Goal: Transaction & Acquisition: Book appointment/travel/reservation

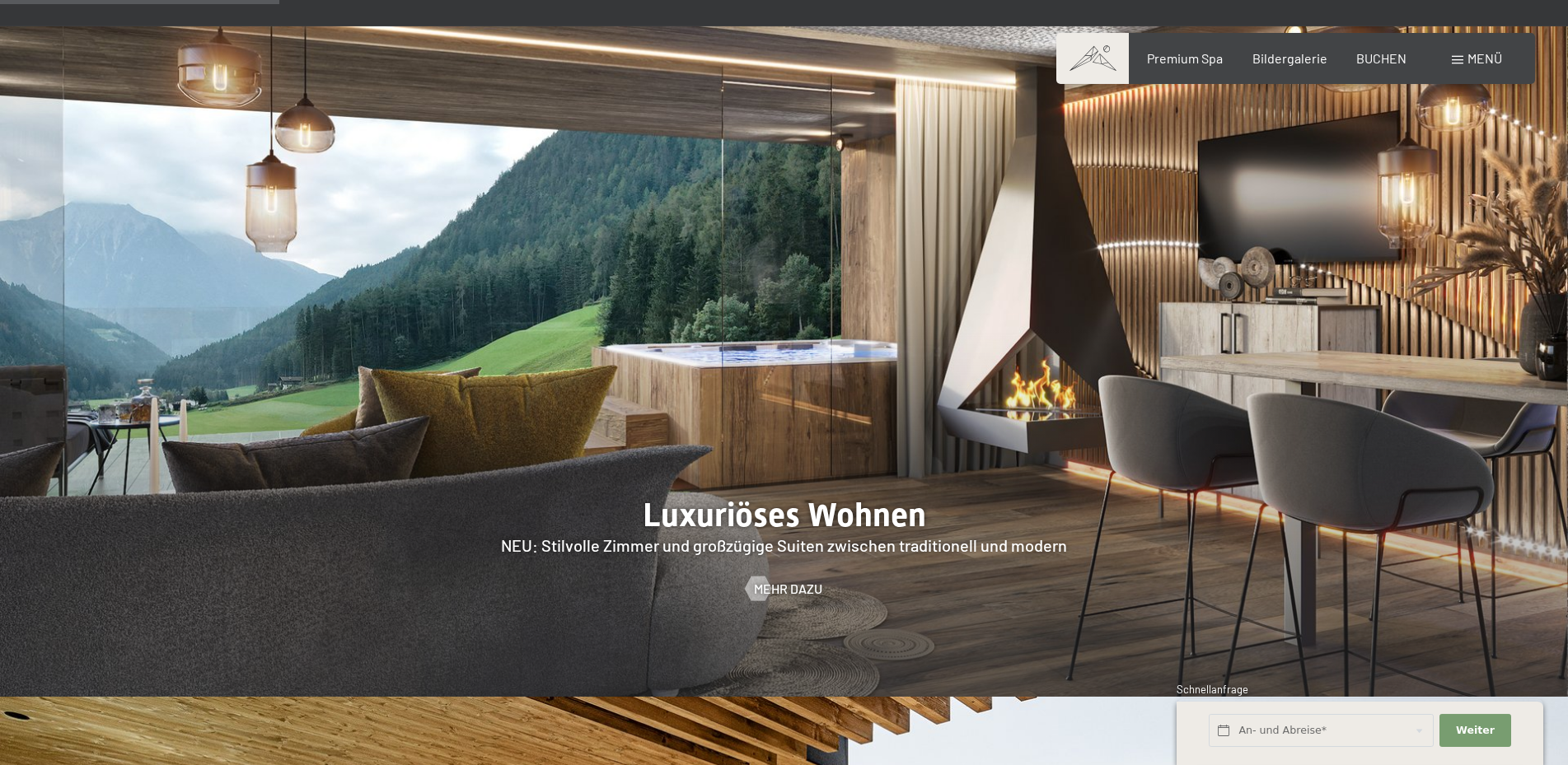
scroll to position [1681, 0]
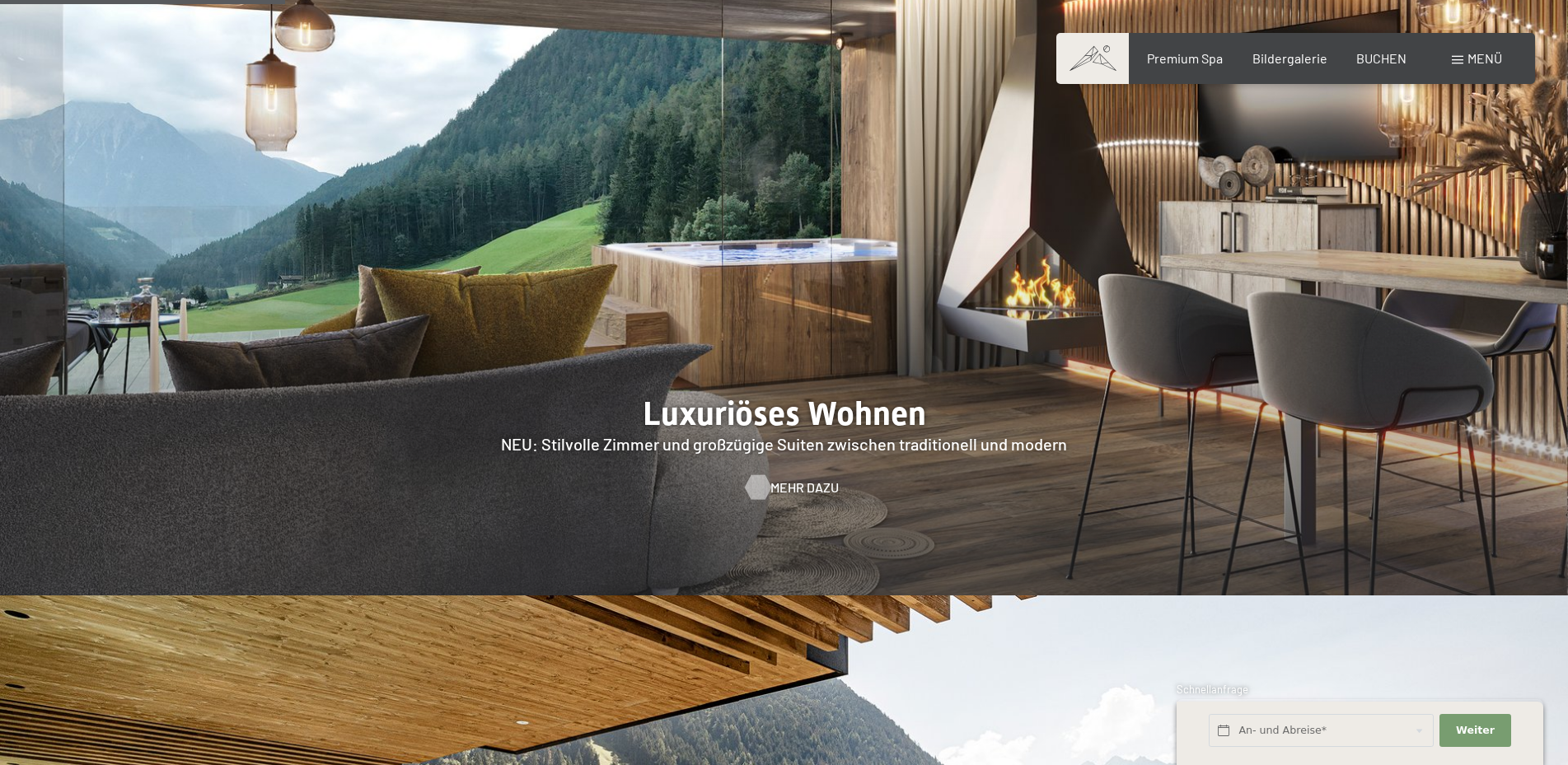
click at [784, 479] on span "Mehr dazu" at bounding box center [804, 488] width 68 height 18
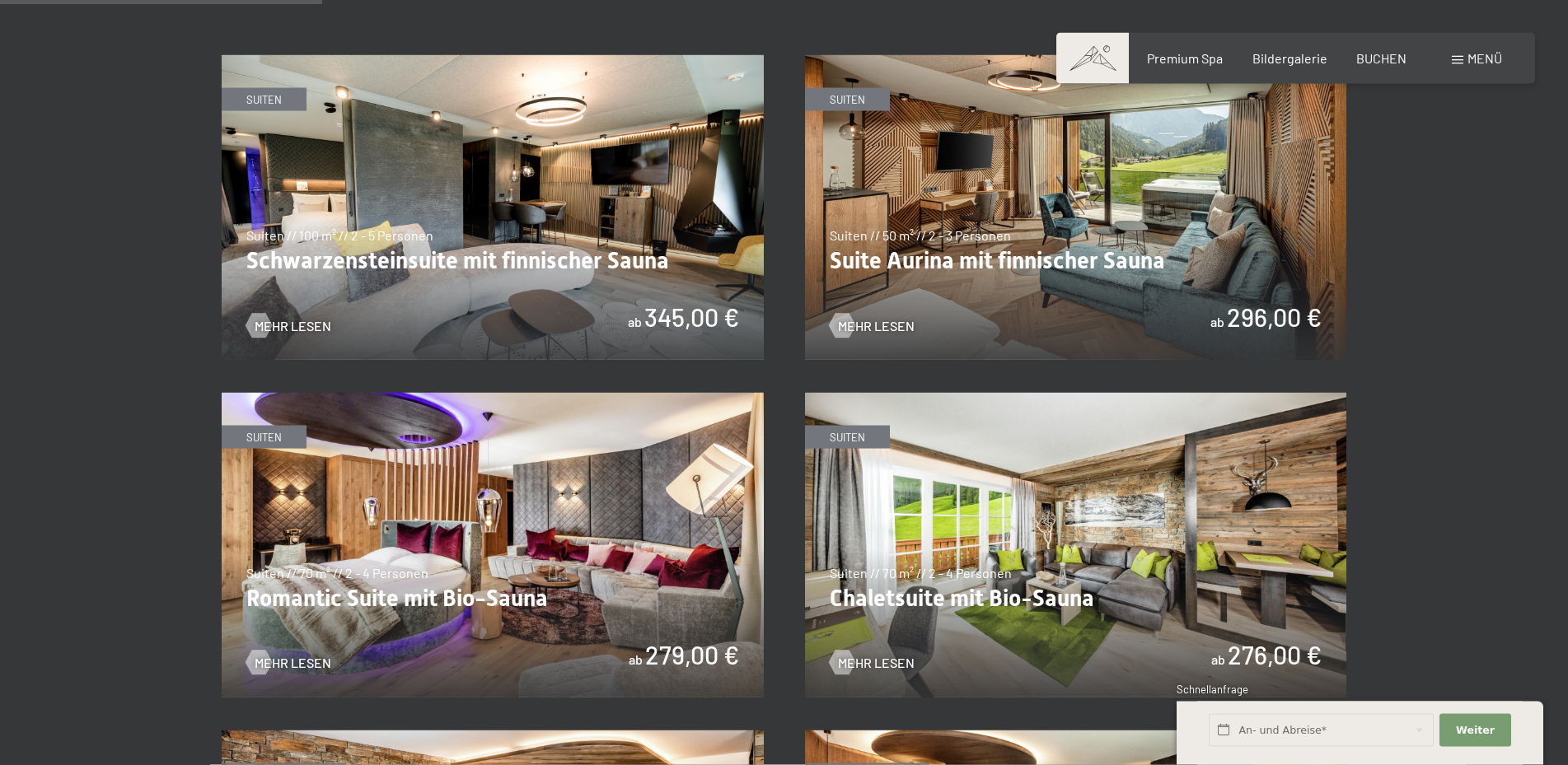
scroll to position [1091, 0]
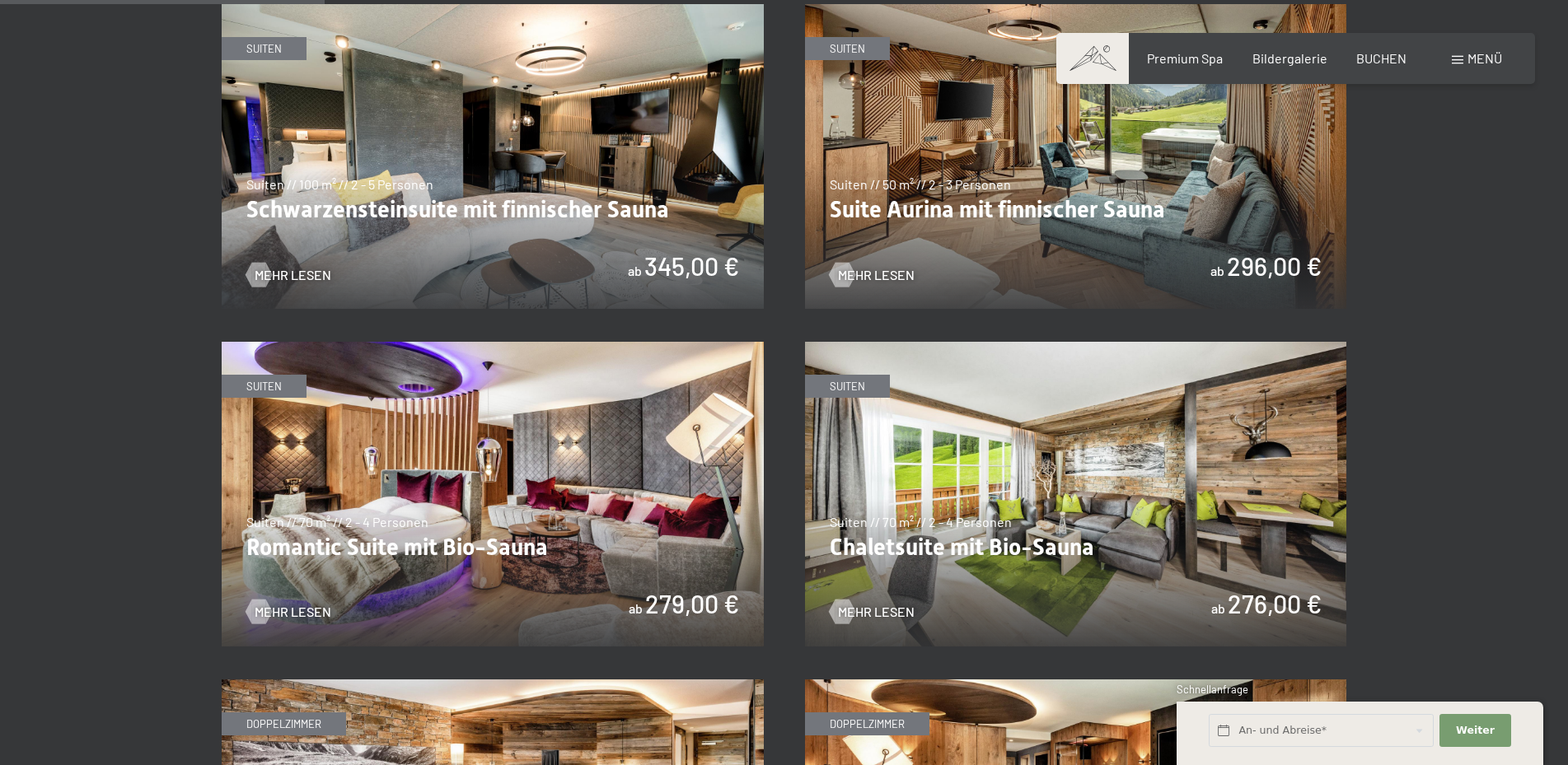
click at [1131, 486] on img at bounding box center [1076, 495] width 542 height 305
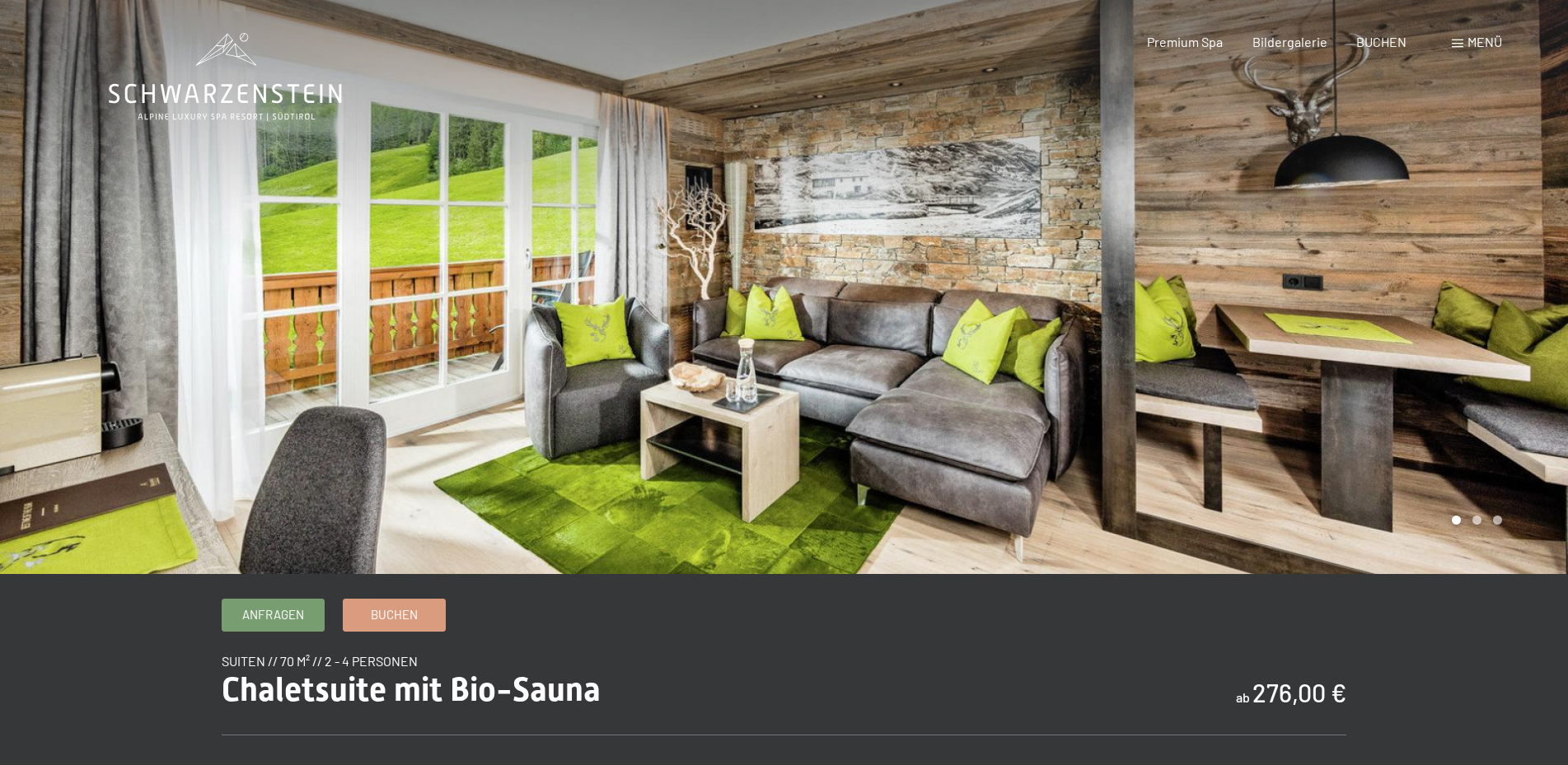
click at [1505, 301] on div at bounding box center [1176, 287] width 784 height 575
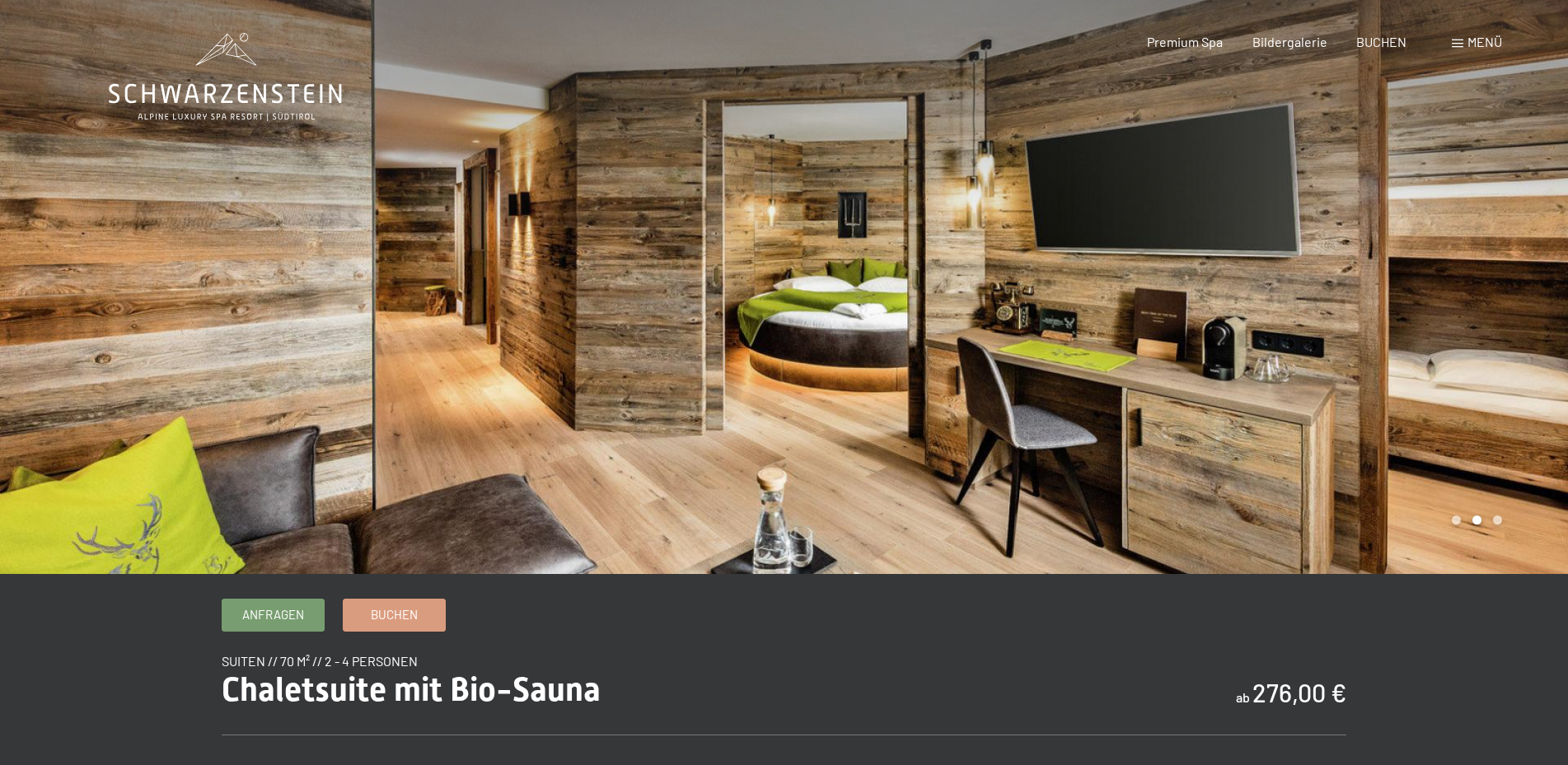
click at [1505, 301] on div at bounding box center [1176, 287] width 784 height 575
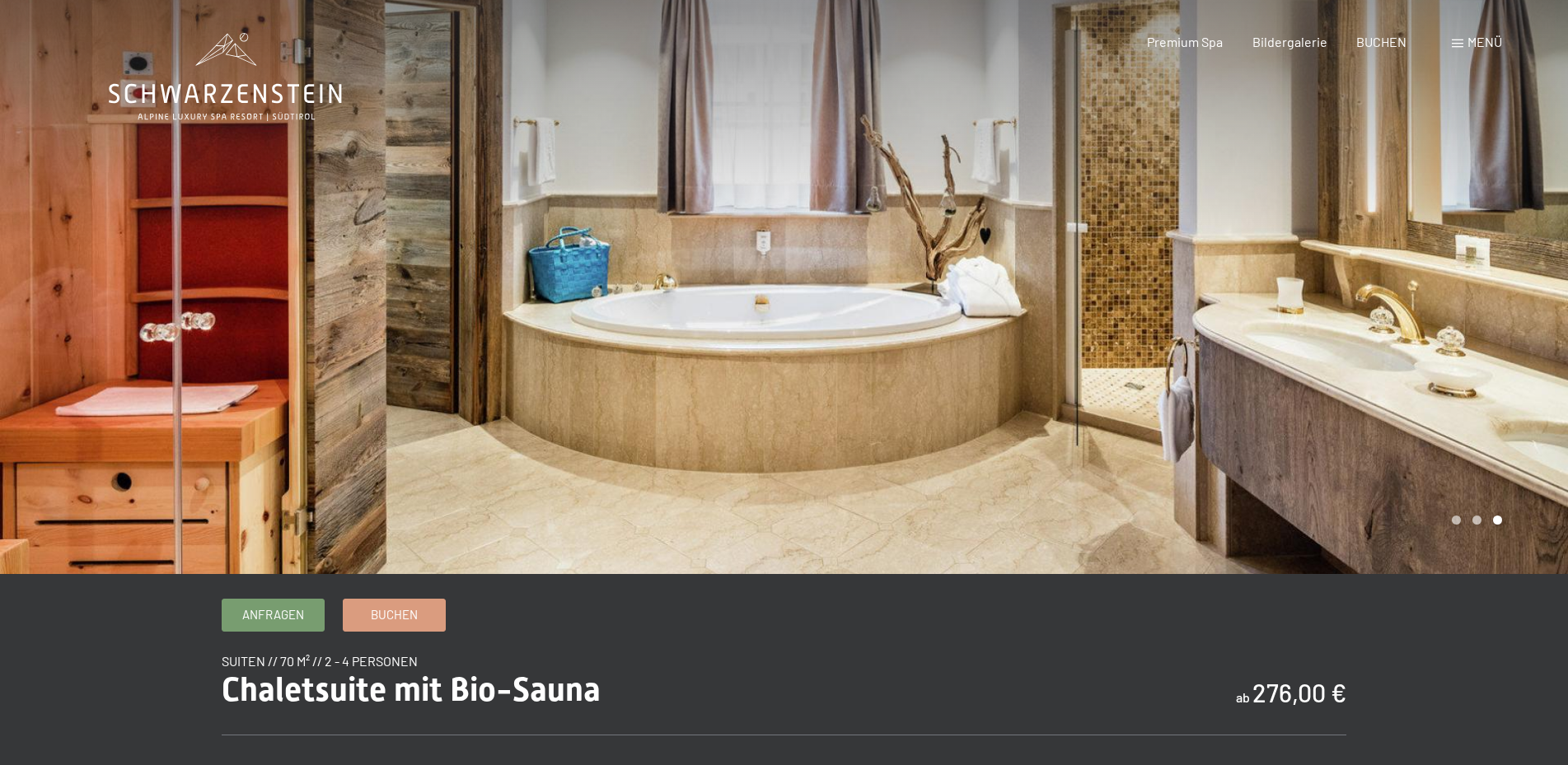
click at [1505, 301] on div at bounding box center [1176, 287] width 784 height 575
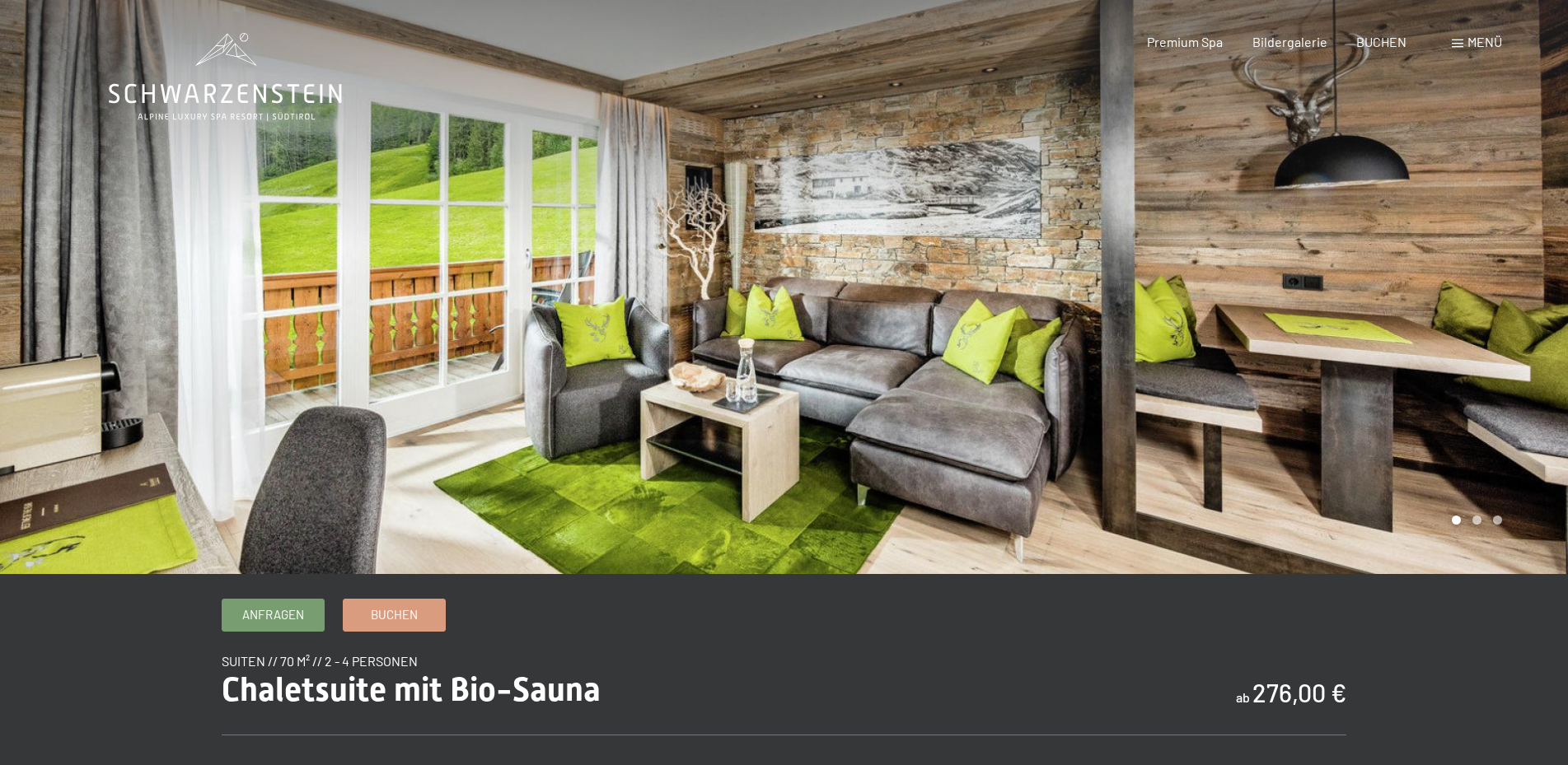
click at [1505, 301] on div at bounding box center [1176, 287] width 784 height 575
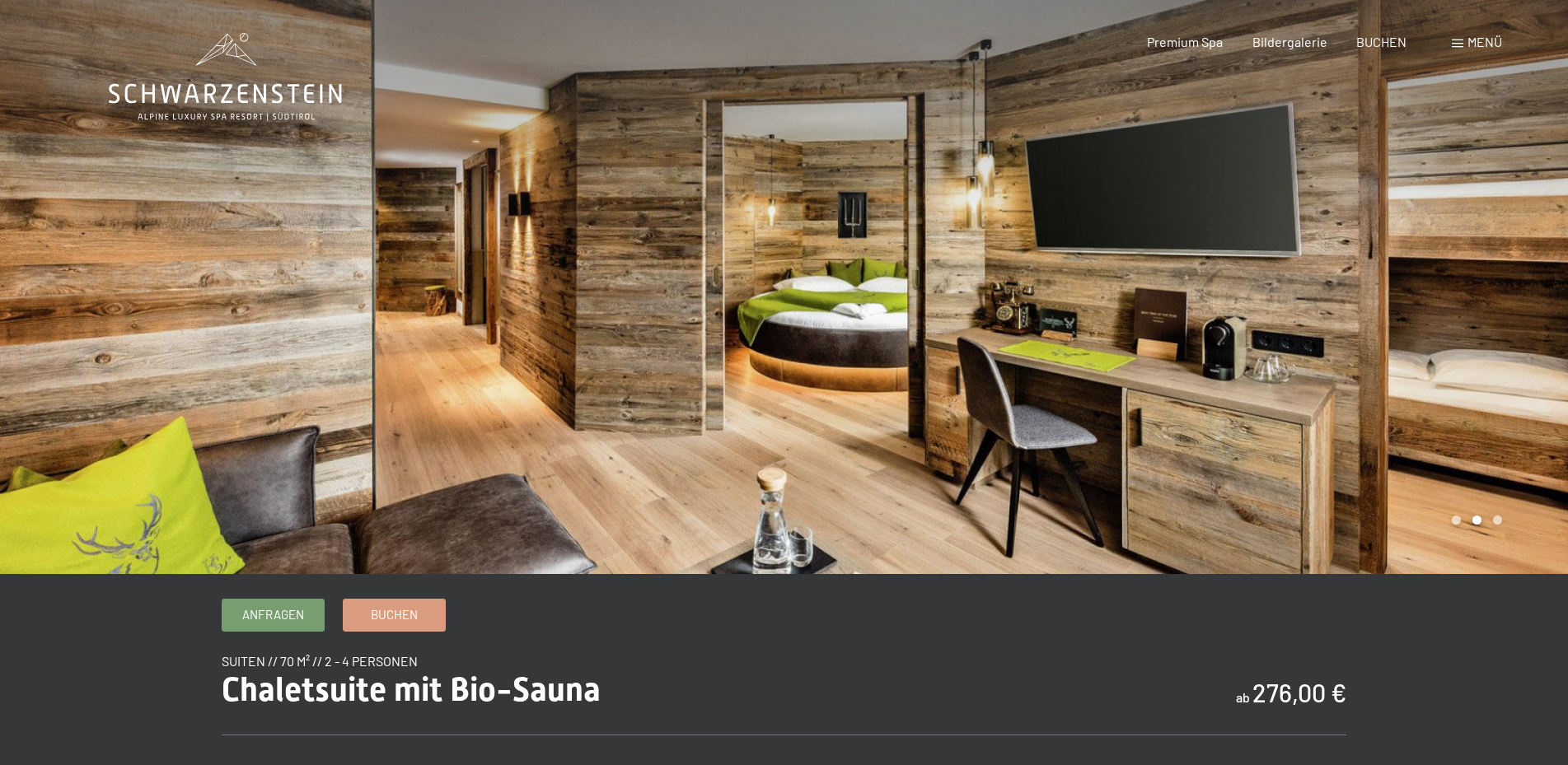
click at [1485, 400] on div at bounding box center [1176, 287] width 784 height 575
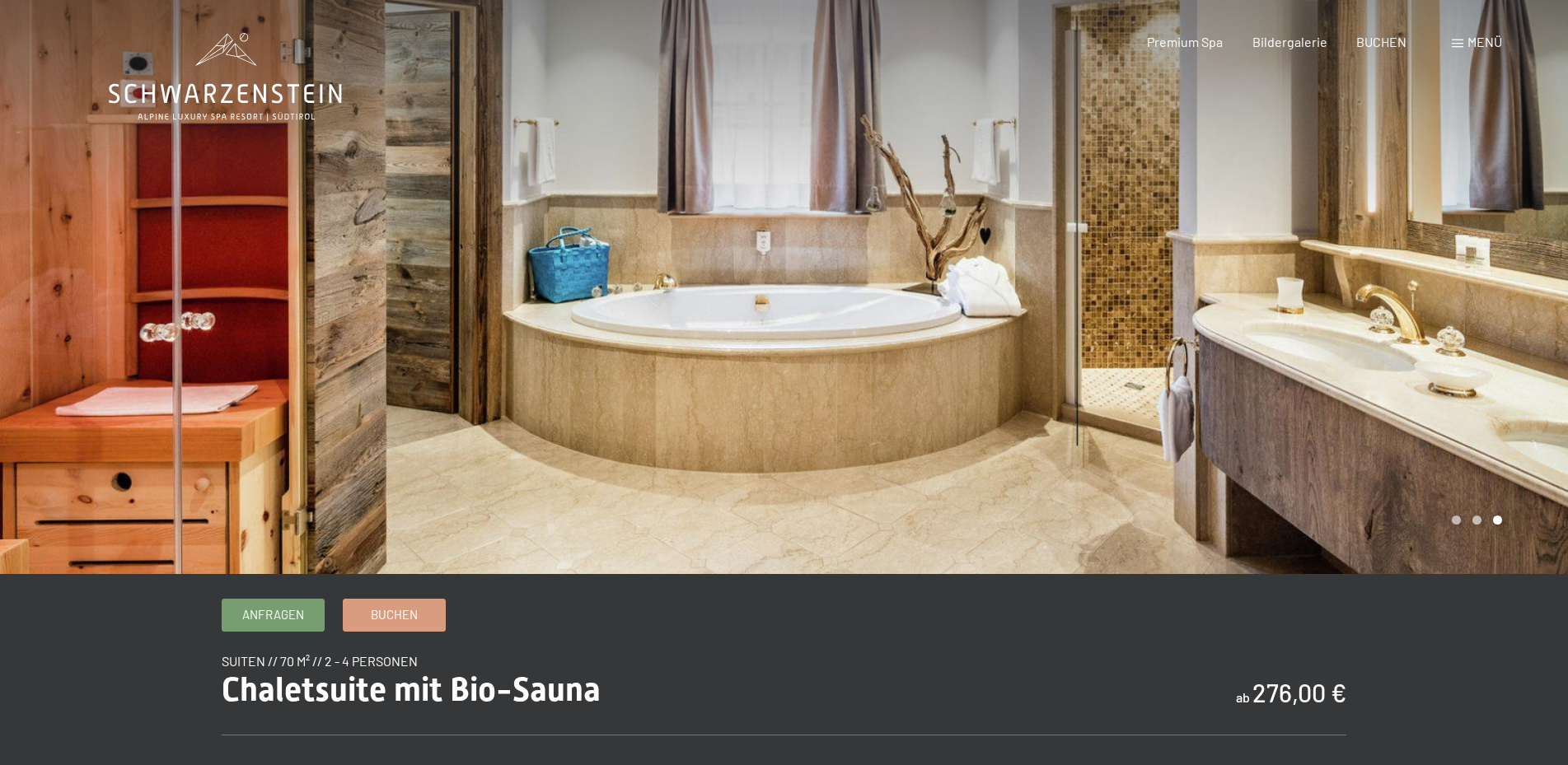
click at [1406, 243] on div at bounding box center [1176, 287] width 784 height 575
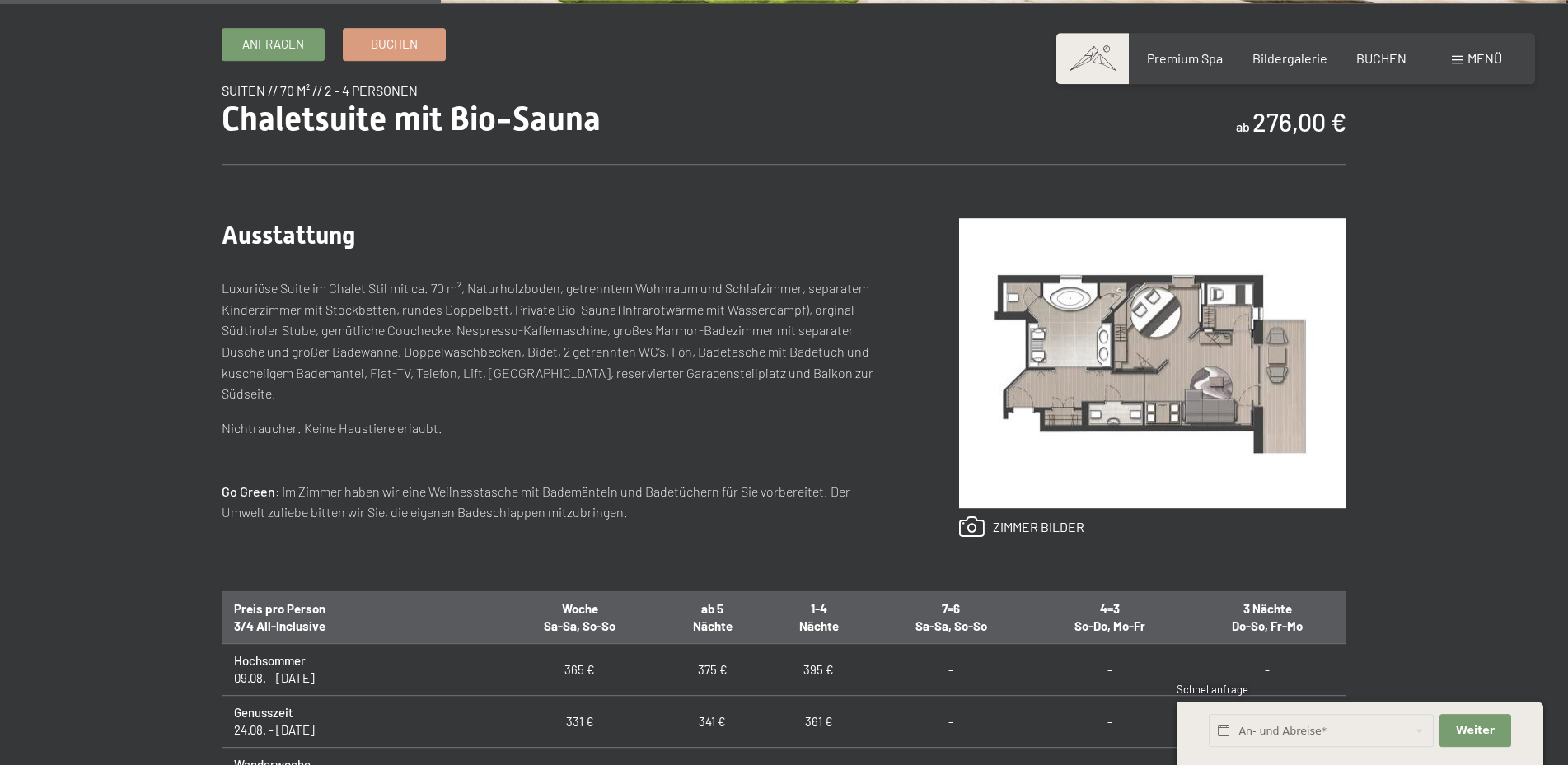
scroll to position [589, 0]
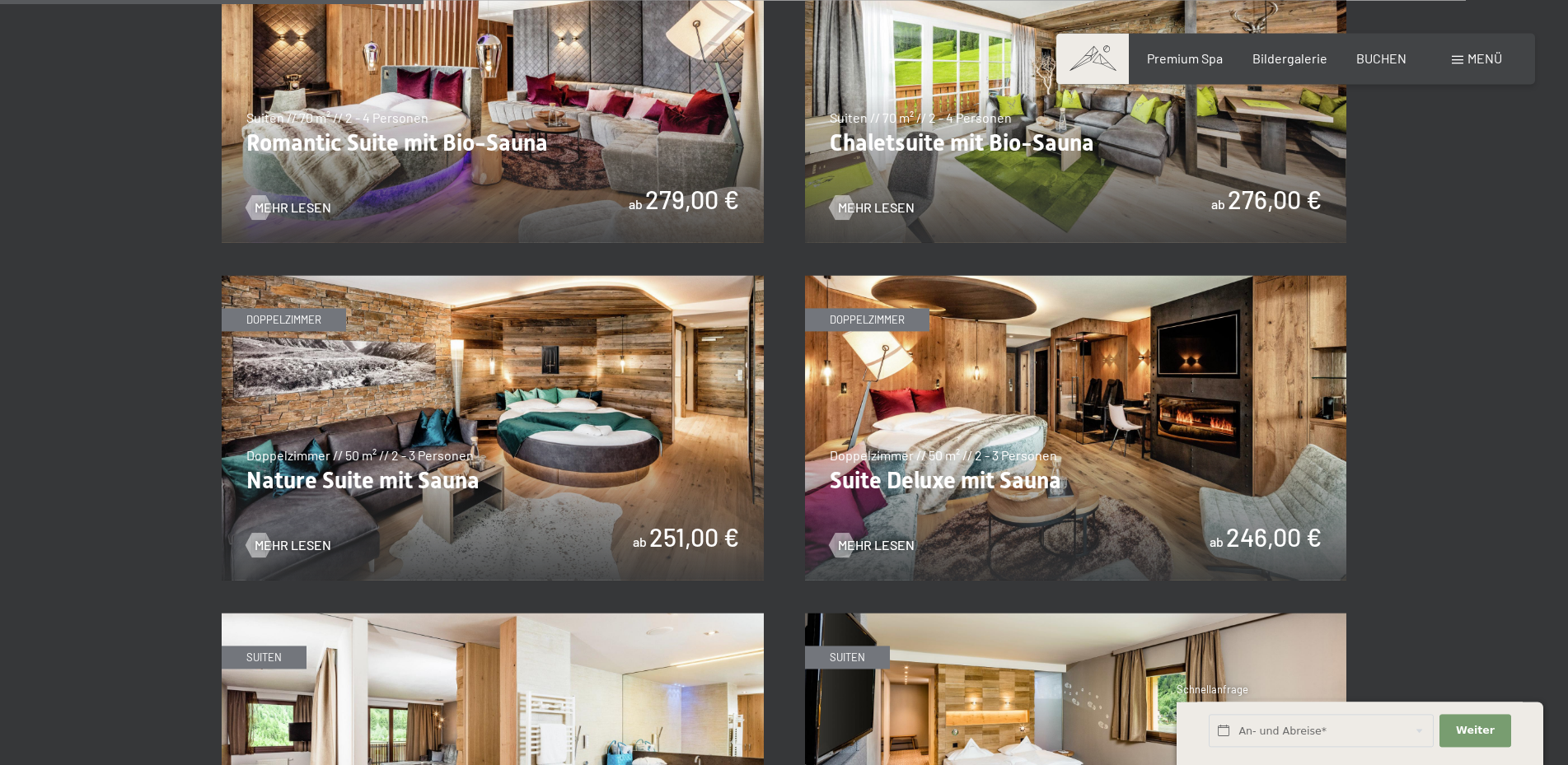
scroll to position [1513, 0]
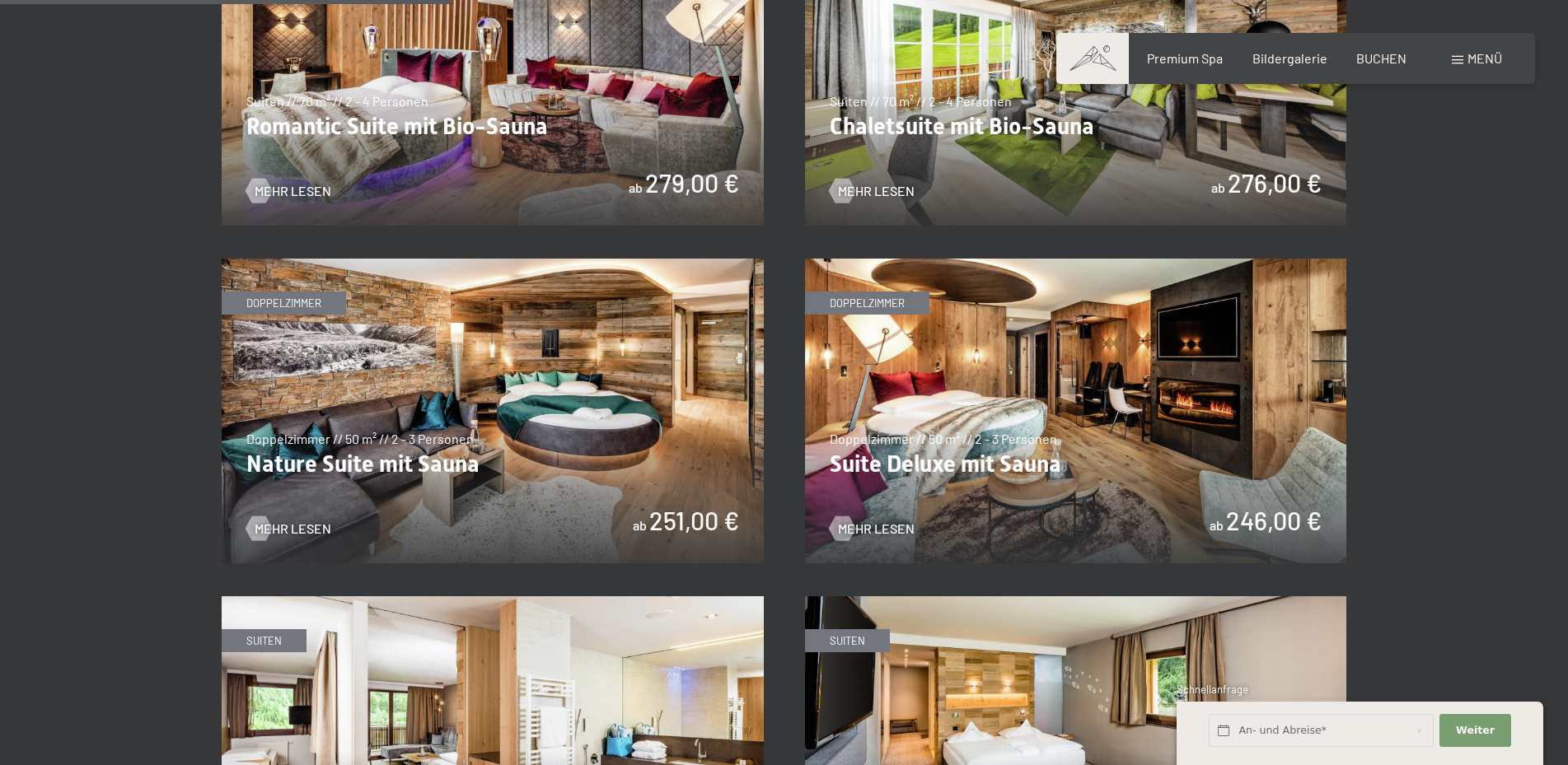
click at [1141, 359] on img at bounding box center [1076, 411] width 542 height 305
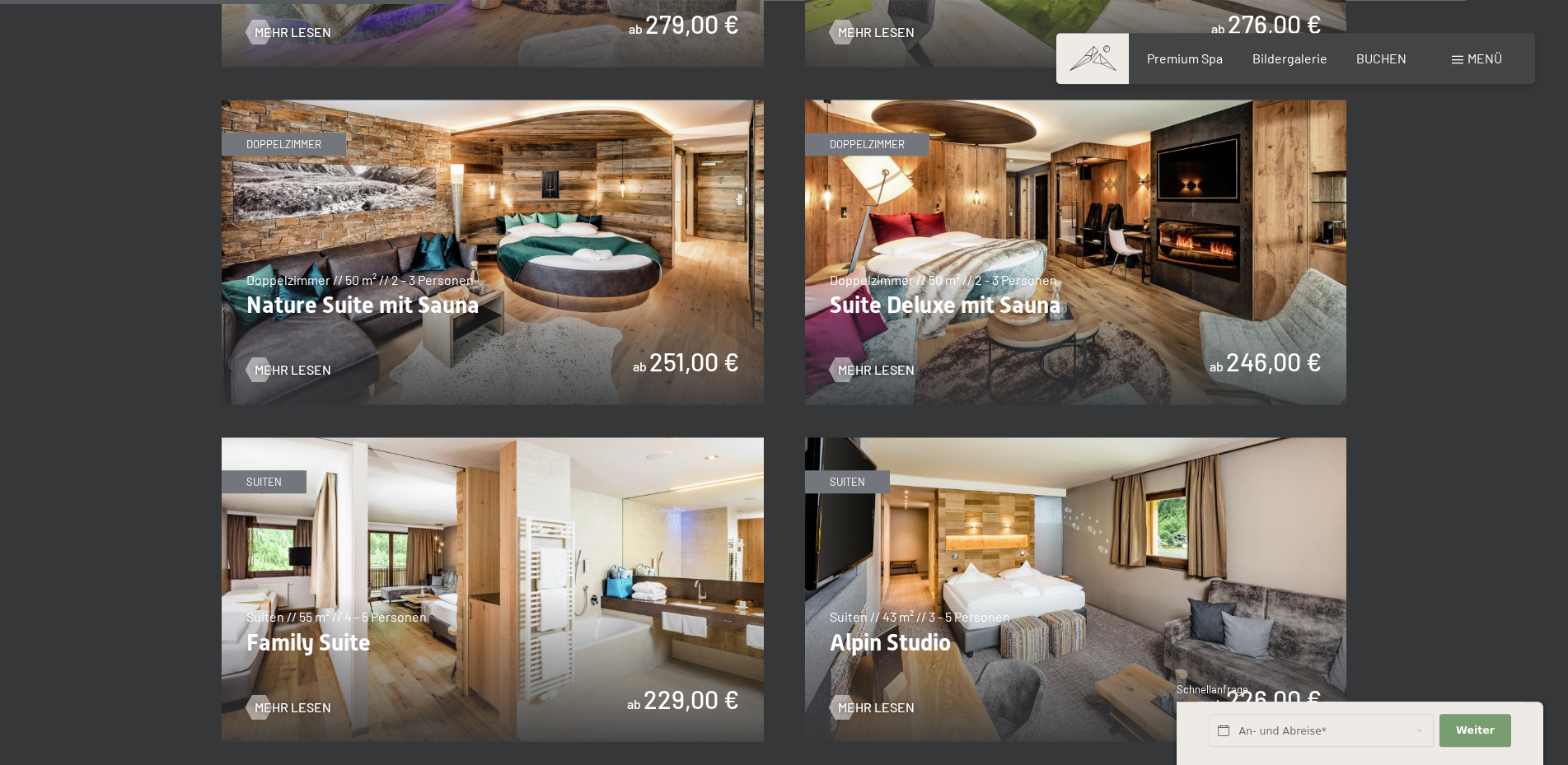
scroll to position [1681, 0]
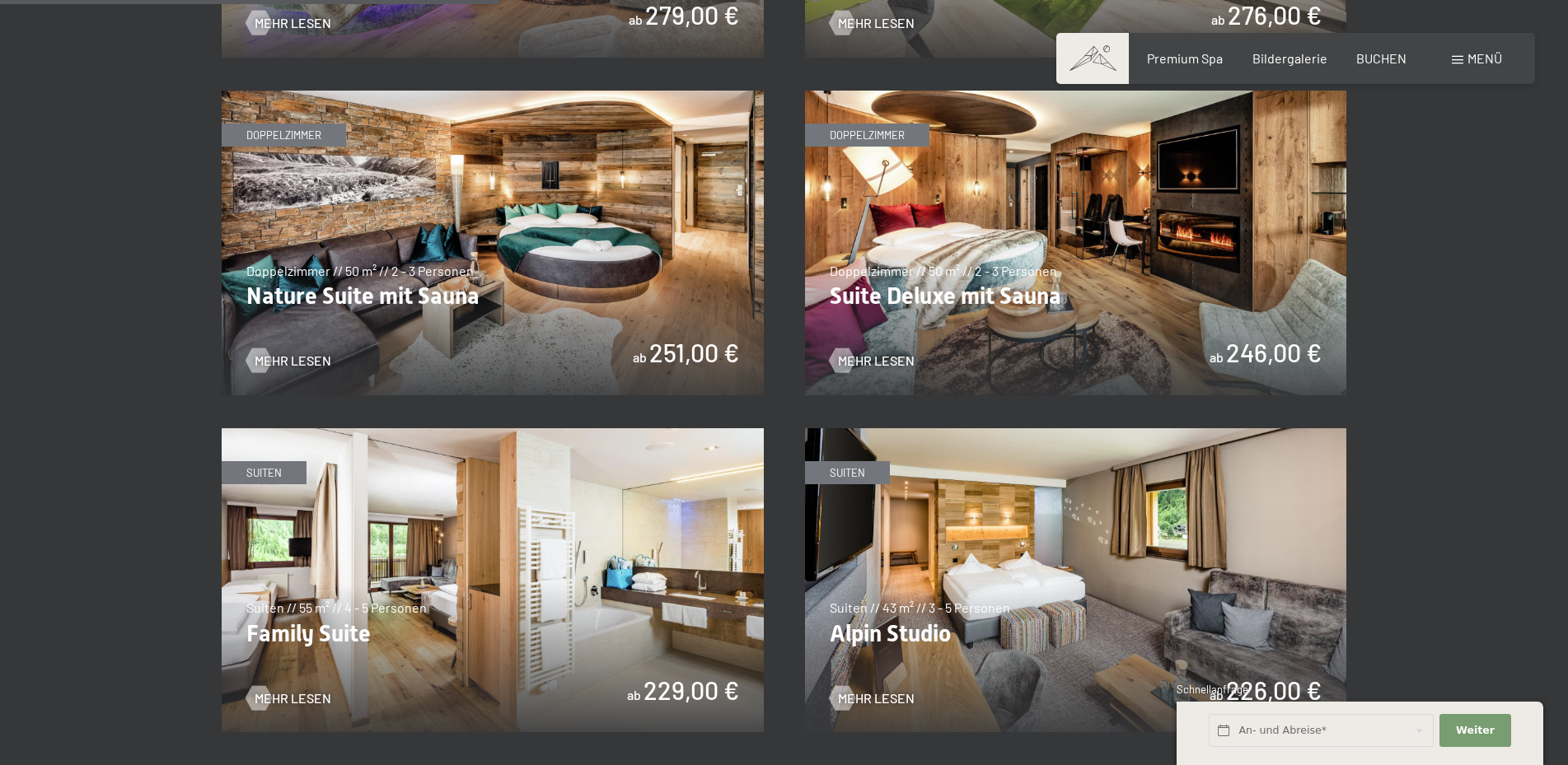
click at [566, 212] on img at bounding box center [493, 243] width 542 height 305
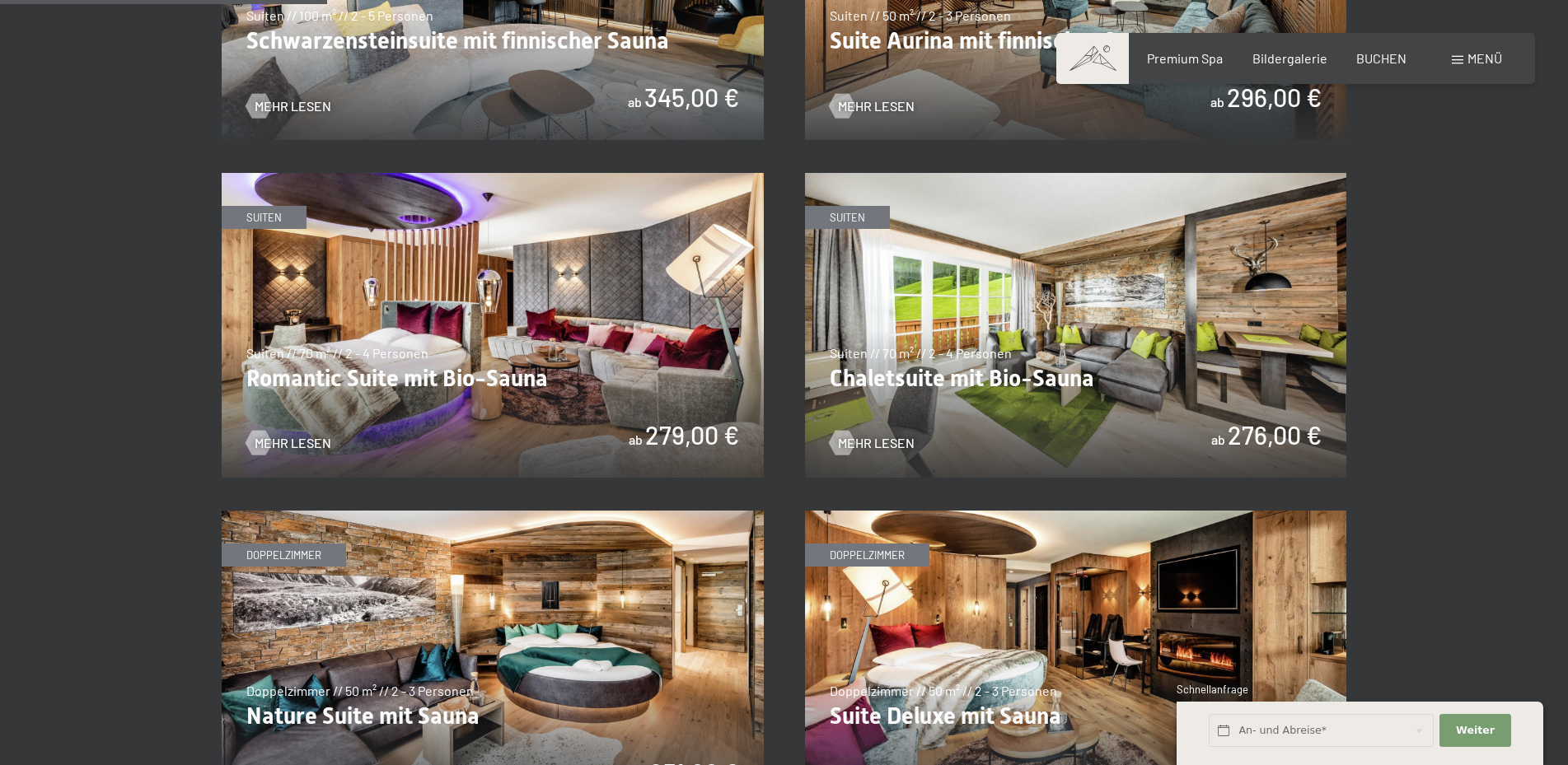
scroll to position [840, 0]
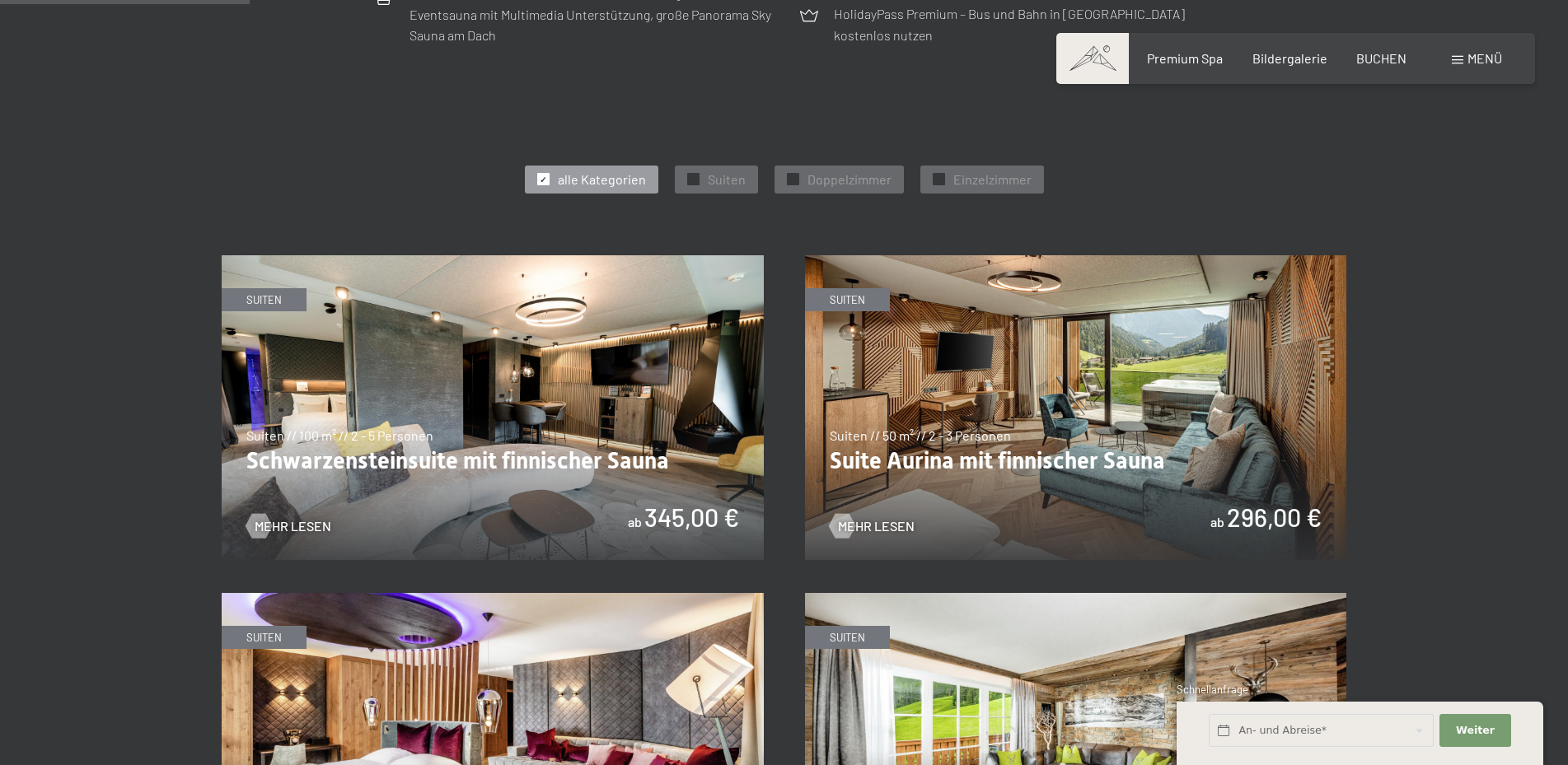
click at [1096, 326] on img at bounding box center [1076, 408] width 542 height 305
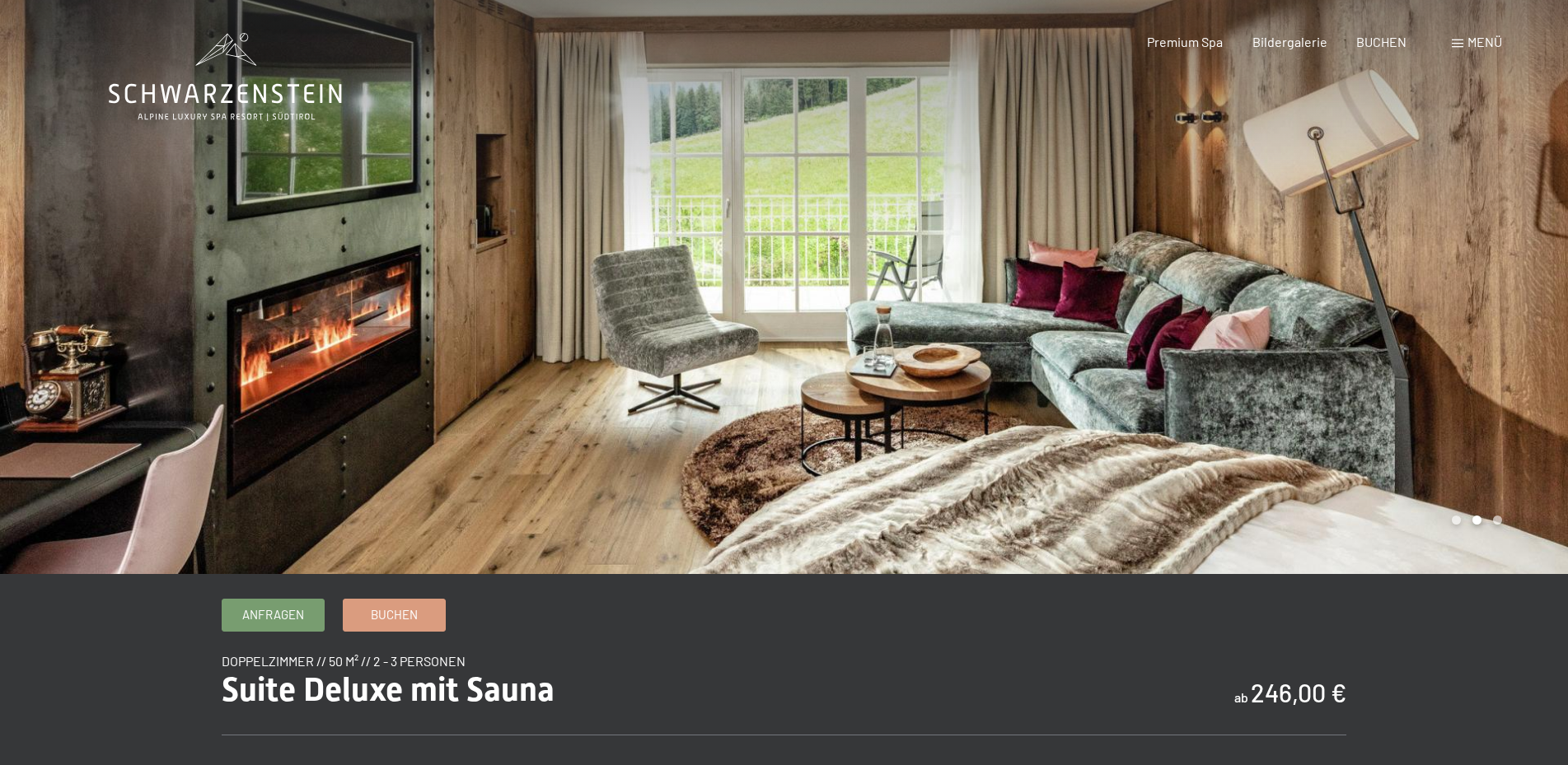
click at [1472, 289] on div at bounding box center [1176, 287] width 784 height 575
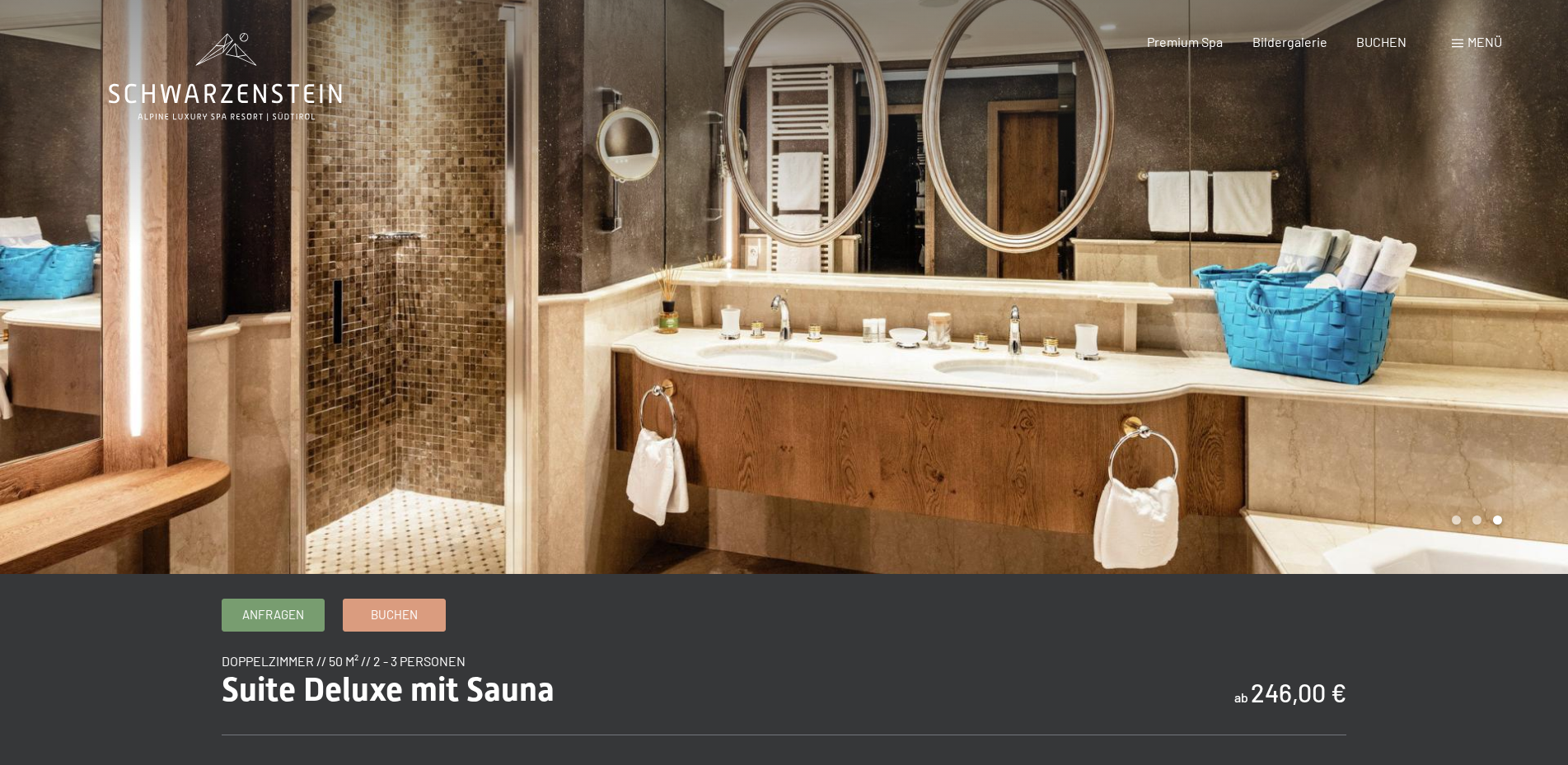
click at [1472, 289] on div at bounding box center [1176, 287] width 784 height 575
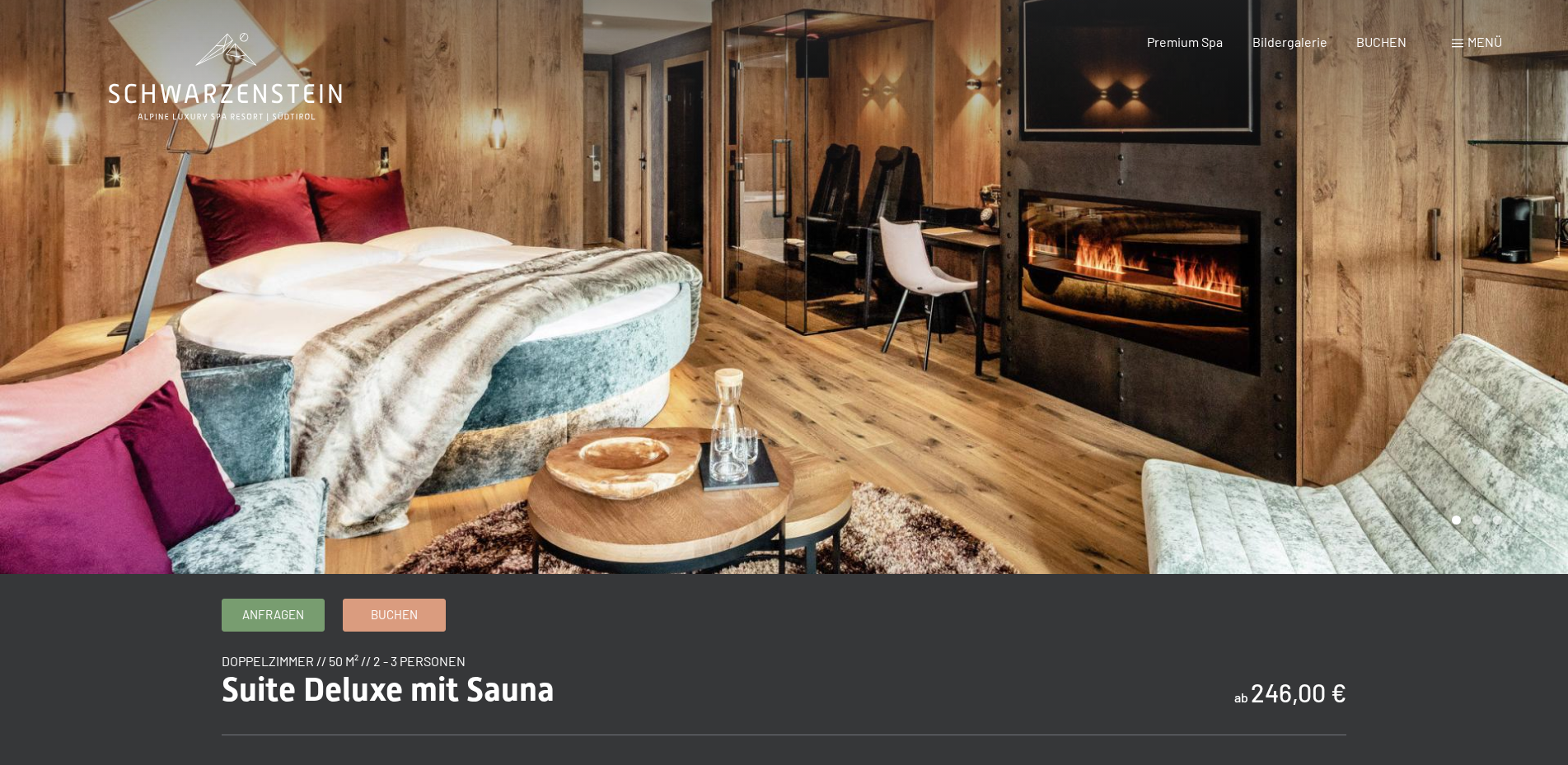
click at [1374, 288] on div at bounding box center [1176, 287] width 784 height 575
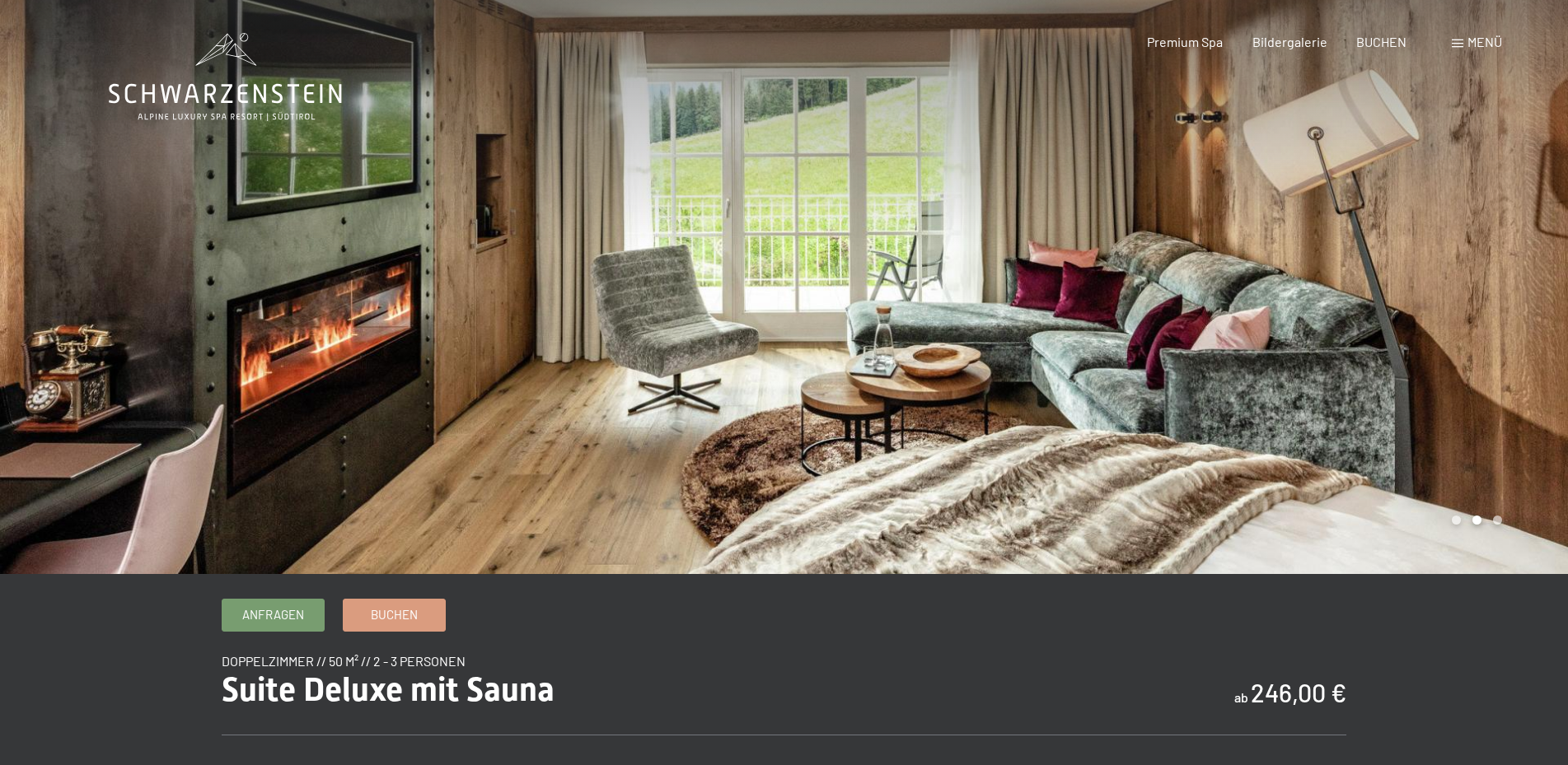
click at [1443, 302] on div at bounding box center [1176, 287] width 784 height 575
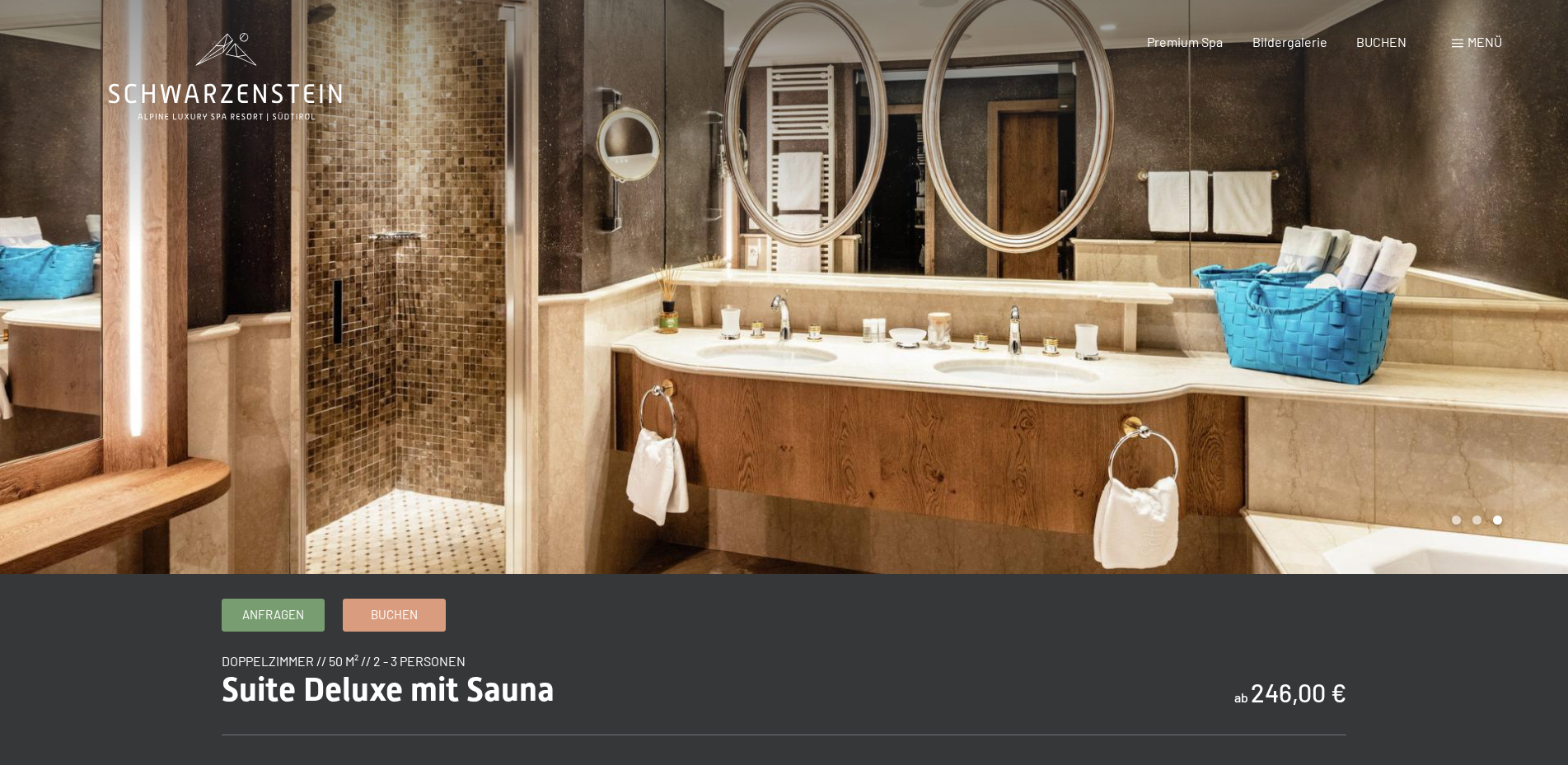
click at [1443, 302] on div at bounding box center [1176, 287] width 784 height 575
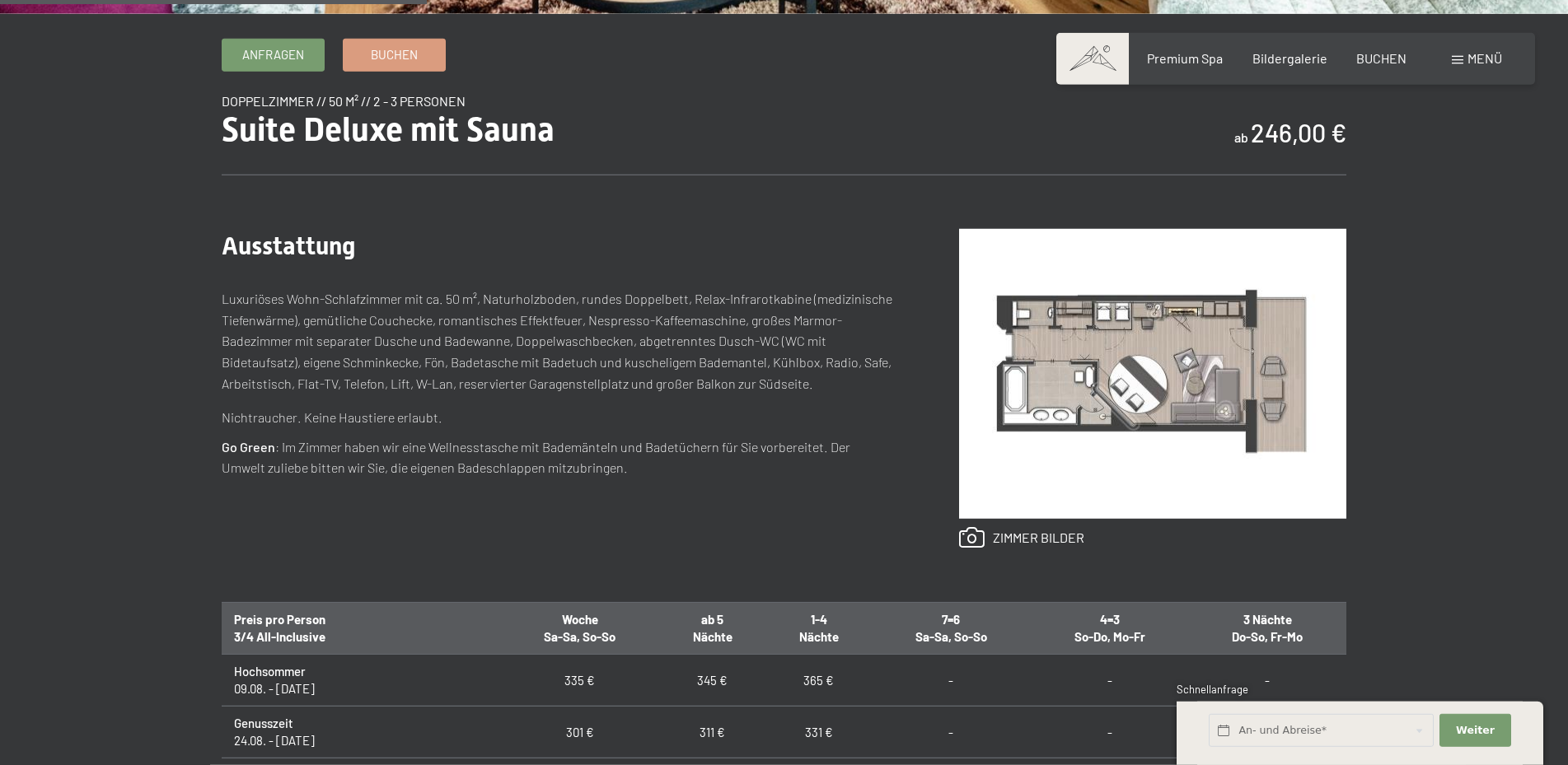
scroll to position [589, 0]
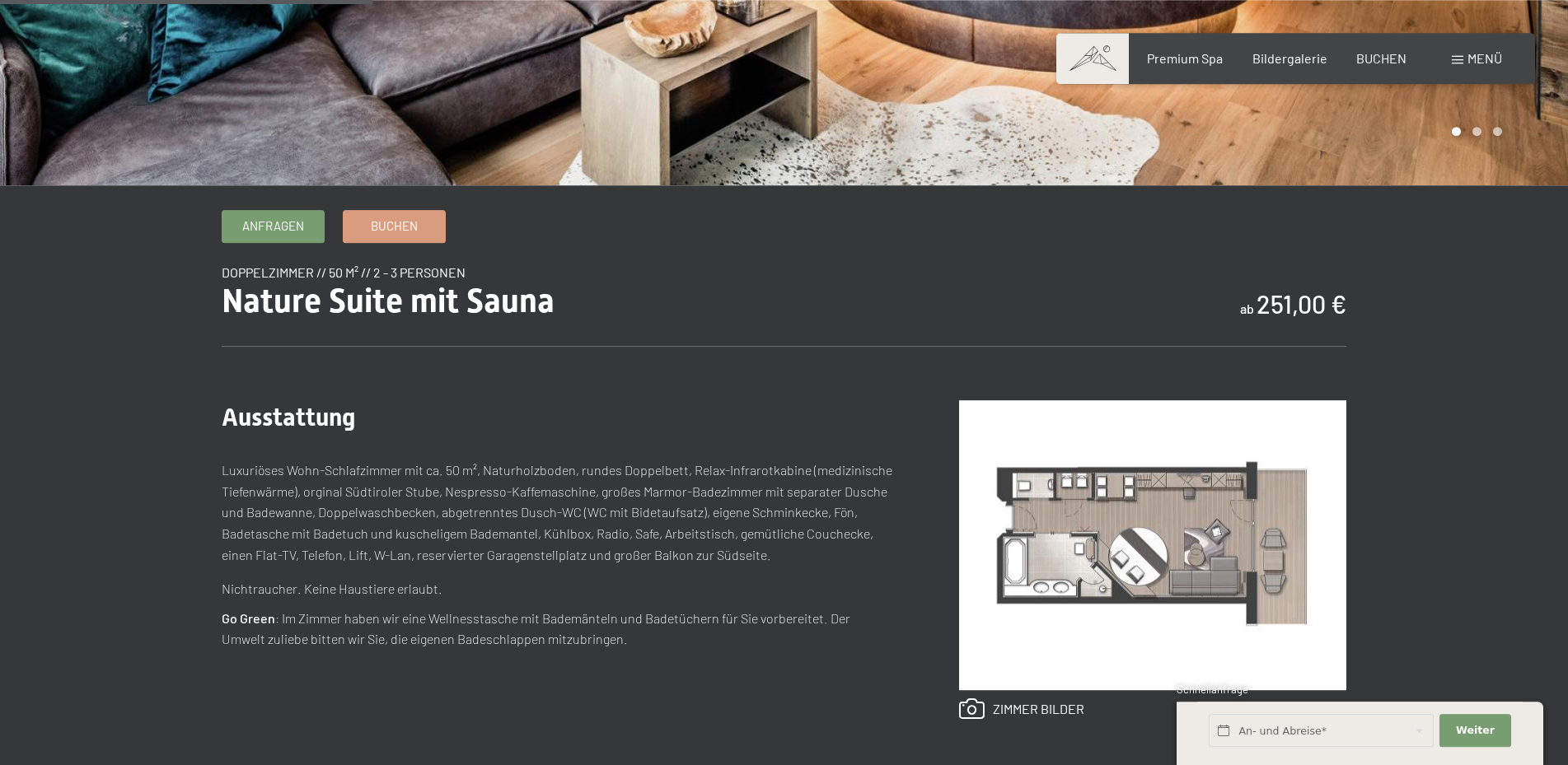
scroll to position [505, 0]
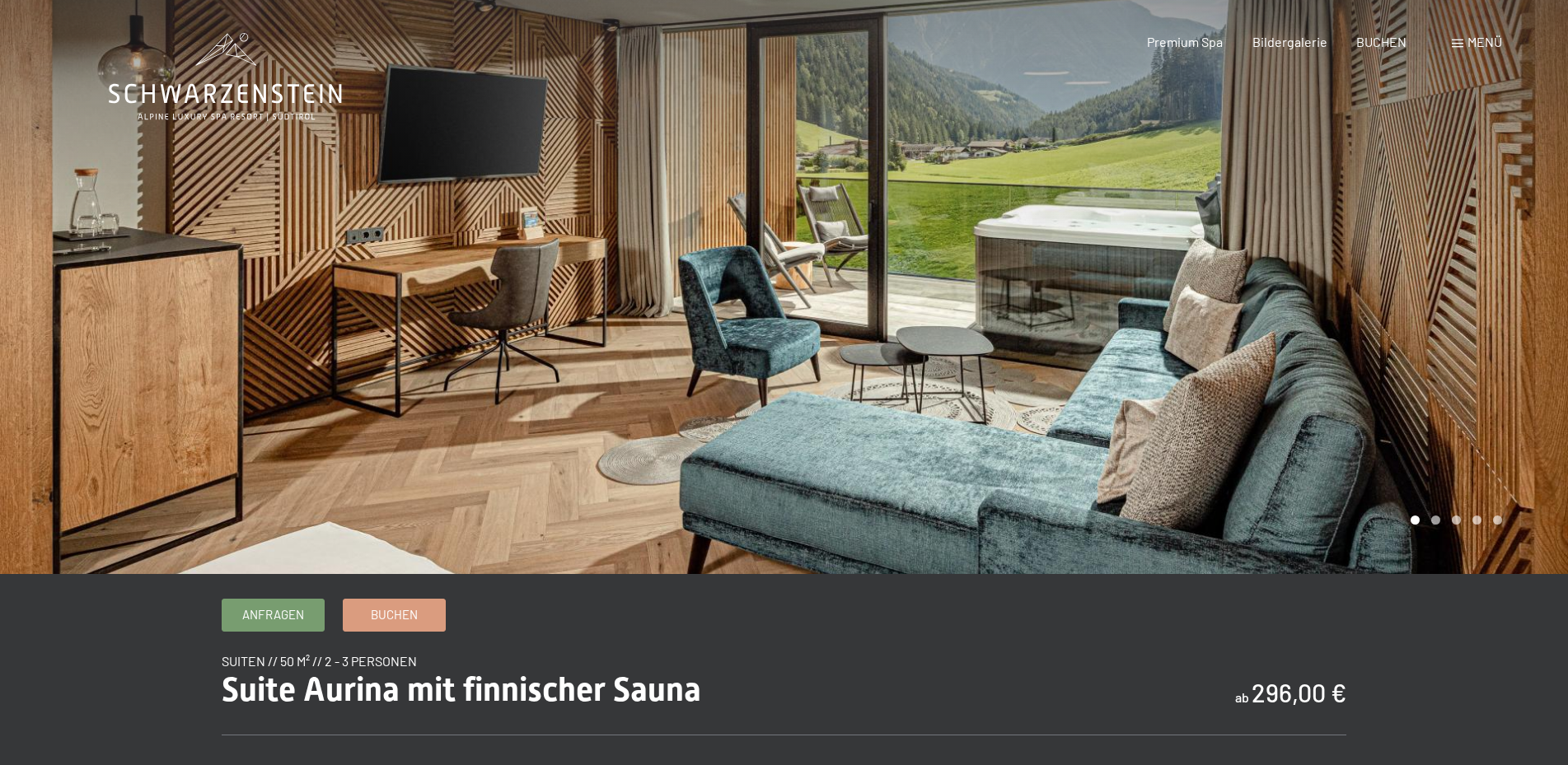
click at [1477, 270] on div at bounding box center [1176, 287] width 784 height 575
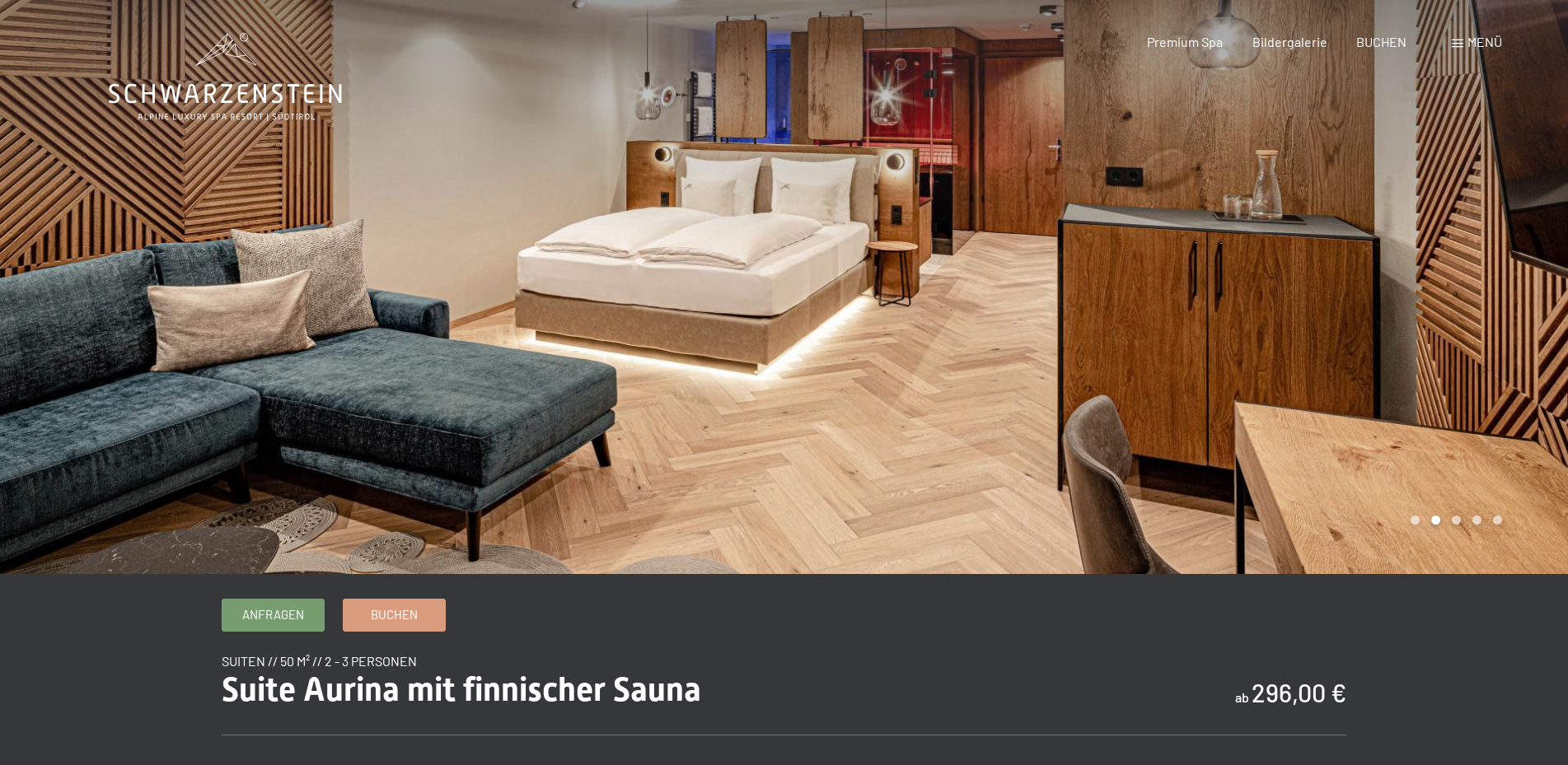
click at [1477, 270] on div at bounding box center [1176, 287] width 784 height 575
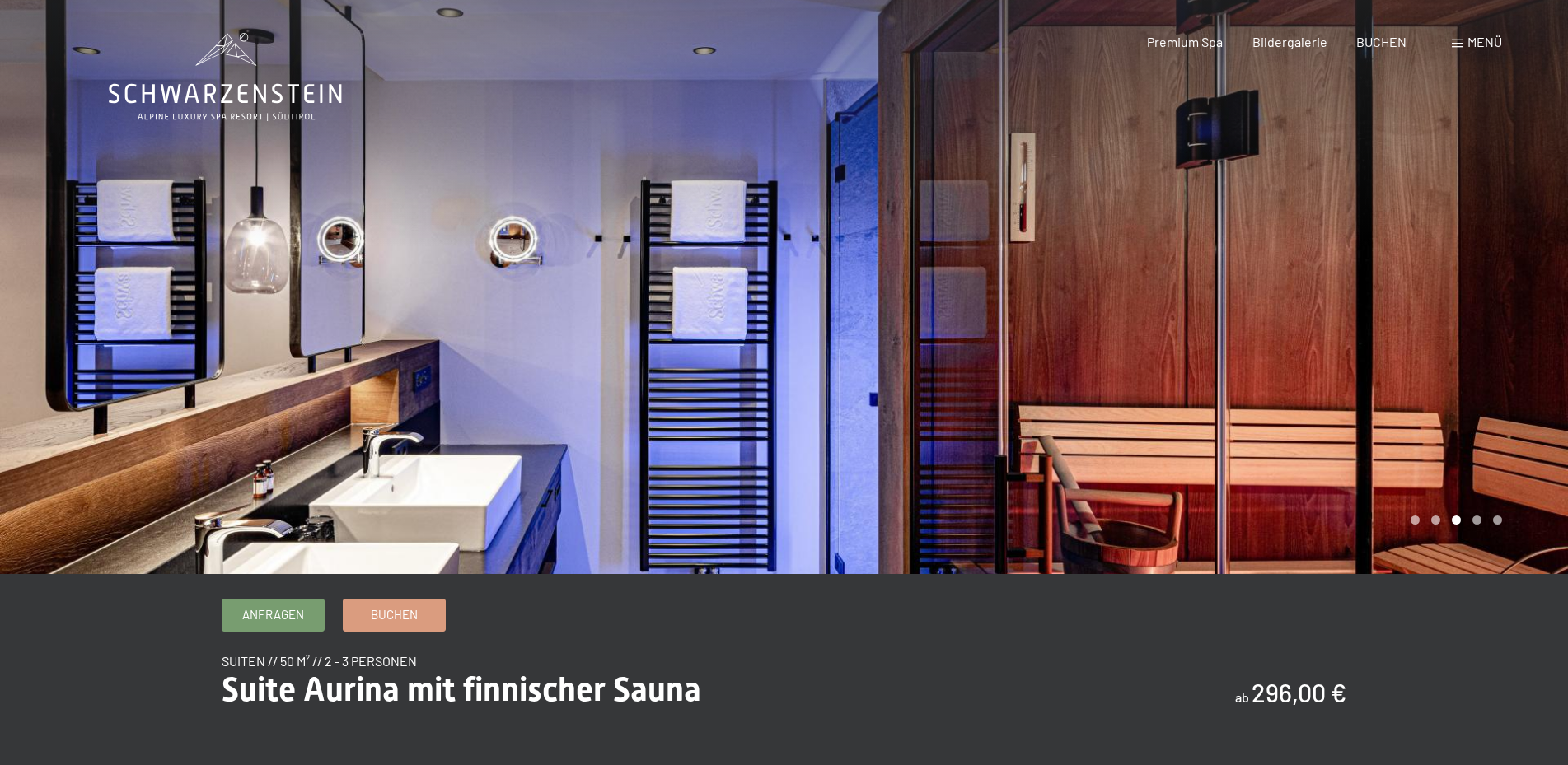
click at [1477, 270] on div at bounding box center [1176, 287] width 784 height 575
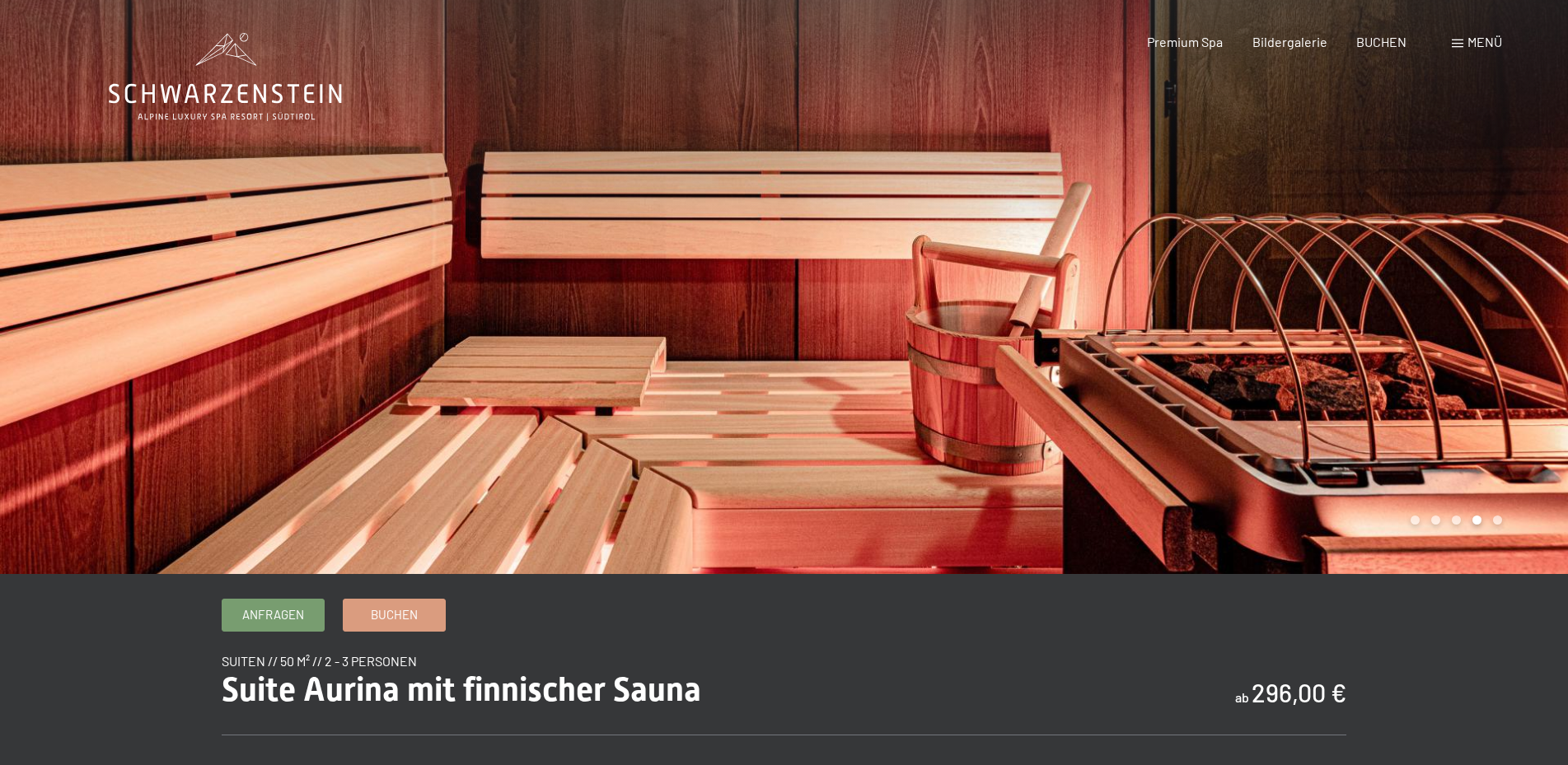
click at [1477, 270] on div at bounding box center [1176, 287] width 784 height 575
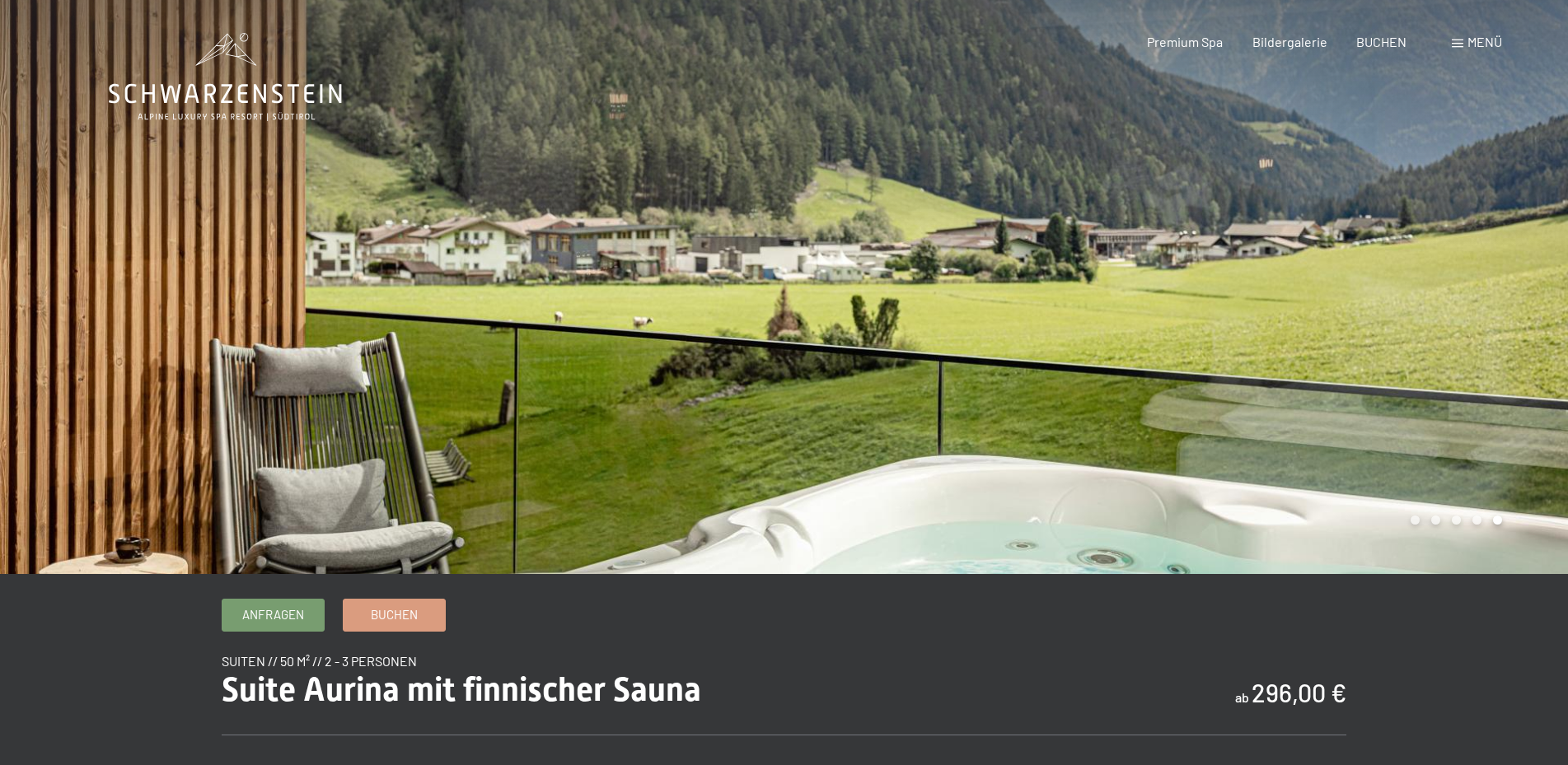
click at [1477, 270] on div at bounding box center [1176, 287] width 784 height 575
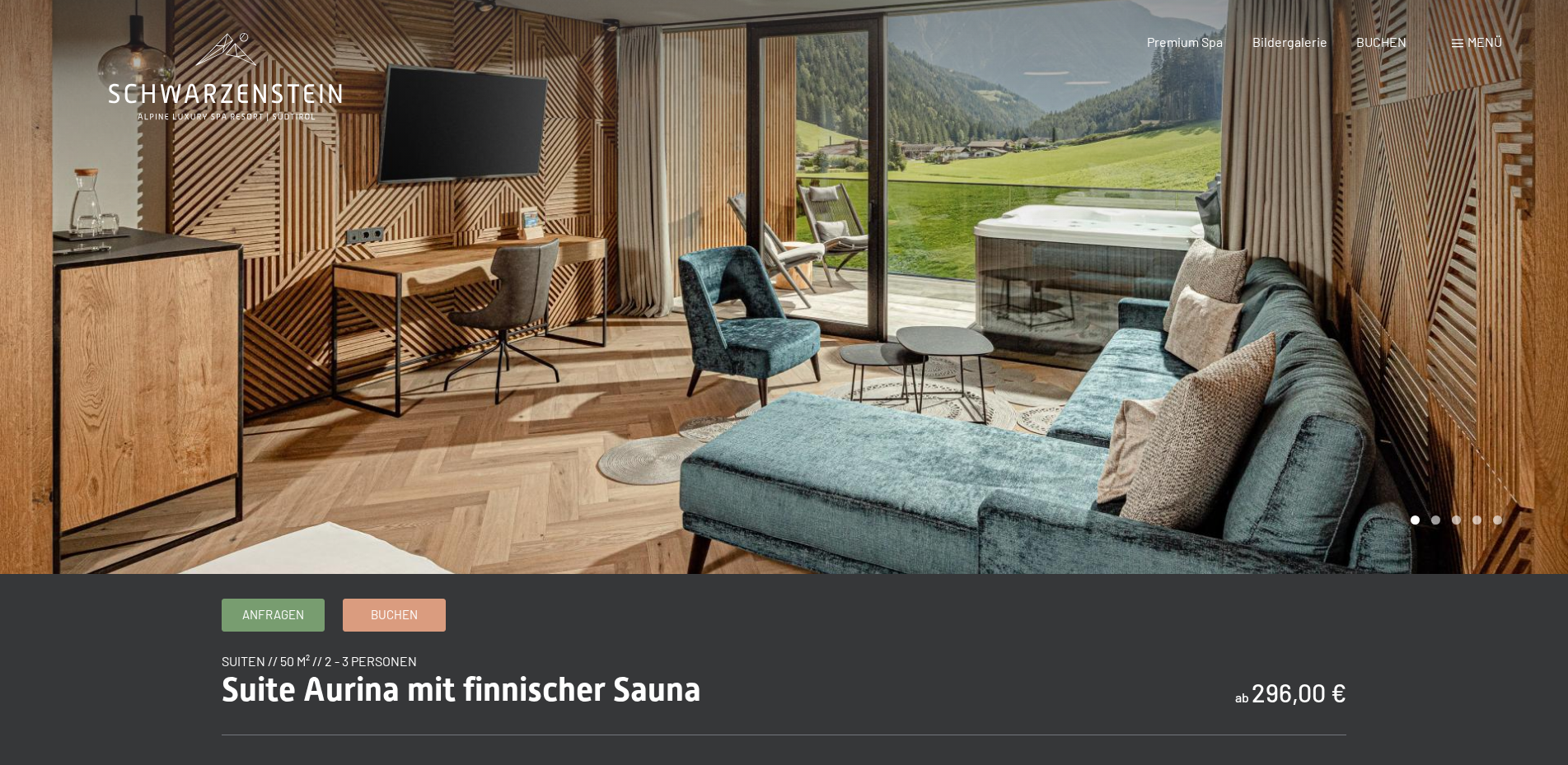
click at [1477, 270] on div at bounding box center [1176, 287] width 784 height 575
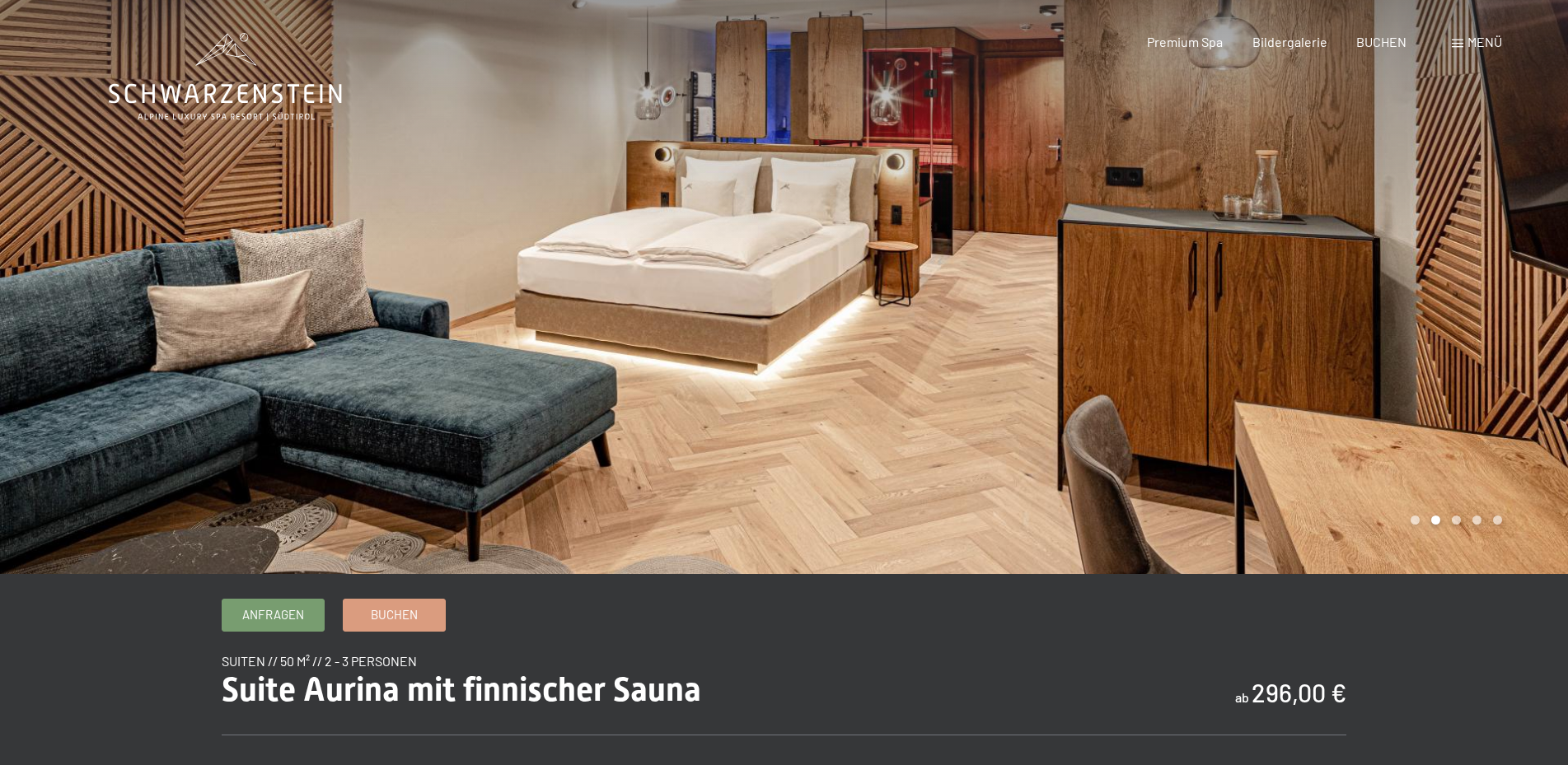
click at [1477, 270] on div at bounding box center [1176, 287] width 784 height 575
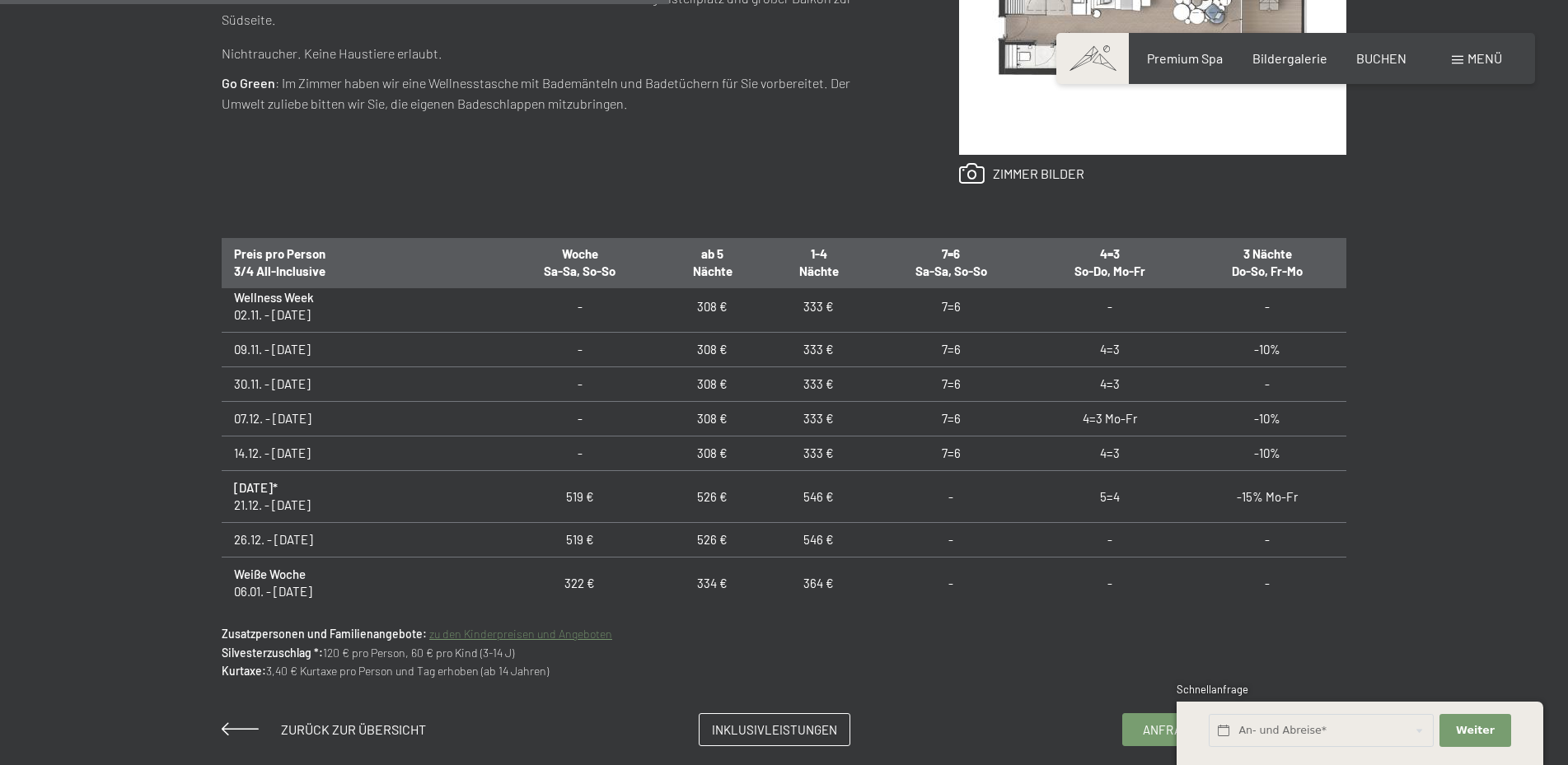
scroll to position [534, 0]
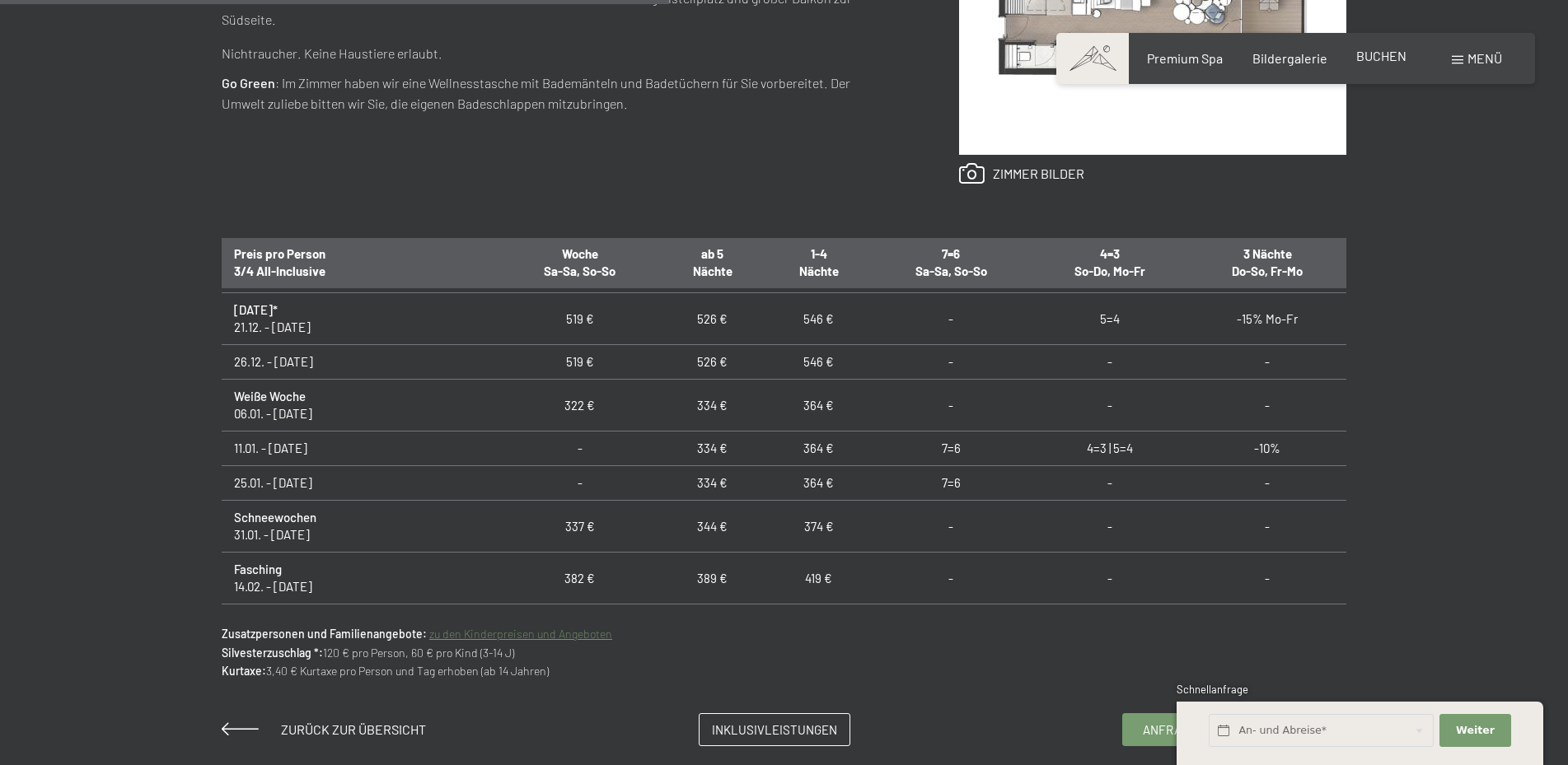
click at [1406, 66] on div "Premium Spa Bildergalerie BUCHEN" at bounding box center [1262, 59] width 346 height 18
click at [1383, 57] on span "BUCHEN" at bounding box center [1381, 55] width 50 height 16
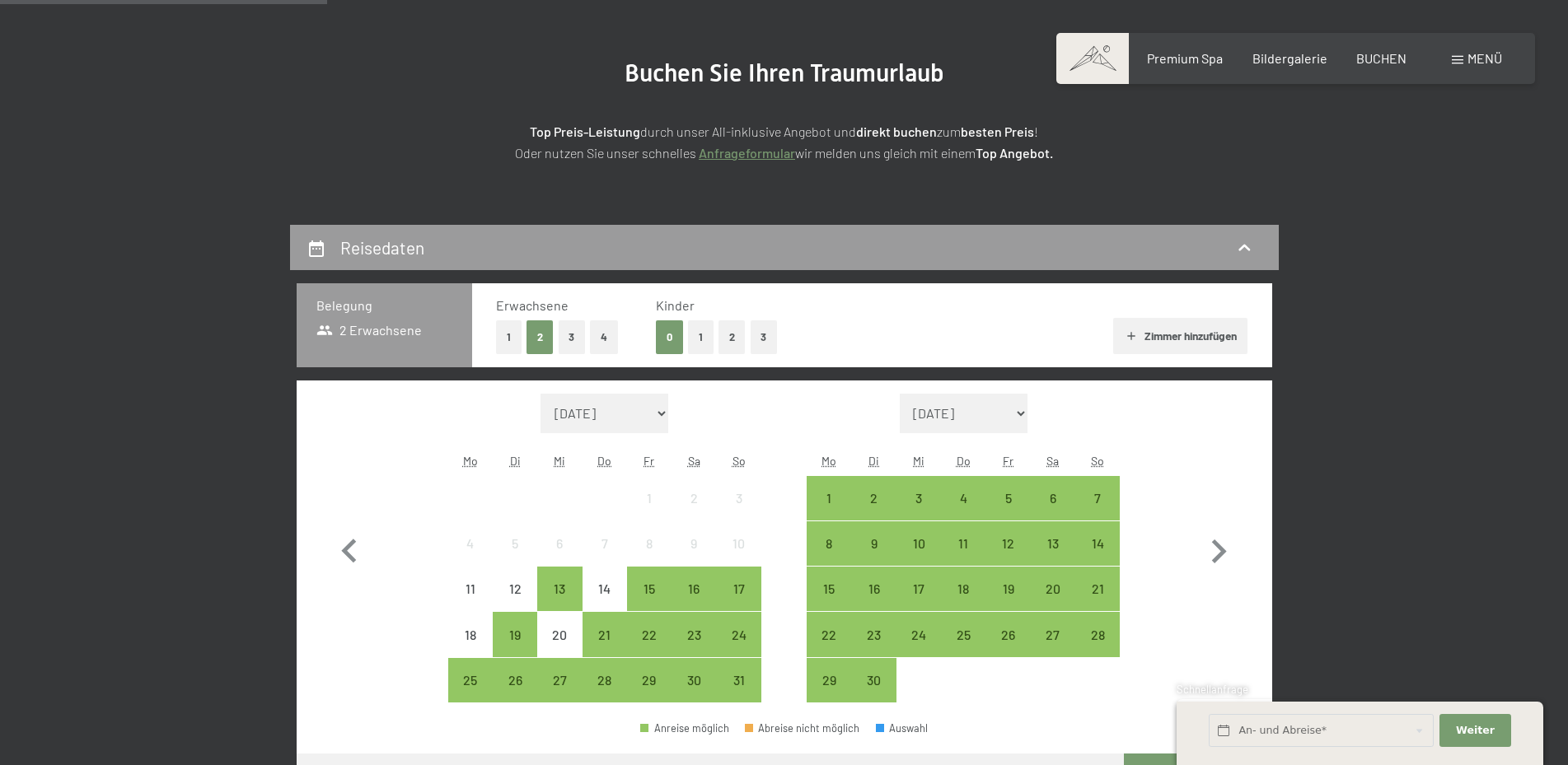
scroll to position [168, 0]
click at [1223, 541] on icon "button" at bounding box center [1218, 552] width 48 height 48
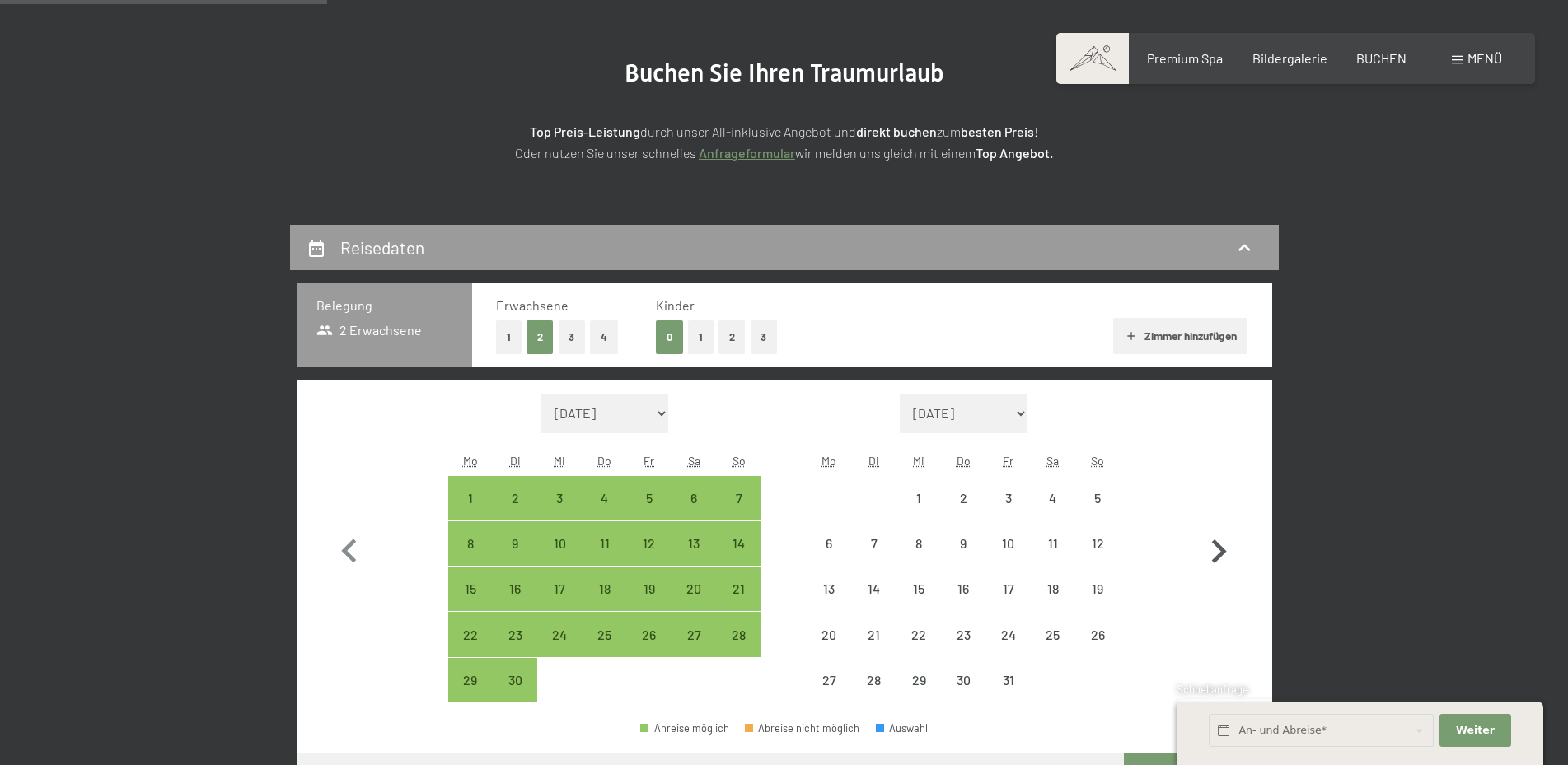
click at [1223, 541] on icon "button" at bounding box center [1218, 552] width 48 height 48
select select "[DATE]"
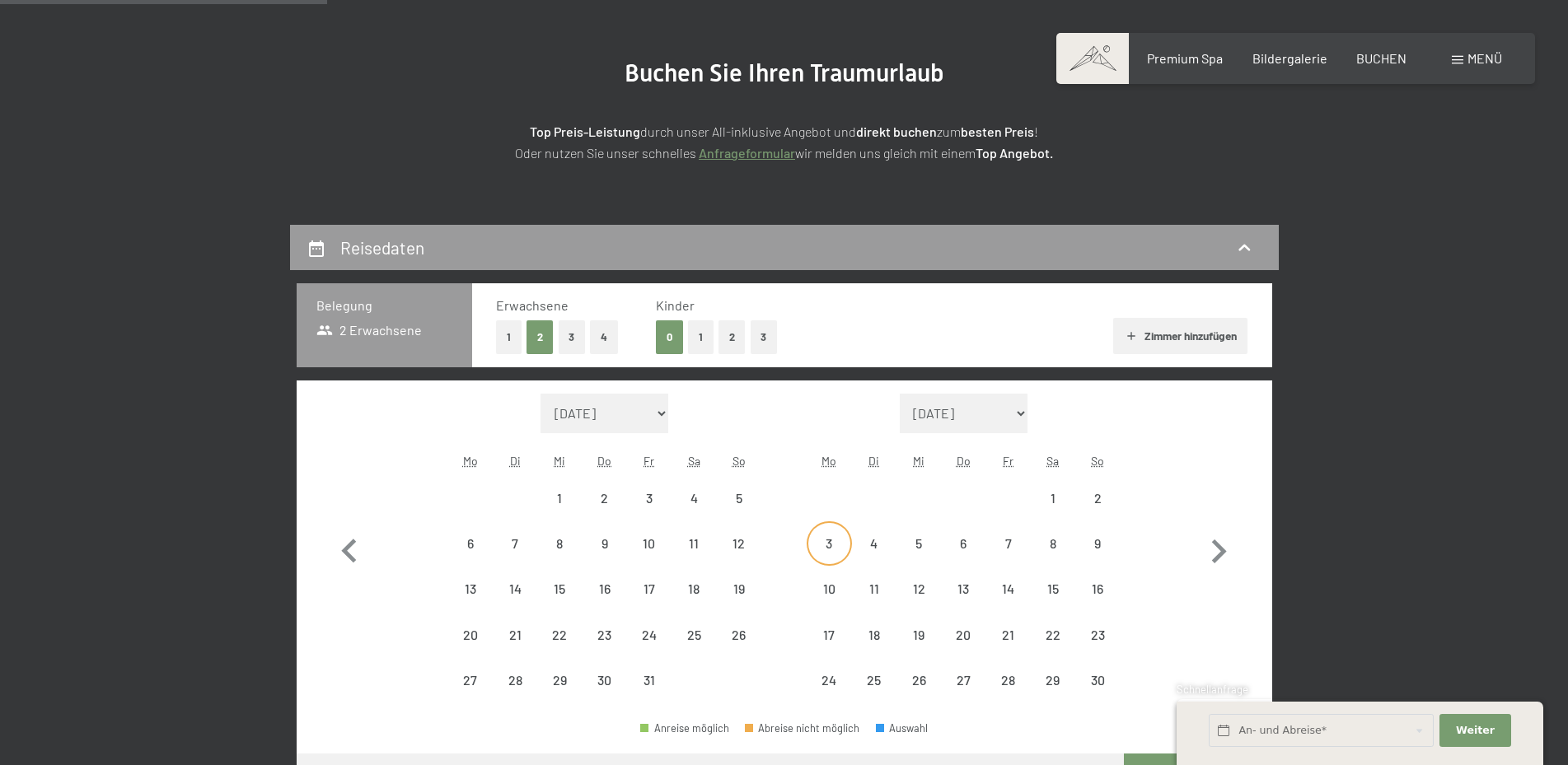
select select "[DATE]"
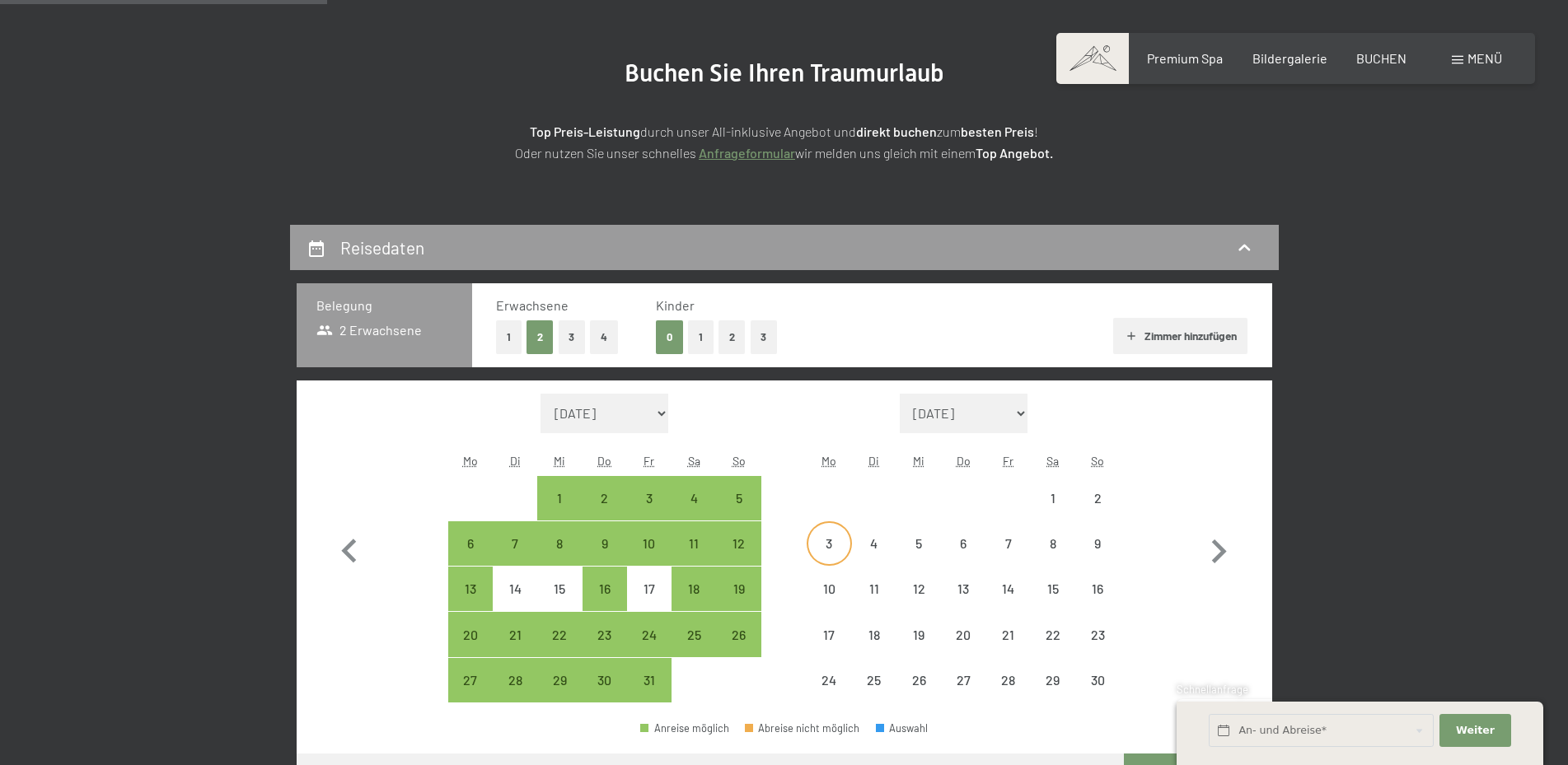
select select "[DATE]"
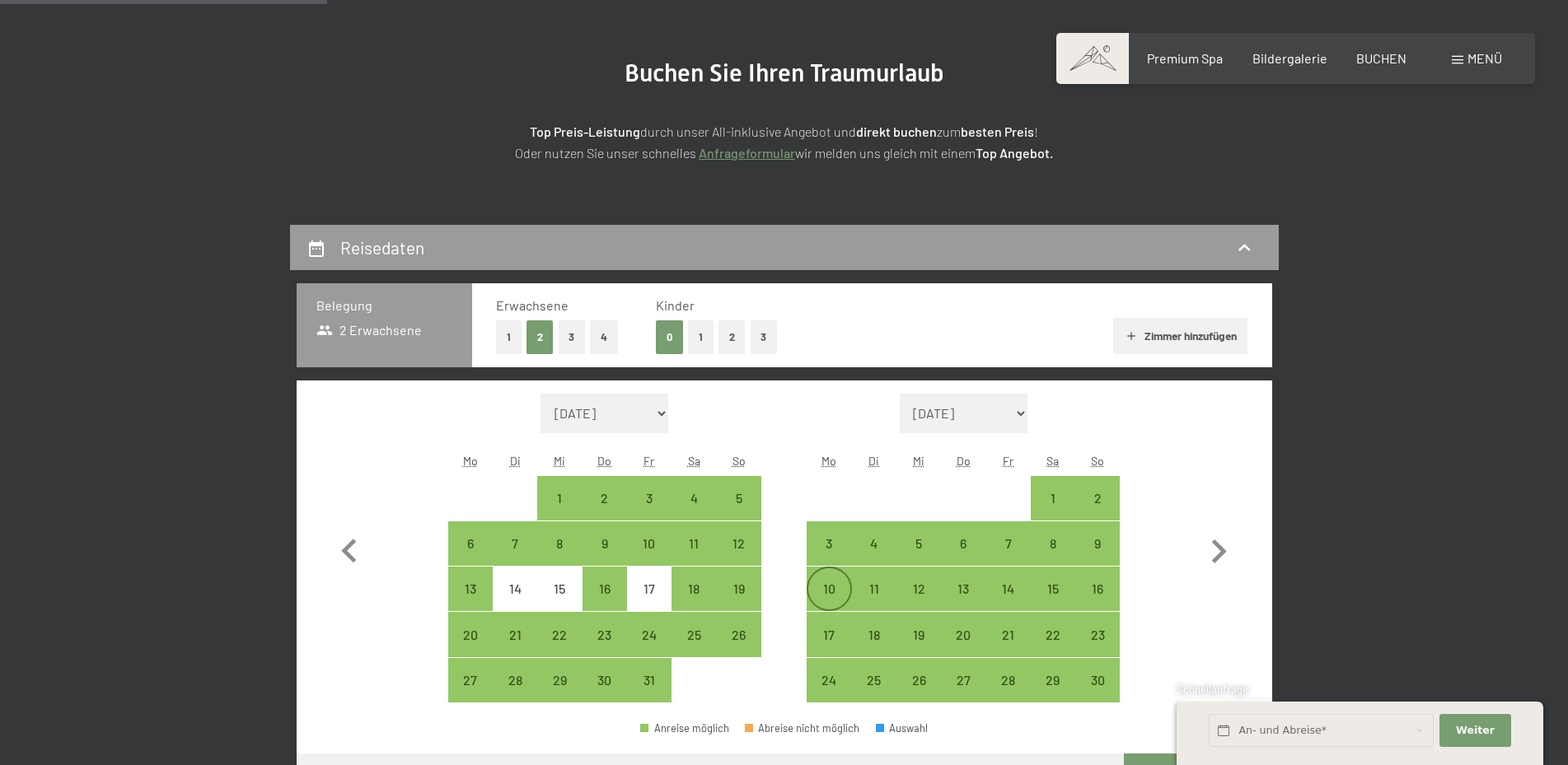
click at [828, 573] on div "10" at bounding box center [829, 589] width 41 height 41
select select "2025-10-01"
select select "2025-11-01"
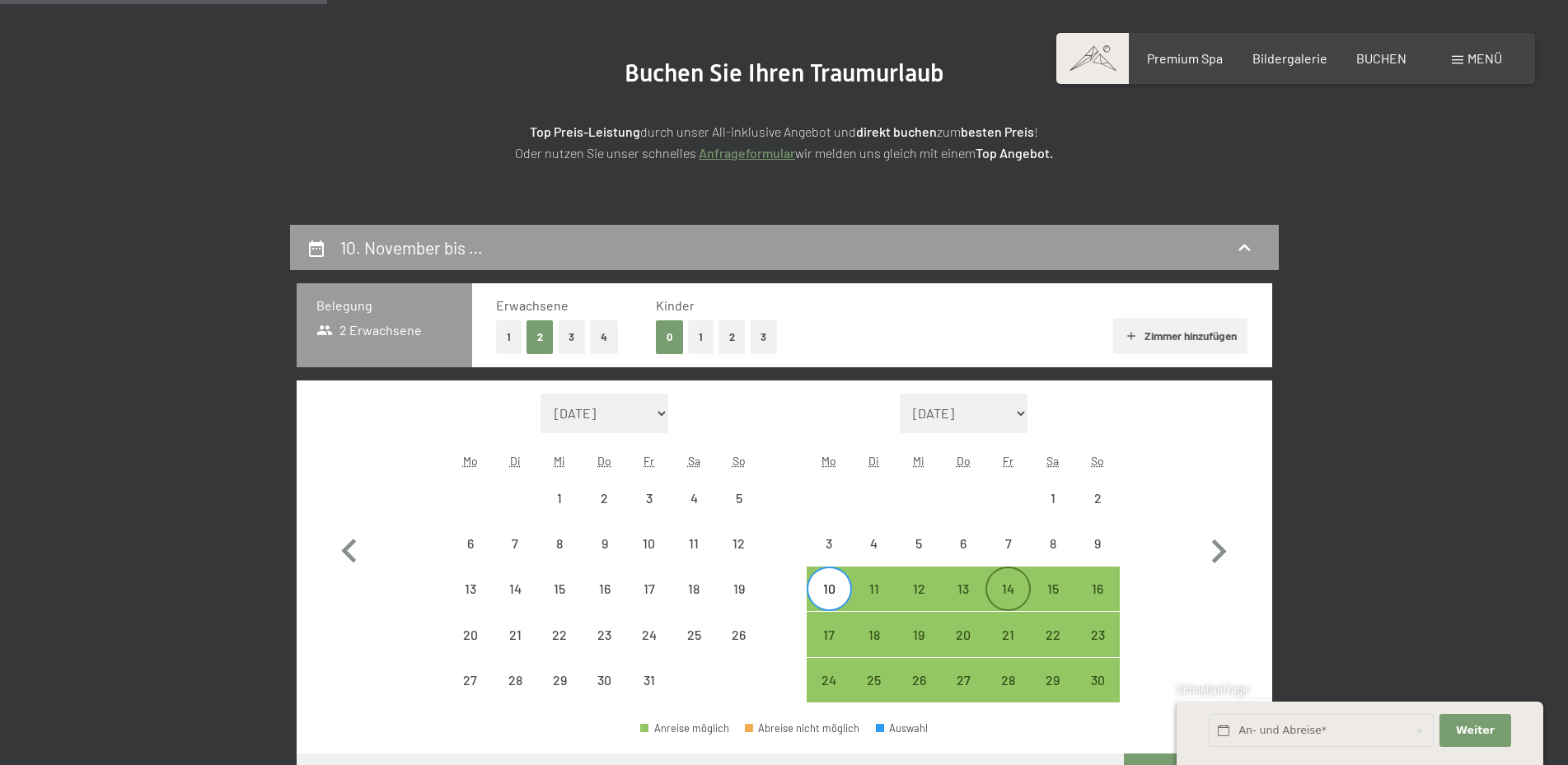
click at [1001, 591] on div "14" at bounding box center [1007, 603] width 41 height 41
select select "2025-10-01"
select select "2025-11-01"
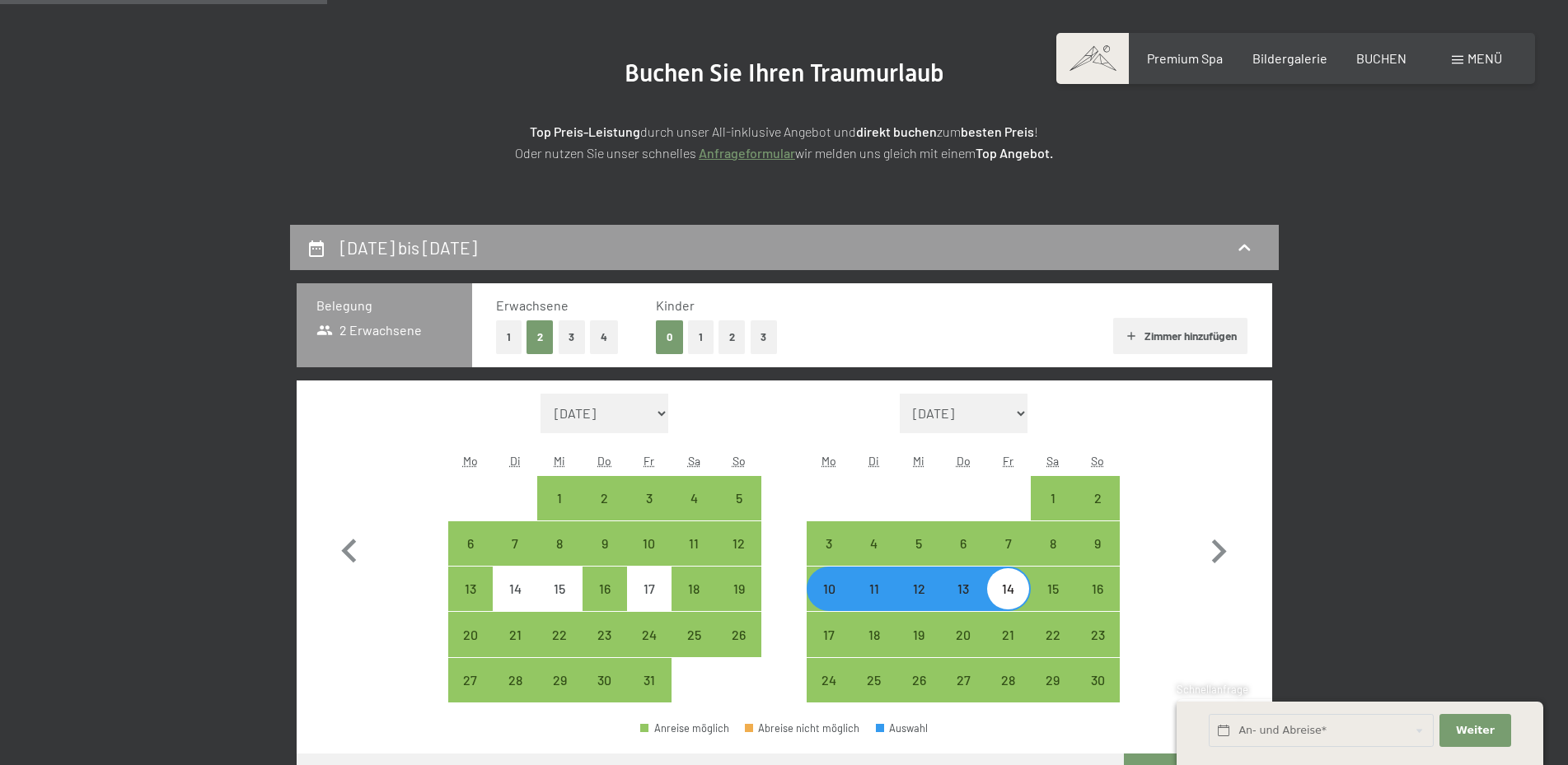
scroll to position [505, 0]
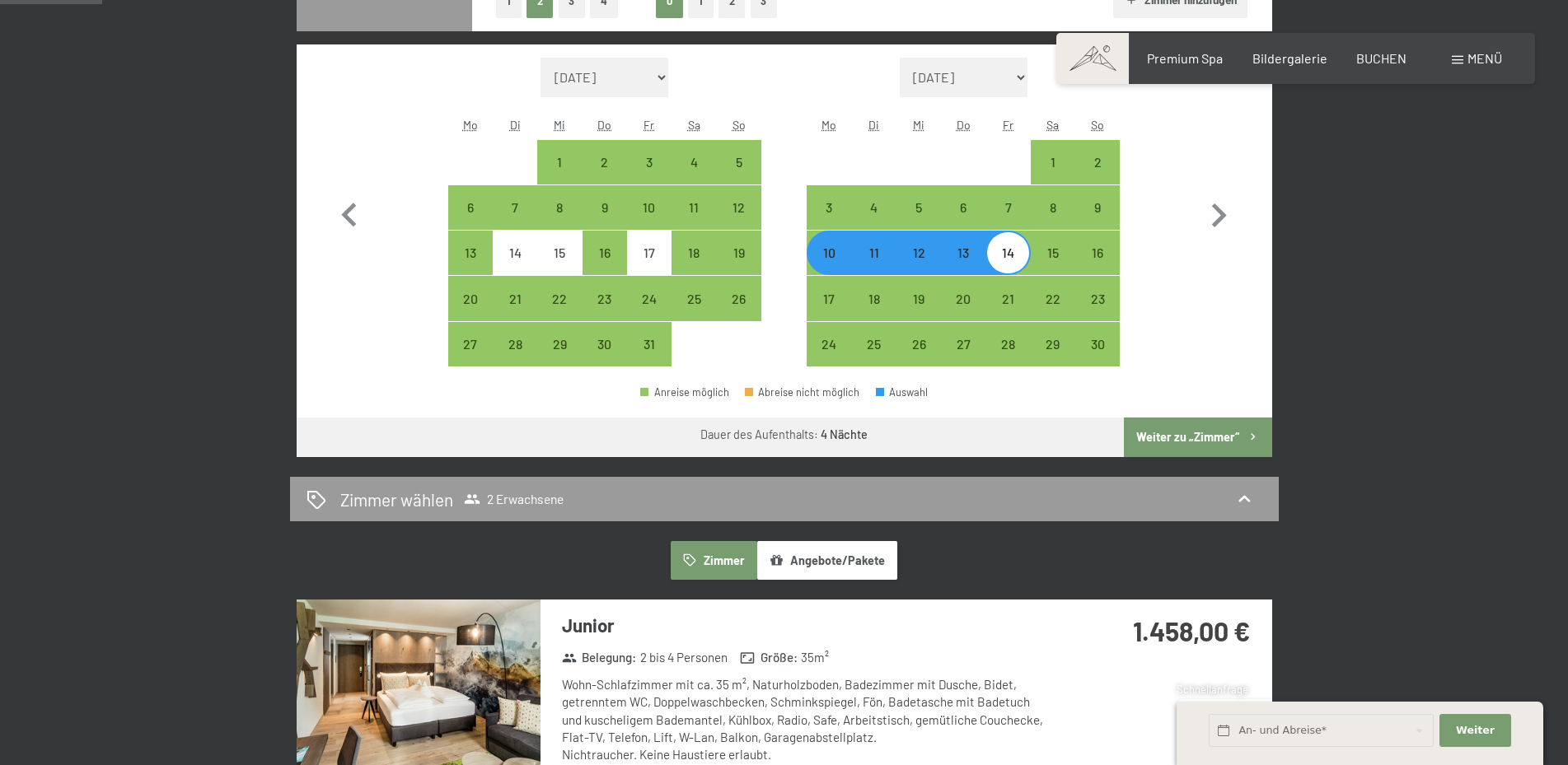
click at [1165, 441] on button "Weiter zu „Zimmer“" at bounding box center [1197, 438] width 148 height 40
select select "2025-10-01"
select select "2025-11-01"
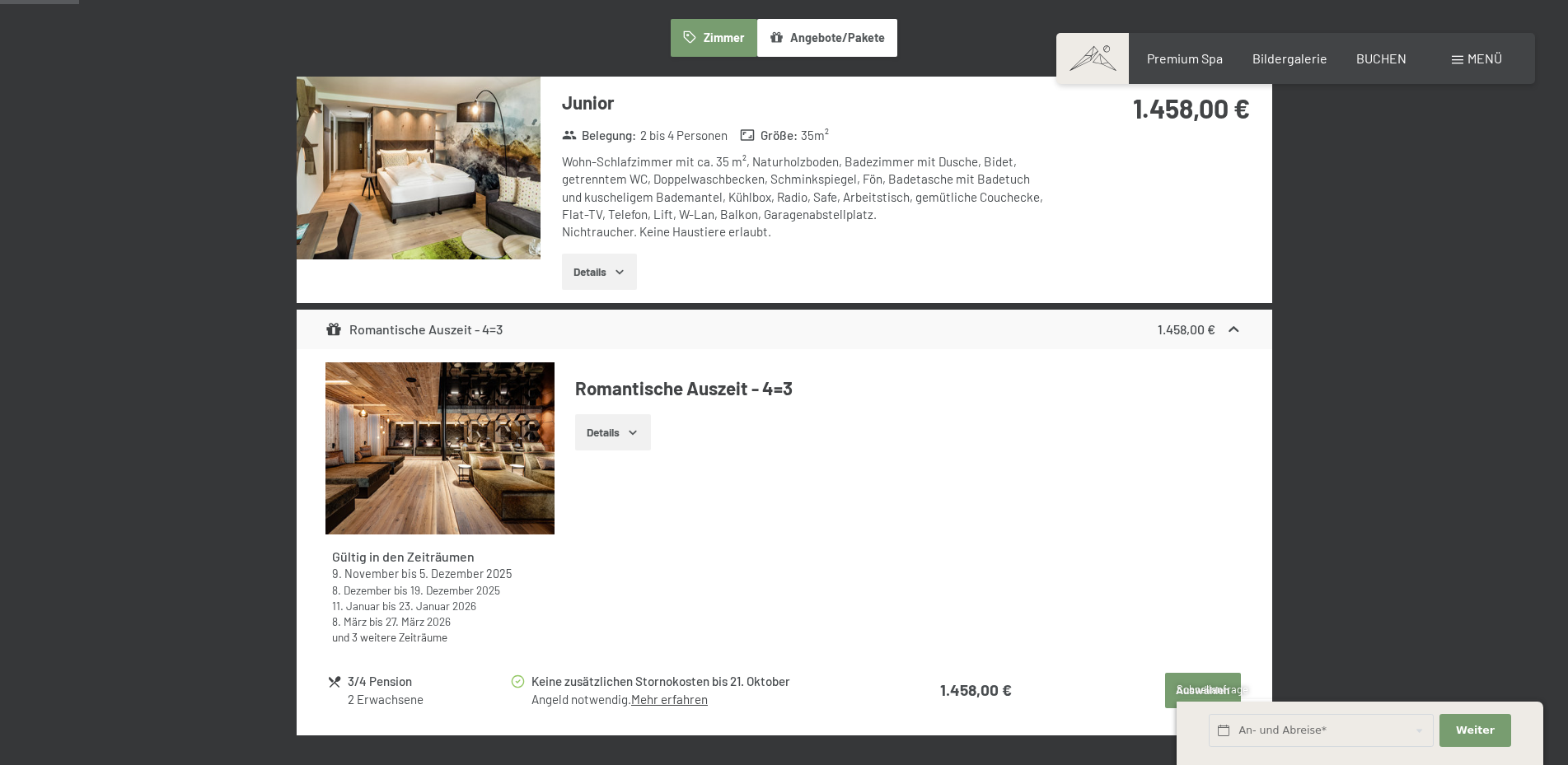
scroll to position [393, 0]
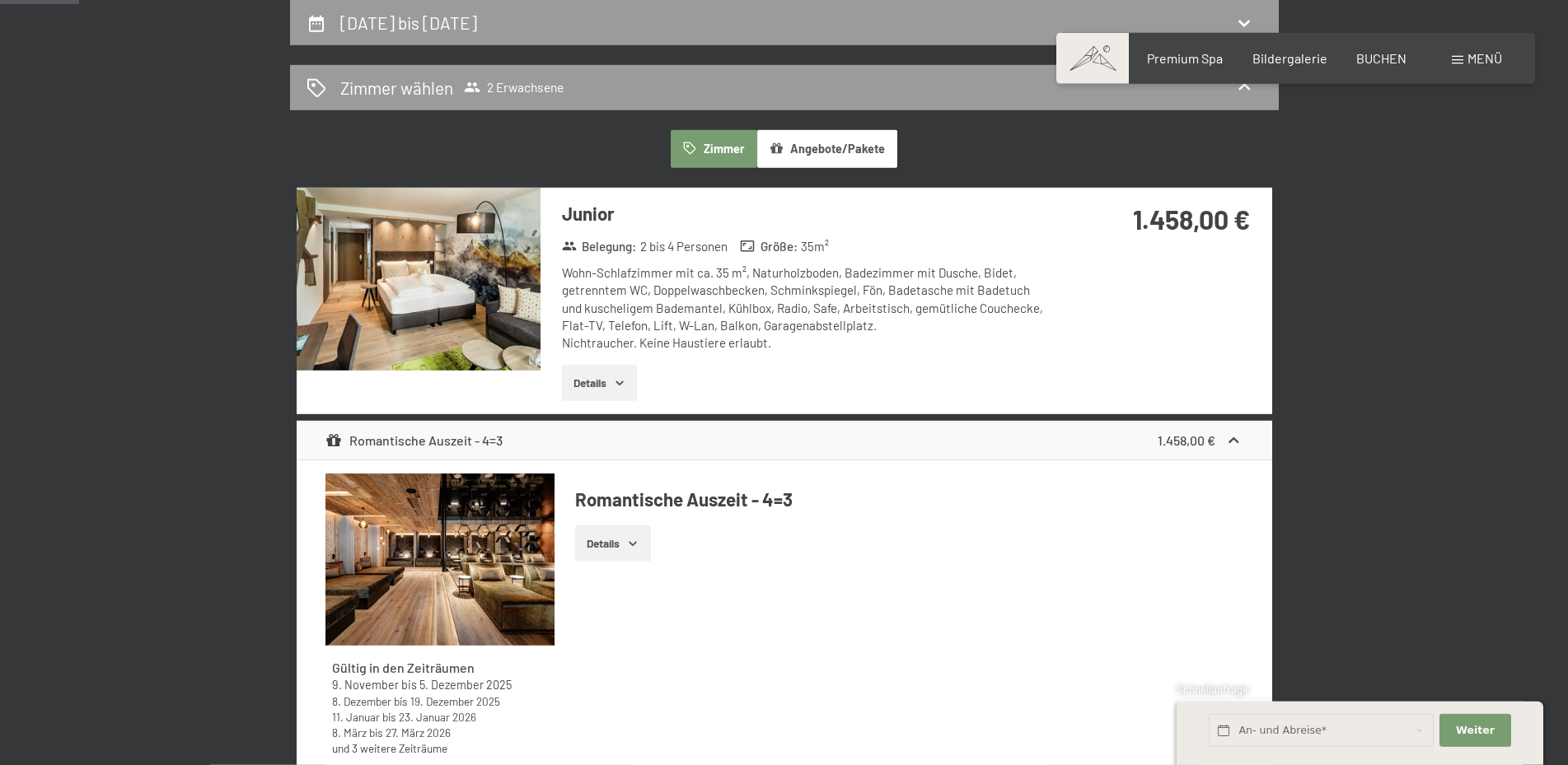
click at [852, 148] on button "Angebote/Pakete" at bounding box center [827, 149] width 140 height 38
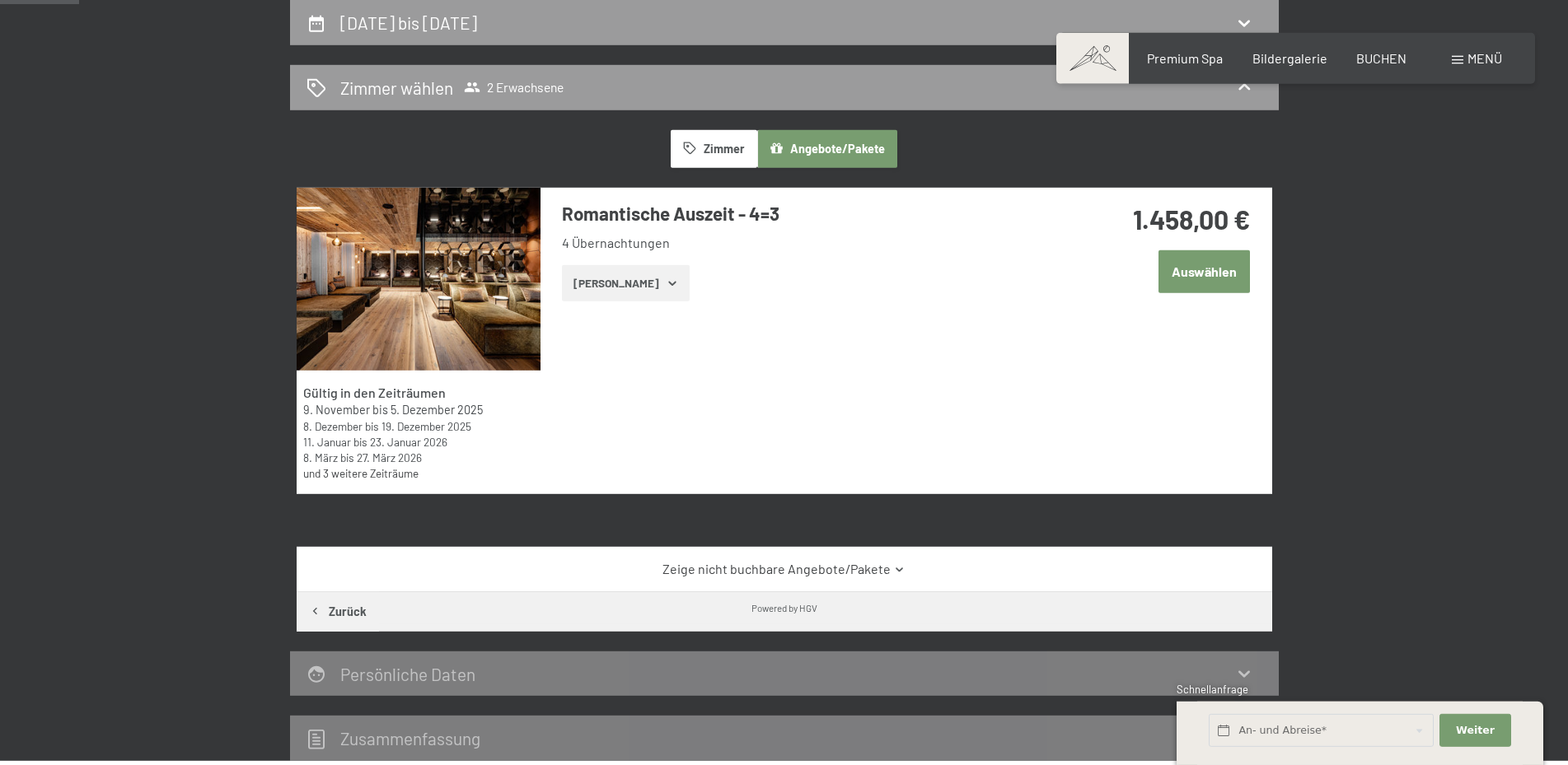
click at [636, 295] on button "Zeige Zimmer" at bounding box center [626, 284] width 128 height 36
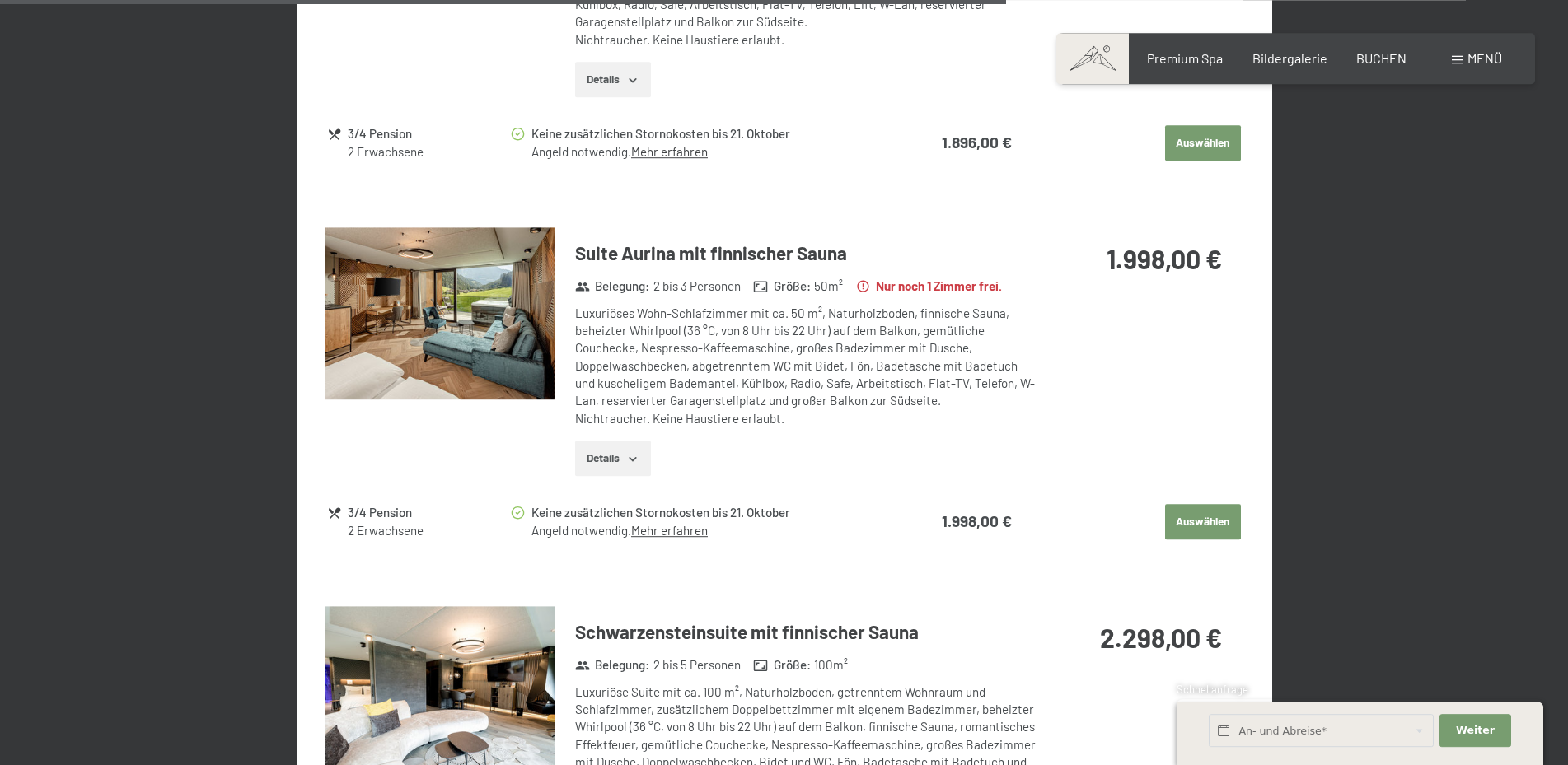
scroll to position [3082, 0]
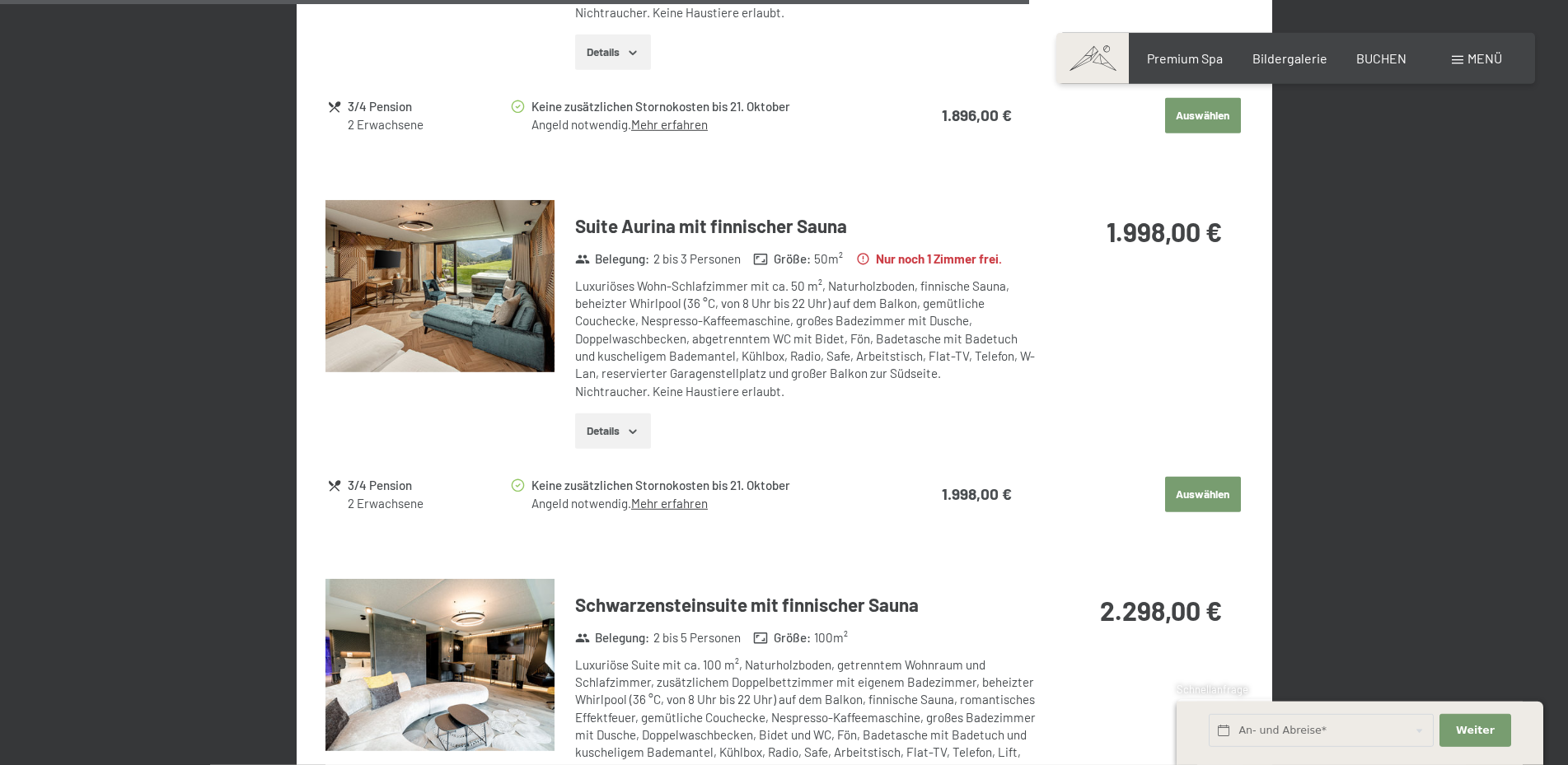
click at [645, 414] on button "Details" at bounding box center [613, 432] width 75 height 36
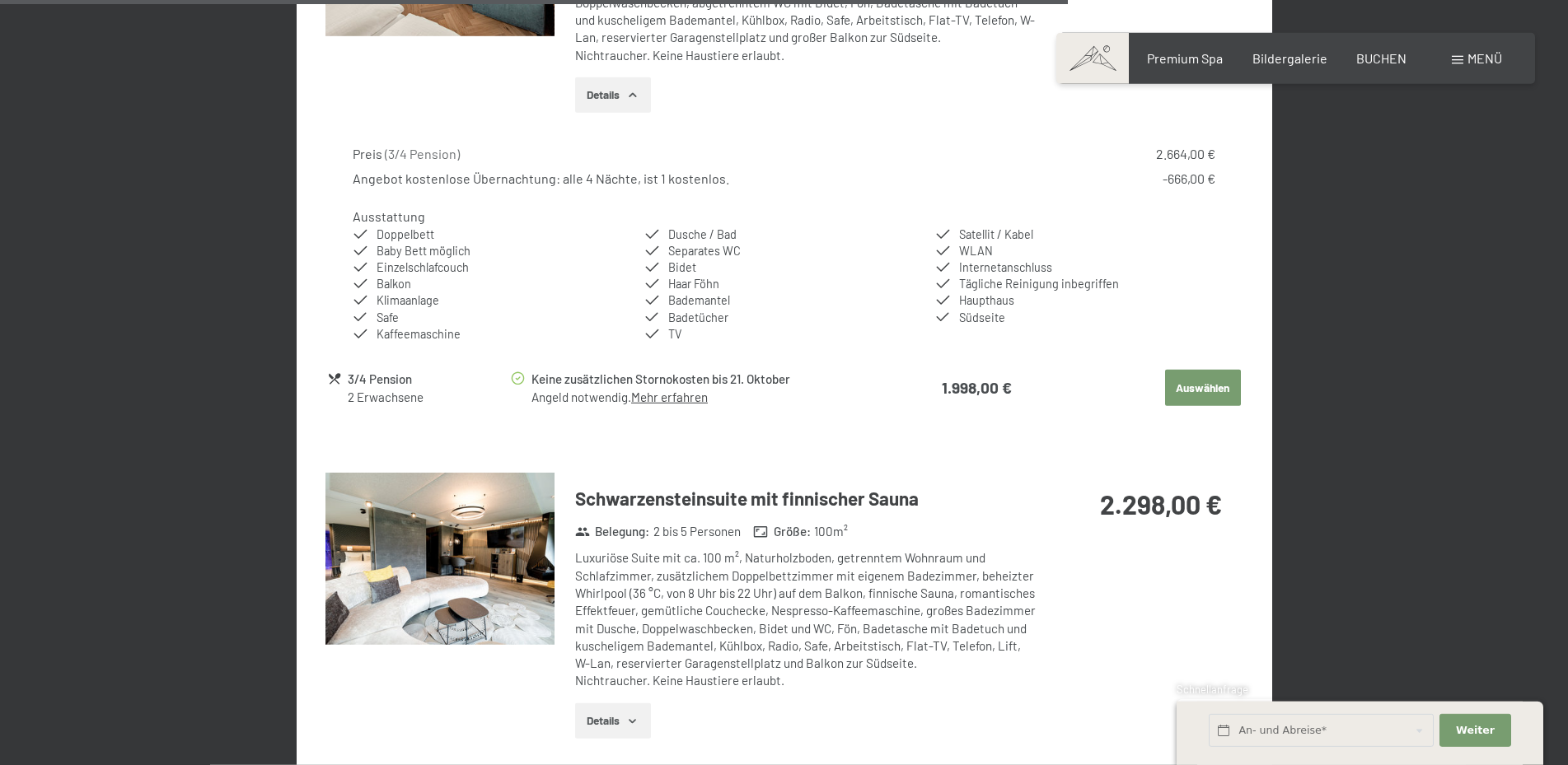
scroll to position [3250, 0]
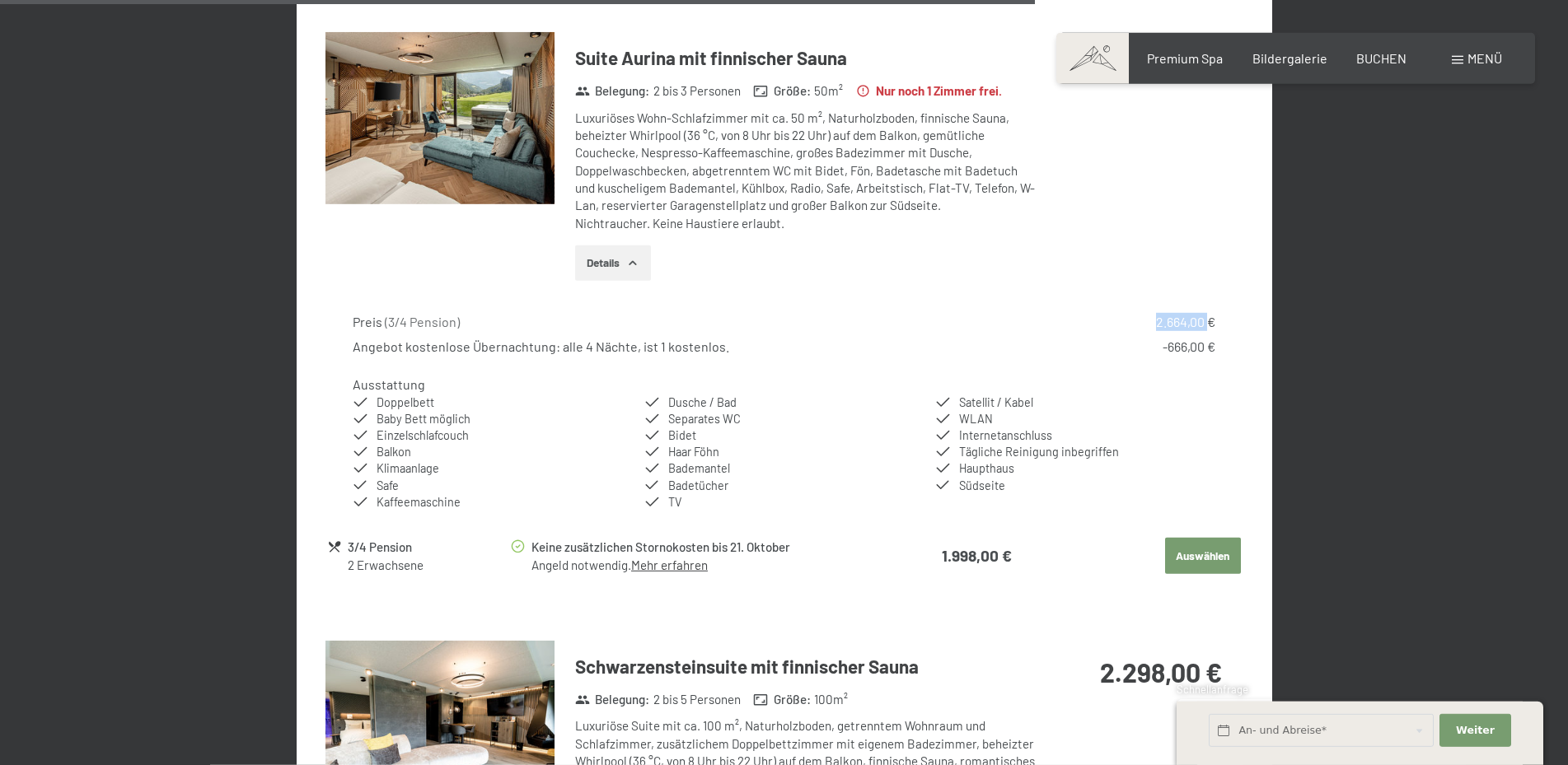
drag, startPoint x: 1162, startPoint y: 304, endPoint x: 1206, endPoint y: 312, distance: 44.7
click at [1206, 313] on div "Preis ( 3/4 Pension ) 2.664,00 € Angebot kostenlose Übernachtung: alle 4 Nächte…" at bounding box center [783, 335] width 861 height 44
click at [1082, 313] on div "Preis ( 3/4 Pension ) 2.664,00 €" at bounding box center [783, 322] width 861 height 18
click at [1212, 542] on button "Auswählen" at bounding box center [1203, 556] width 76 height 36
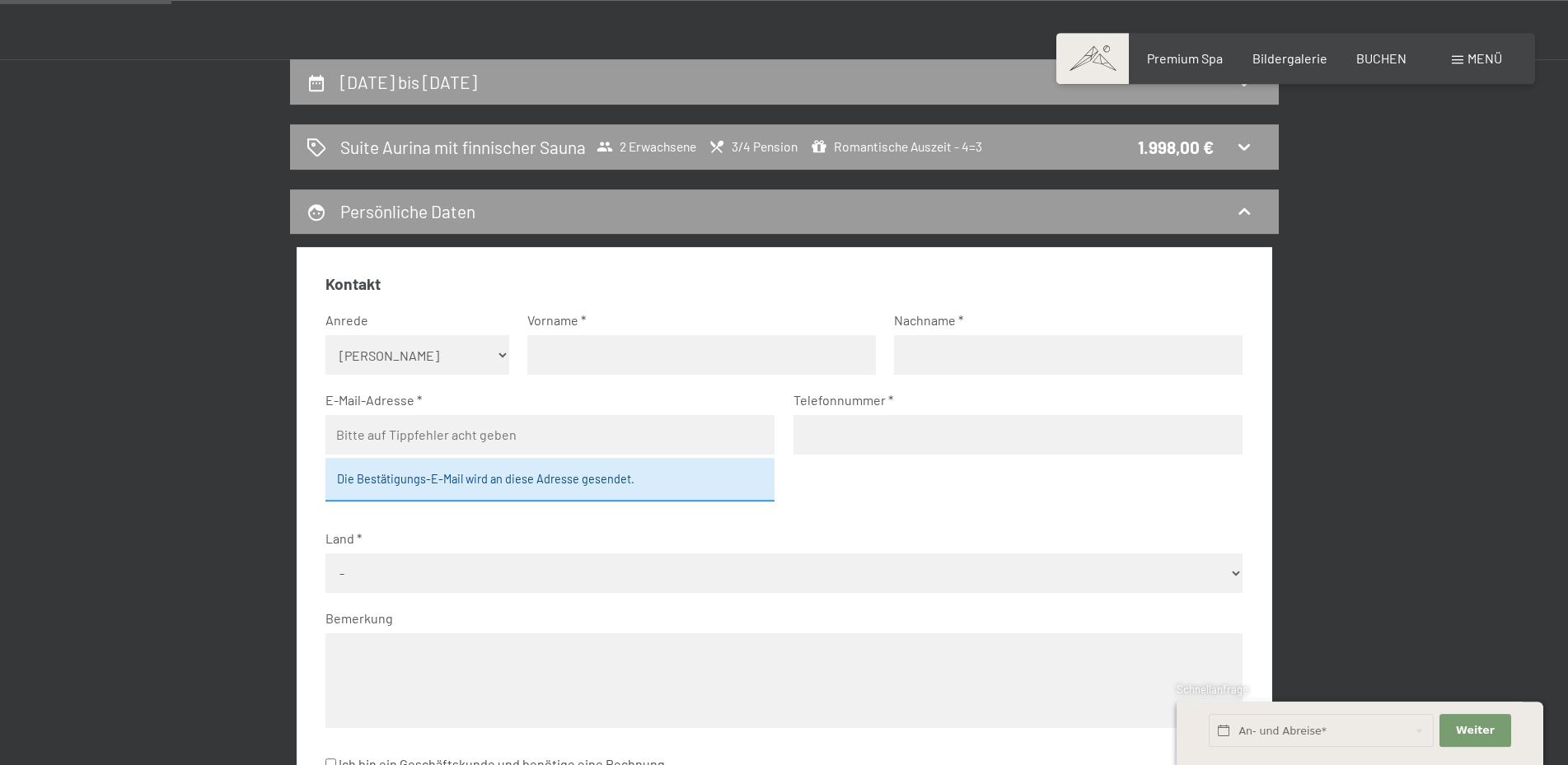
scroll to position [420, 0]
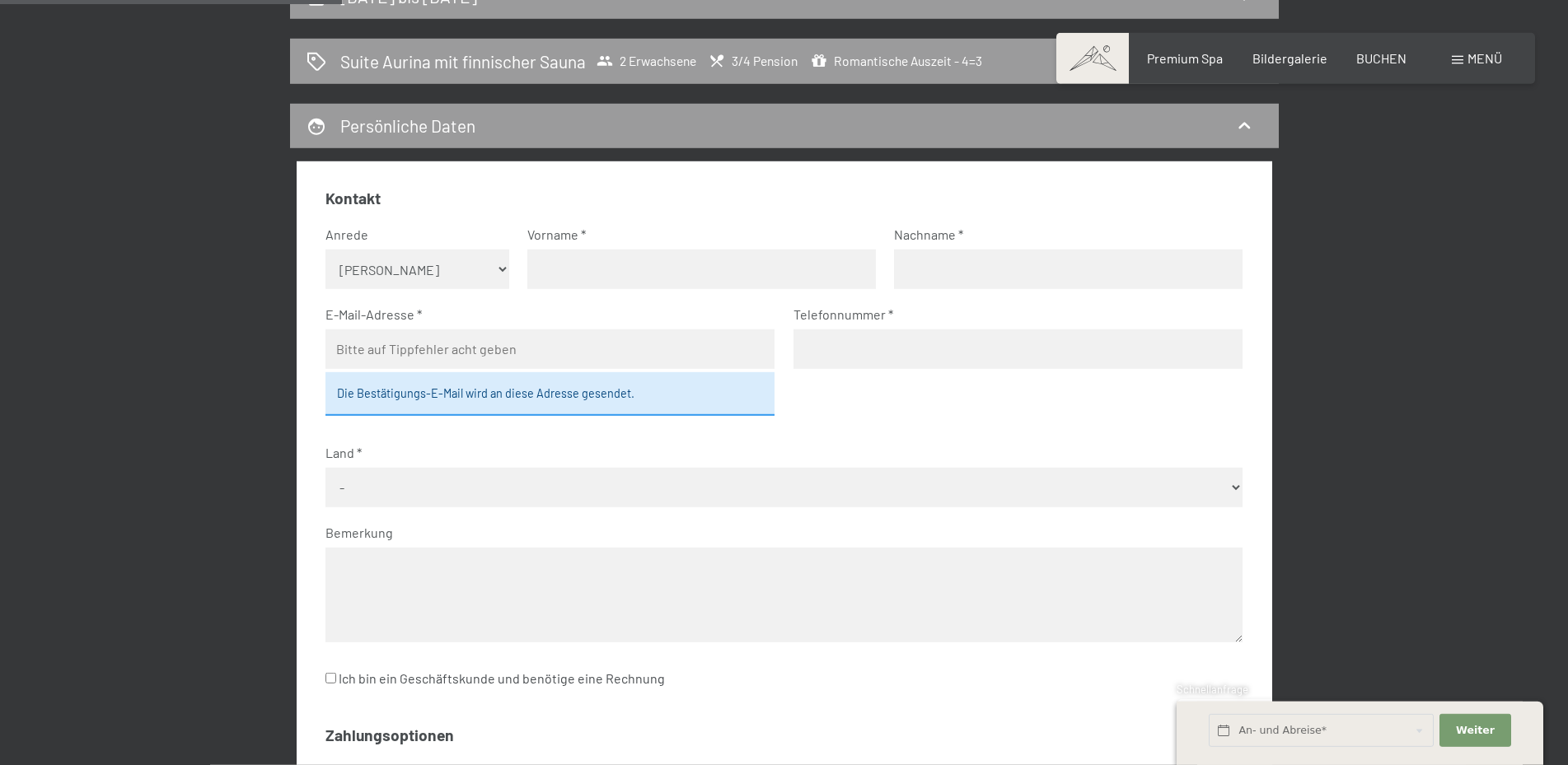
select select "m"
click option "Herr" at bounding box center [0, 0] width 0 height 0
click at [584, 259] on input "text" at bounding box center [702, 270] width 349 height 40
type input "Andreas"
type input "Thürig"
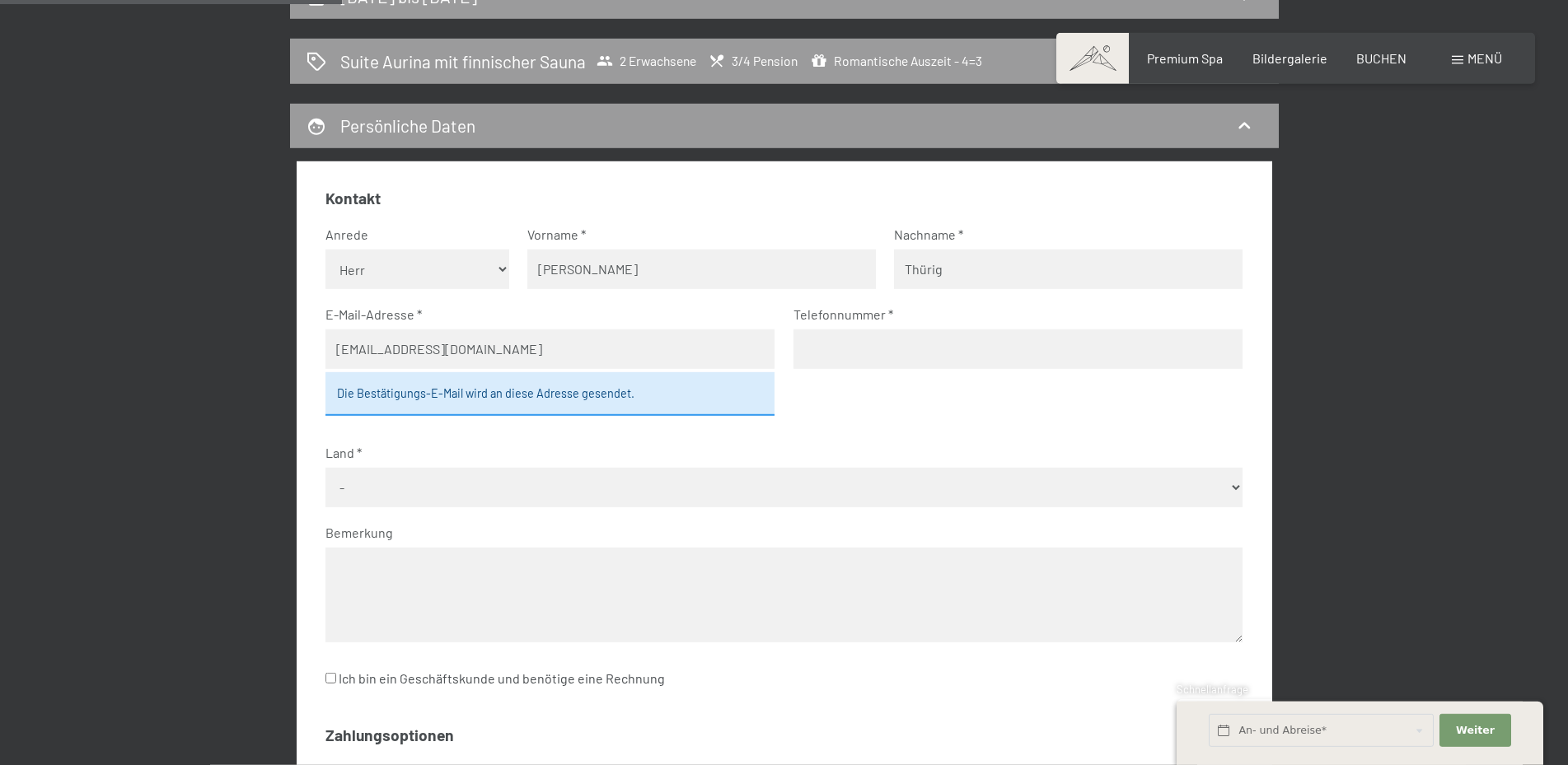
type input "andithuerig@hotmail.com"
type input "0"
type input "0041798448429"
select select "CHE"
click option "Schweiz" at bounding box center [0, 0] width 0 height 0
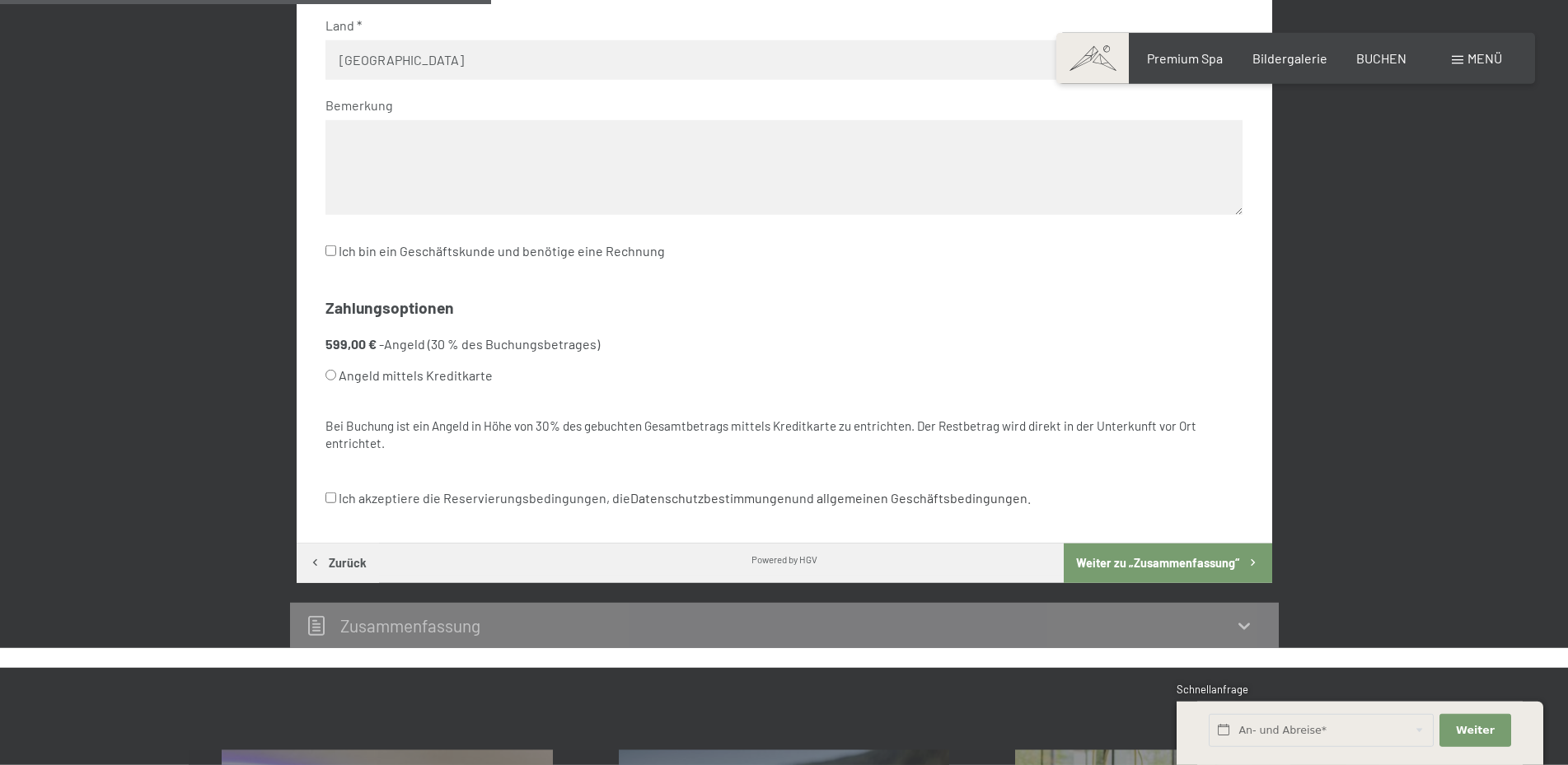
scroll to position [923, 0]
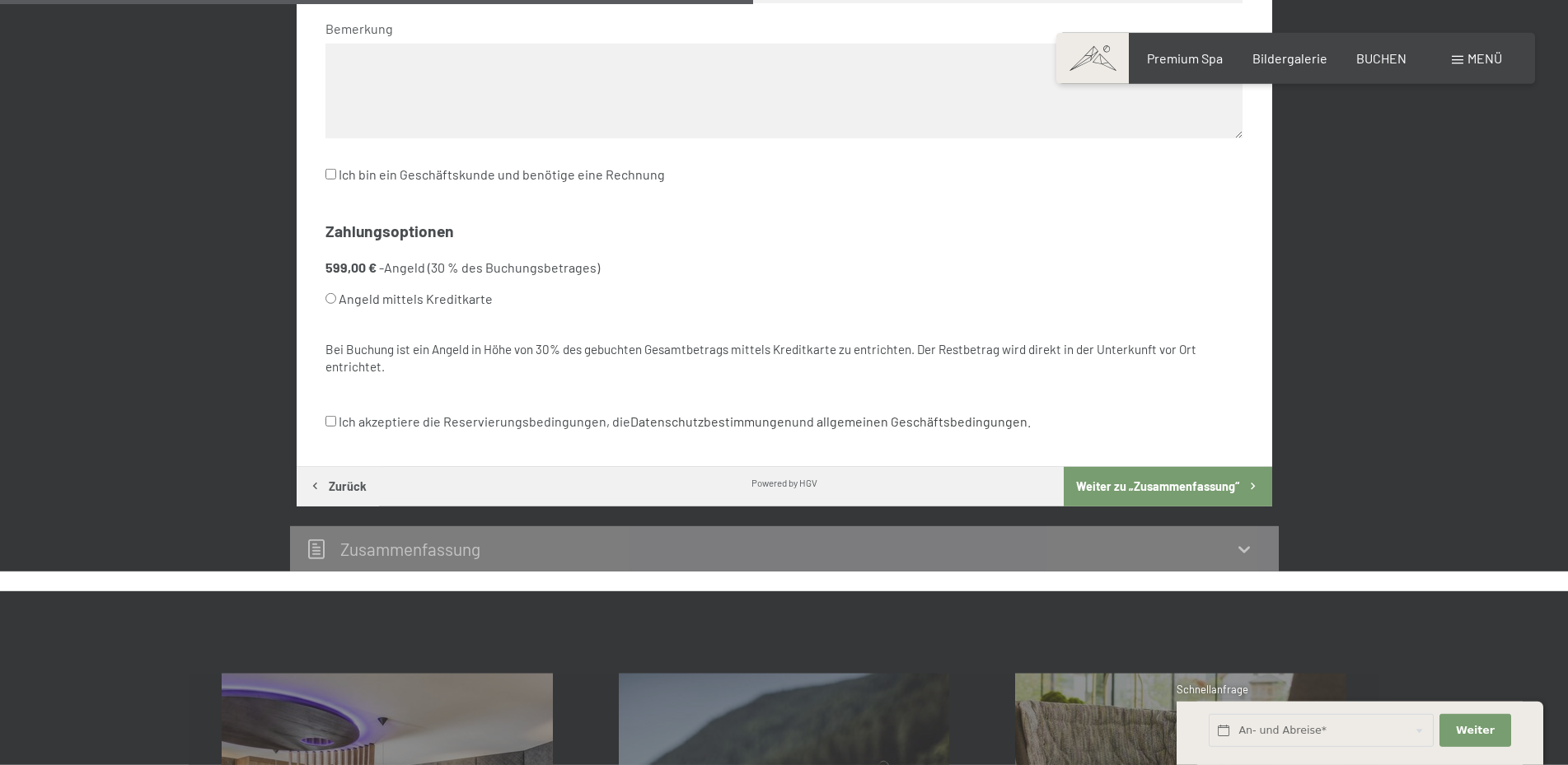
click at [395, 294] on label "Angeld mittels Kreditkarte" at bounding box center [764, 299] width 877 height 31
click at [336, 294] on input "Angeld mittels Kreditkarte" at bounding box center [331, 298] width 11 height 11
radio input "true"
click at [345, 423] on label "Ich akzeptiere die Reservierungsbedingungen, die Datenschutzbestimmungen und al…" at bounding box center [678, 422] width 706 height 31
click at [336, 423] on input "Ich akzeptiere die Reservierungsbedingungen, die Datenschutzbestimmungen und al…" at bounding box center [331, 421] width 11 height 11
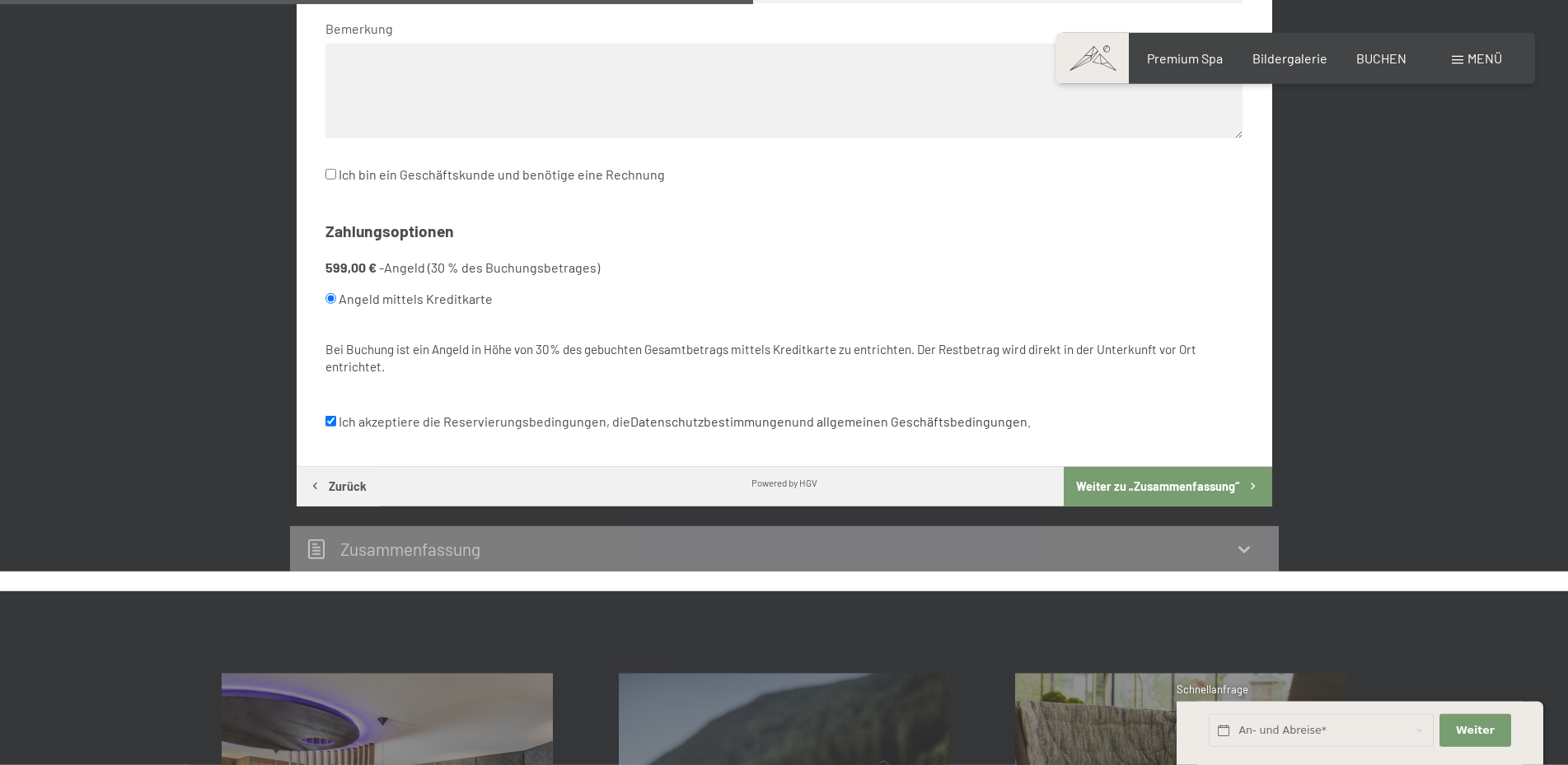
checkbox input "true"
click at [1125, 490] on button "Weiter zu „Zusammen­fassung“" at bounding box center [1167, 487] width 208 height 40
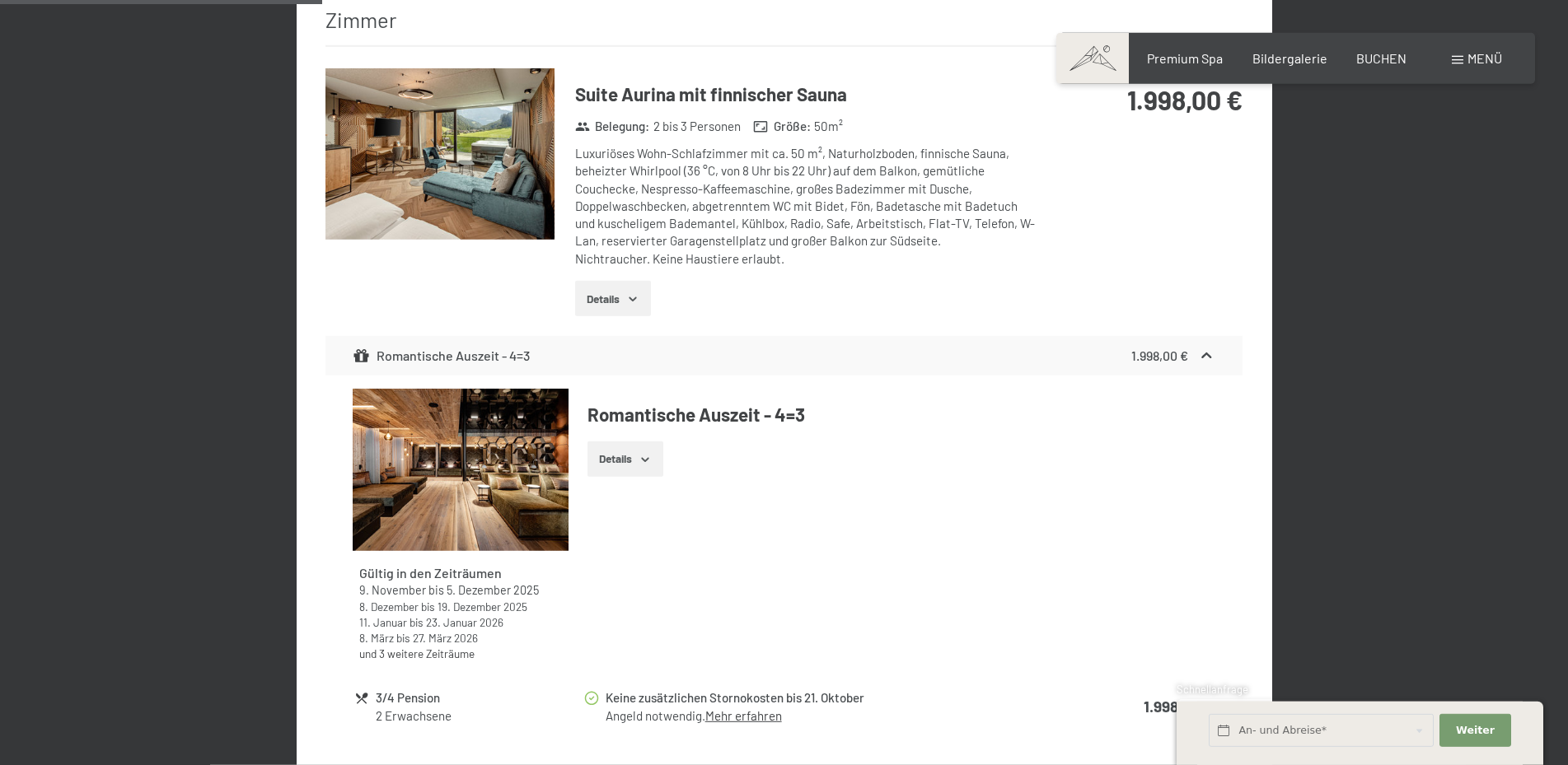
scroll to position [393, 0]
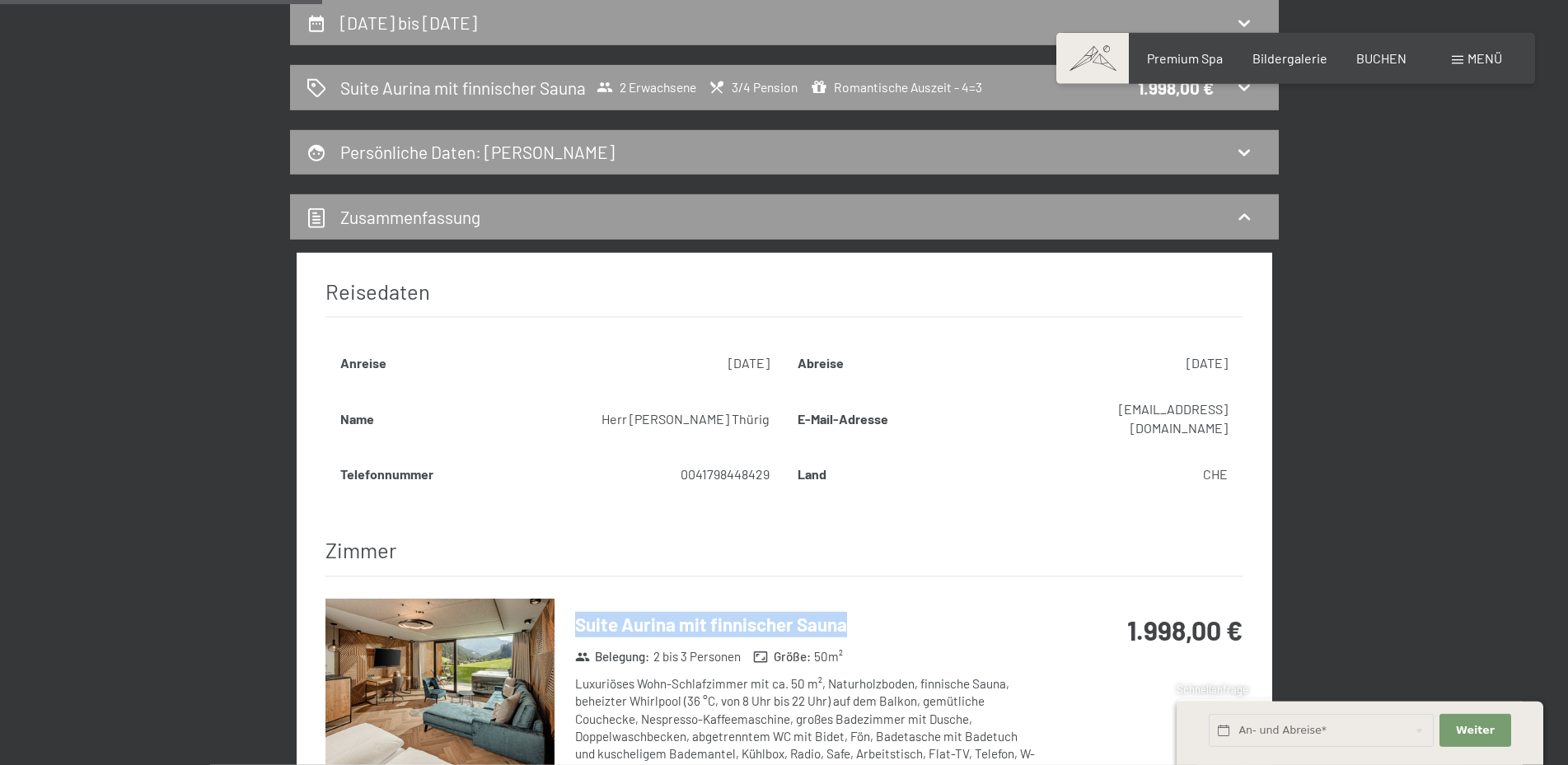
drag, startPoint x: 870, startPoint y: 605, endPoint x: 579, endPoint y: 611, distance: 291.1
click at [579, 612] on h3 "Suite Aurina mit finnischer Sauna" at bounding box center [805, 625] width 461 height 26
copy h3 "Suite Aurina mit finnischer Sauna"
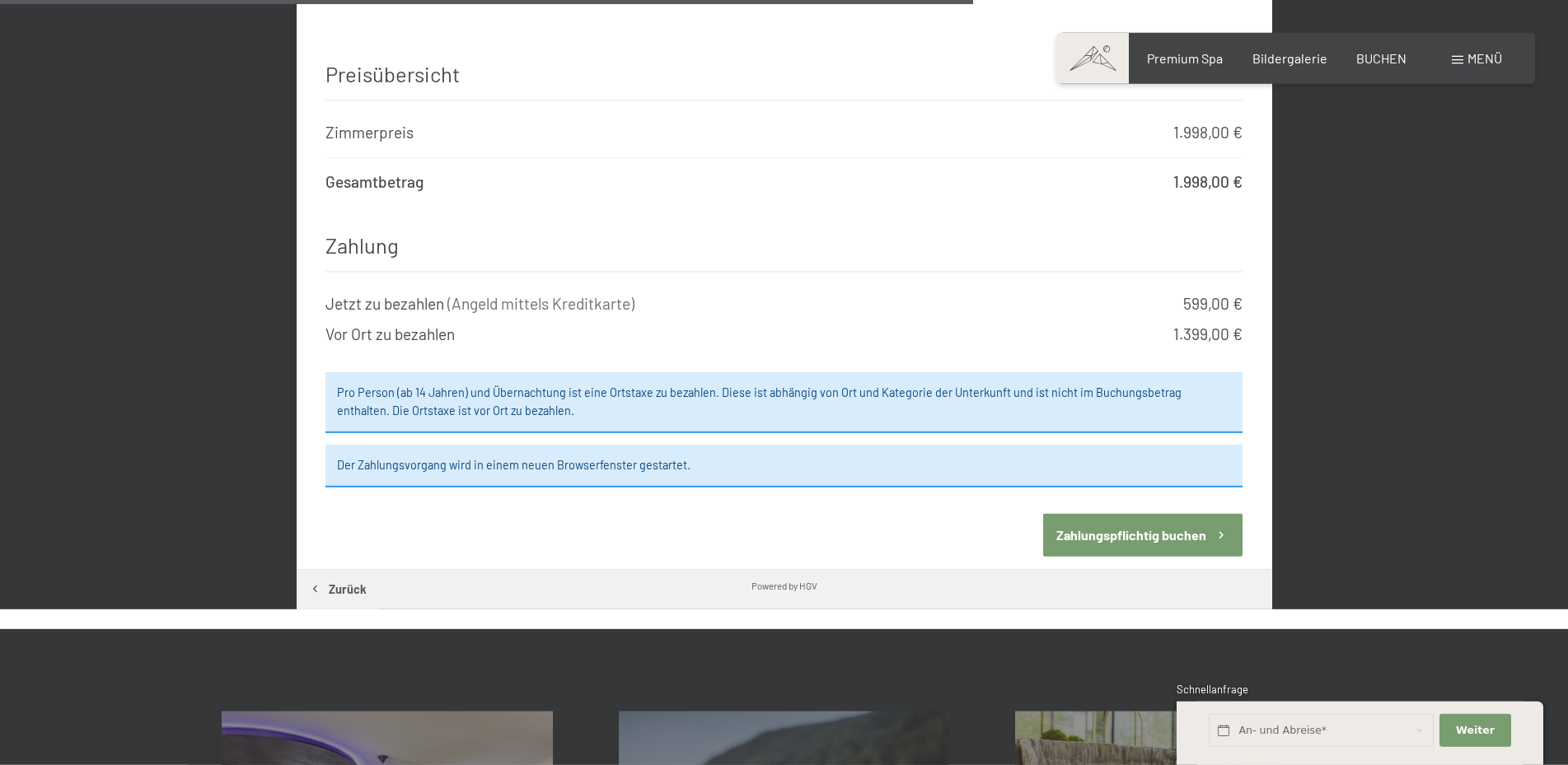
scroll to position [1738, 0]
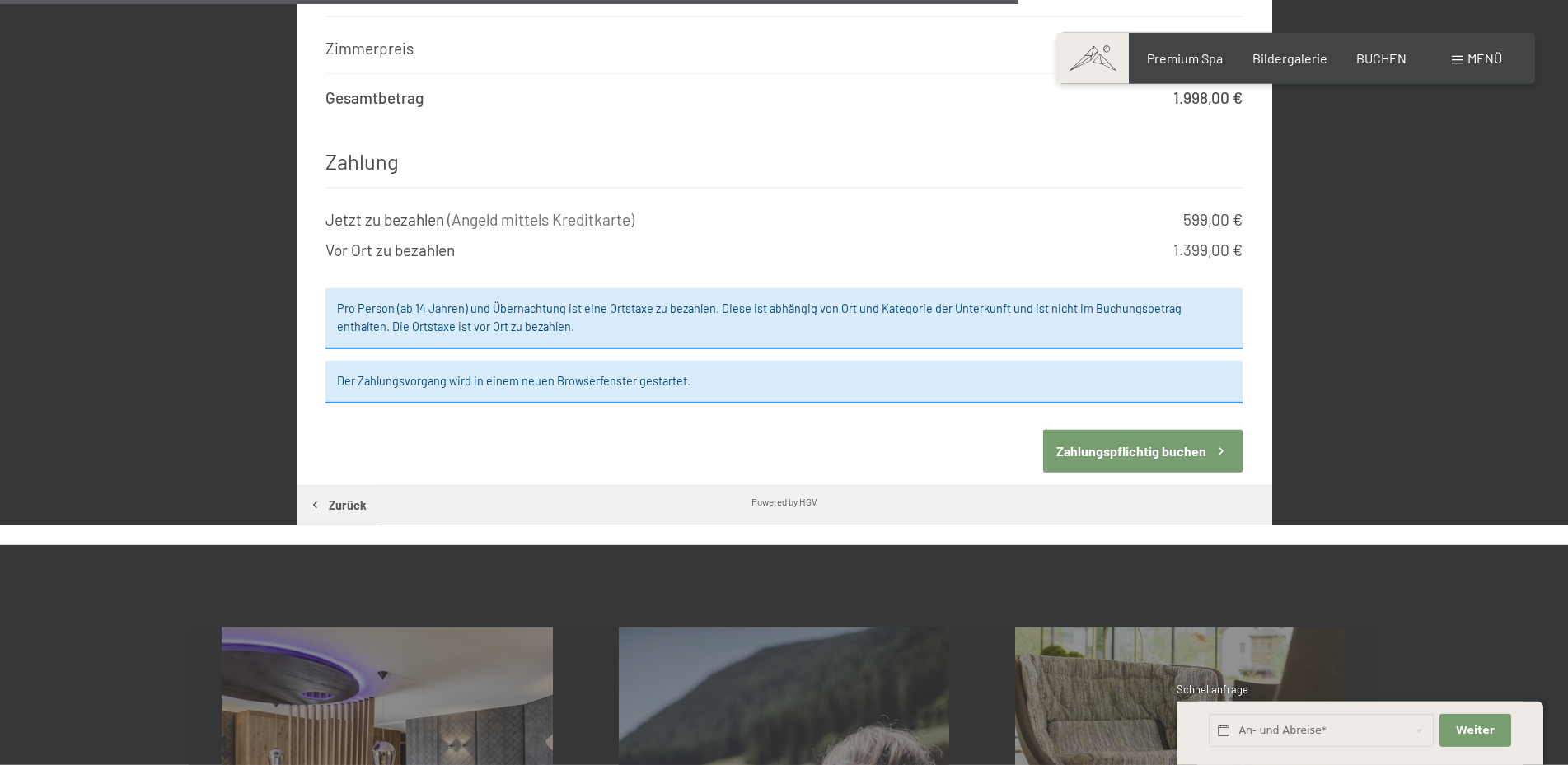
click at [1073, 430] on button "Zahlungspflichtig buchen" at bounding box center [1143, 451] width 200 height 42
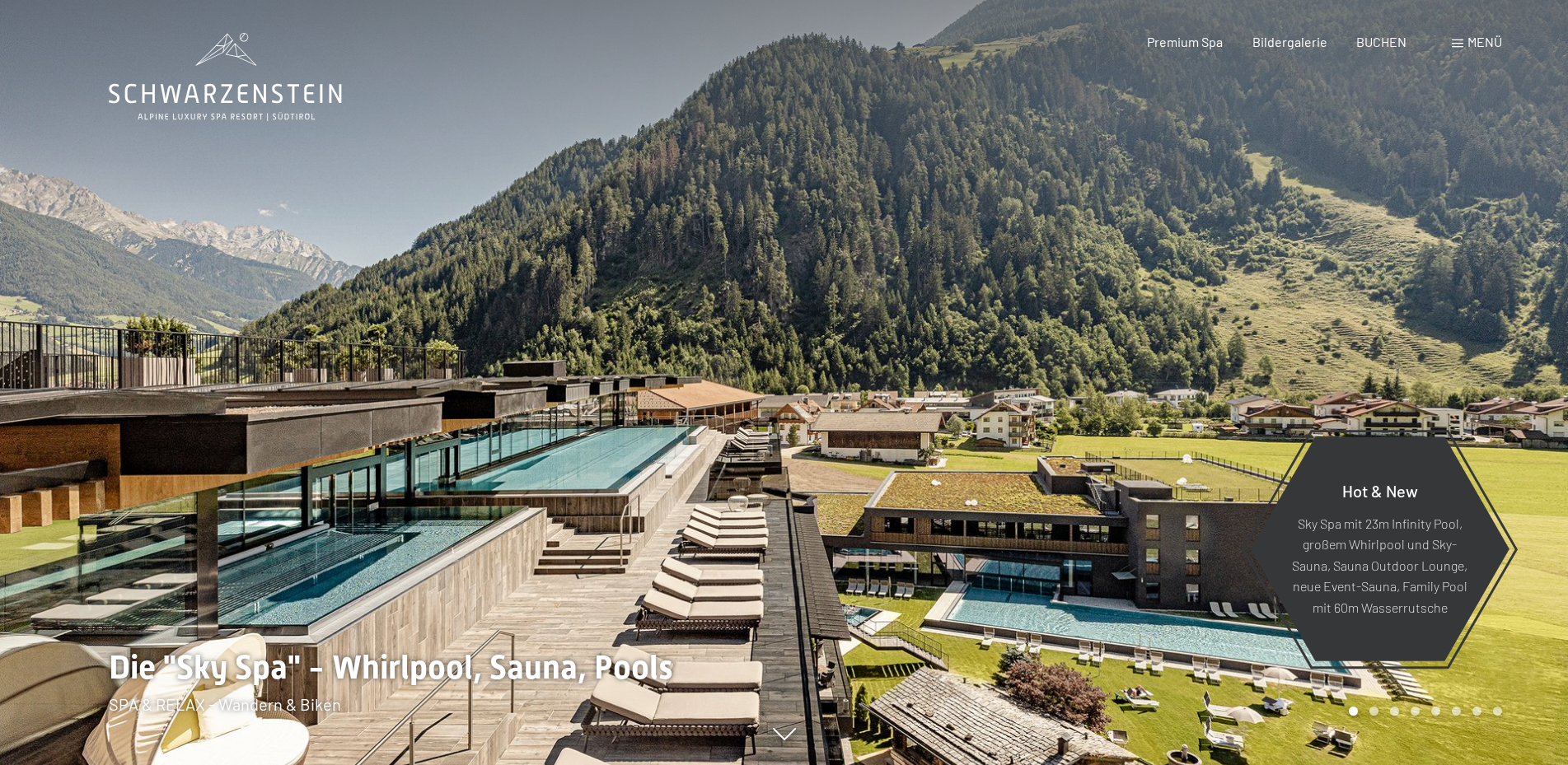
click at [1457, 46] on span at bounding box center [1458, 44] width 12 height 8
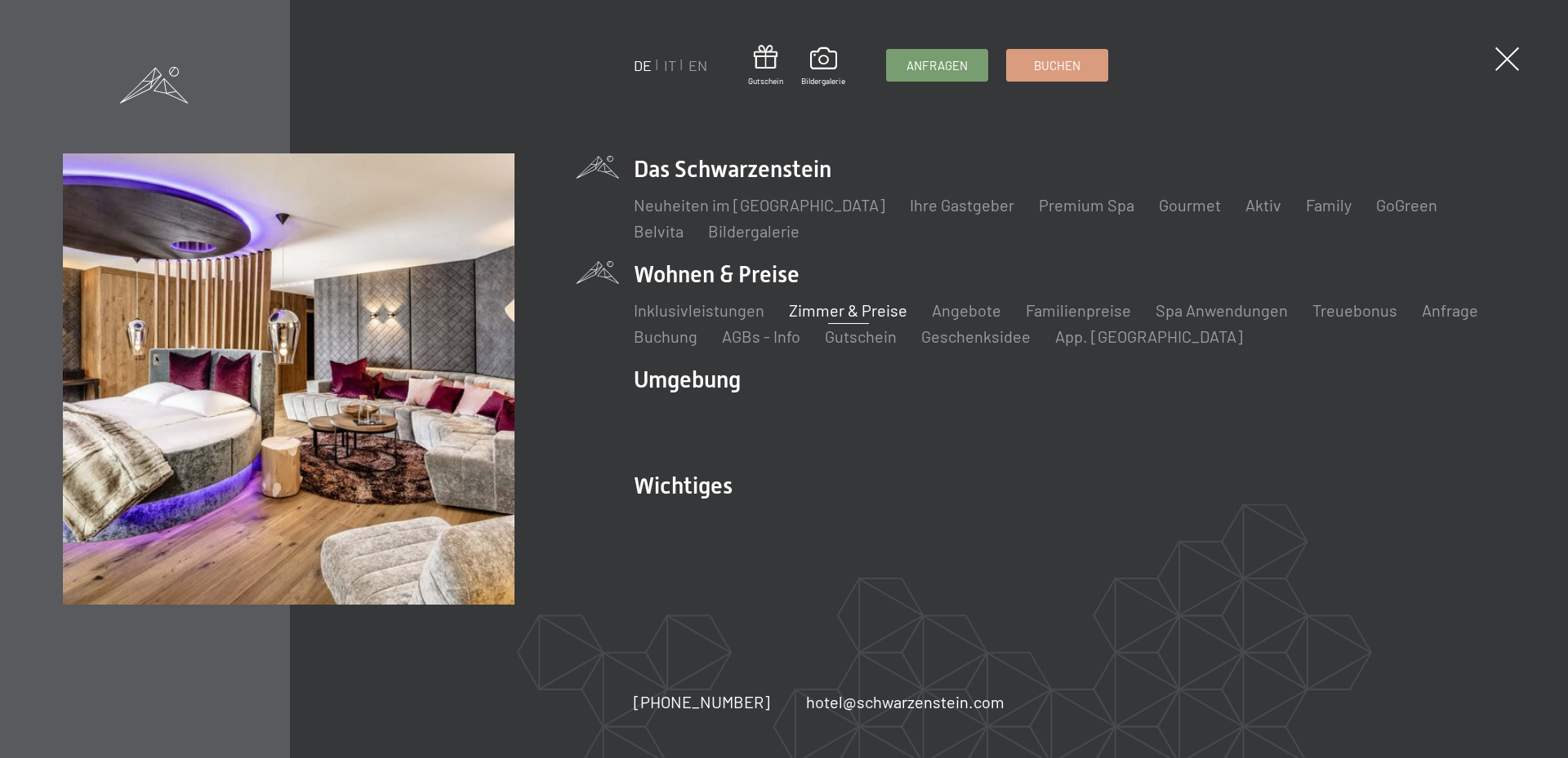
click at [815, 305] on link "Zimmer & Preise" at bounding box center [847, 310] width 118 height 20
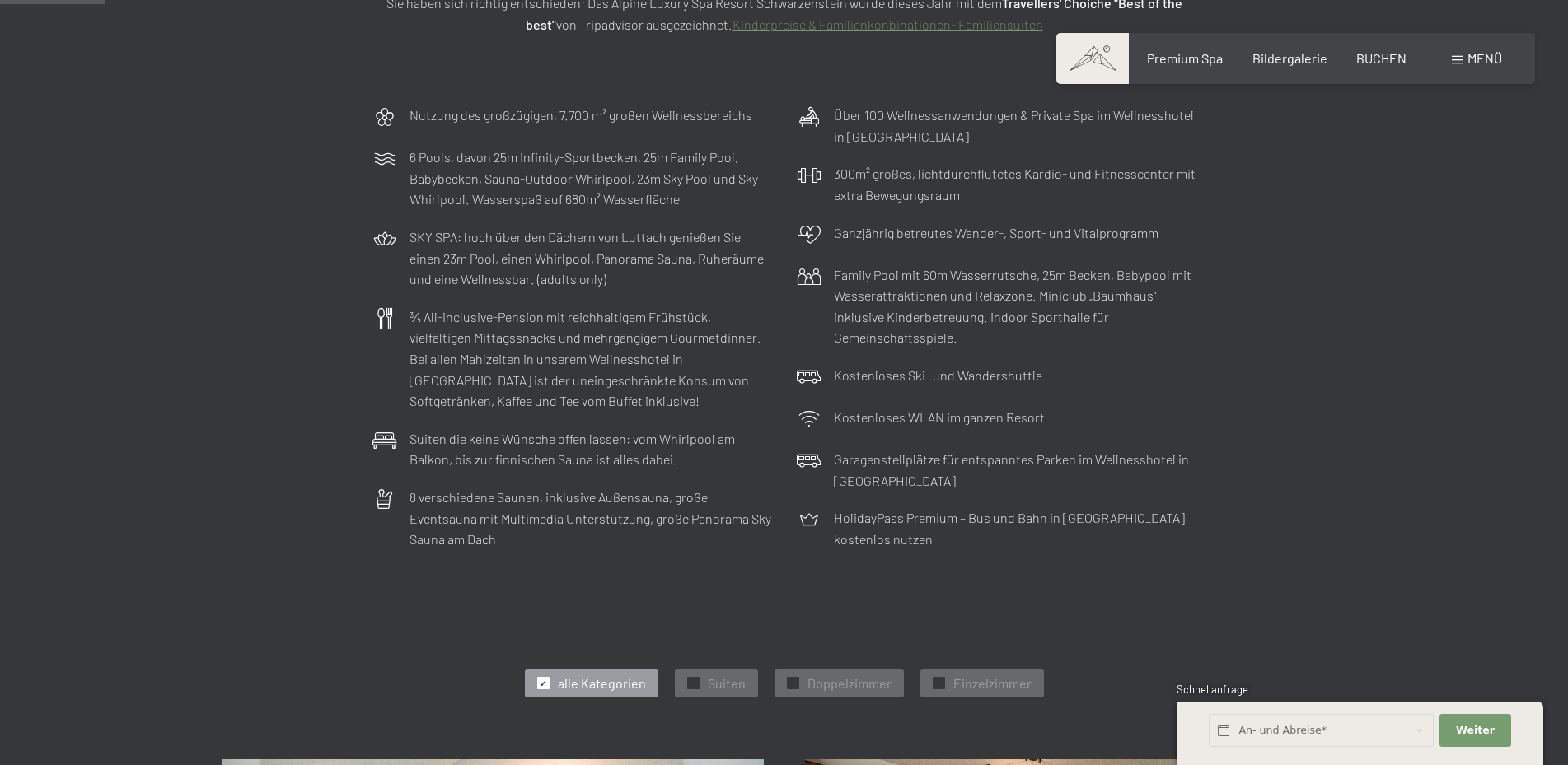
scroll to position [420, 0]
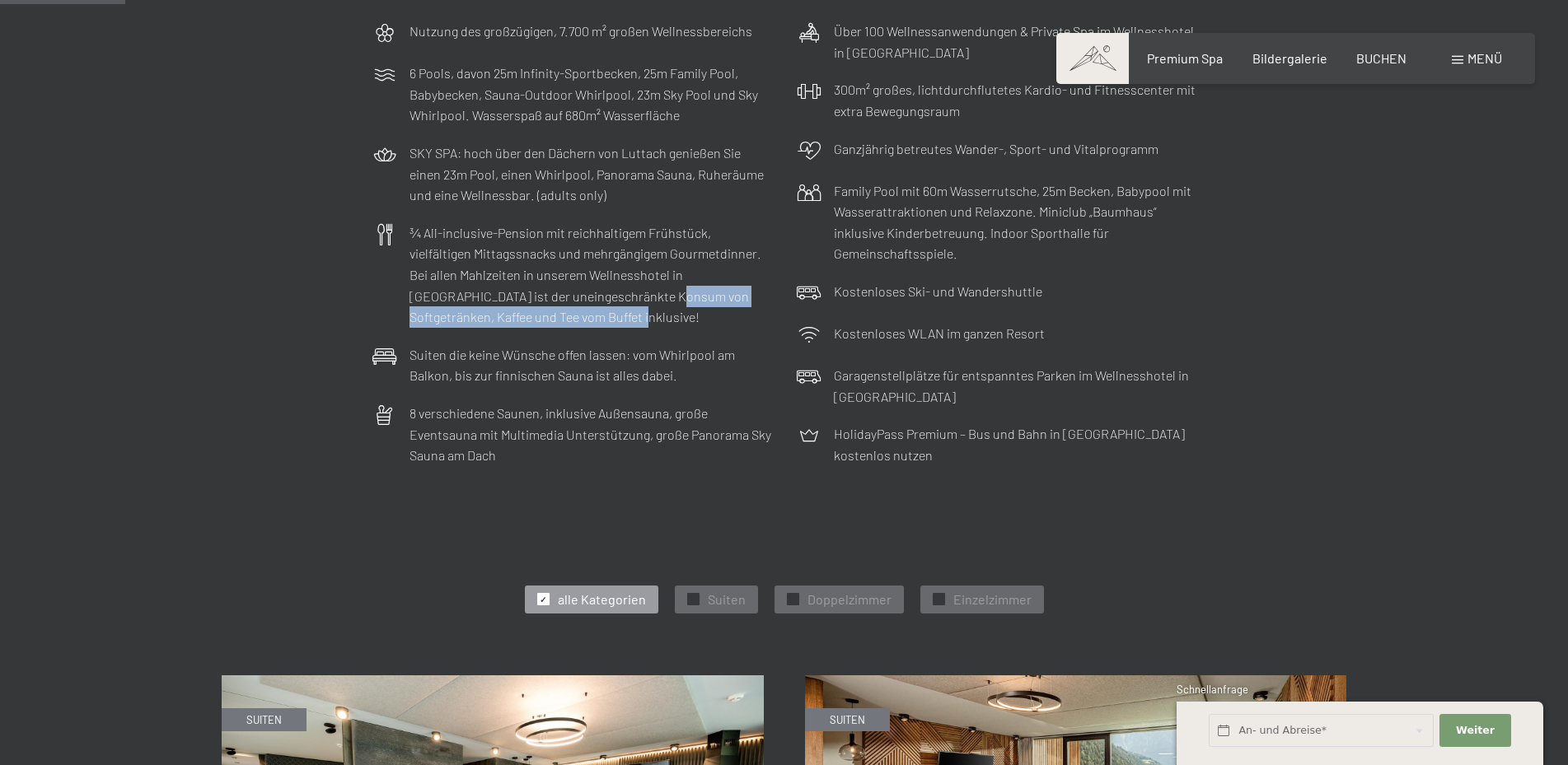
drag, startPoint x: 572, startPoint y: 314, endPoint x: 582, endPoint y: 298, distance: 18.9
click at [582, 298] on p "¾ All-inclusive-Pension mit reichhaltigem Frühstück, vielfältigen Mittagssnacks…" at bounding box center [591, 275] width 363 height 106
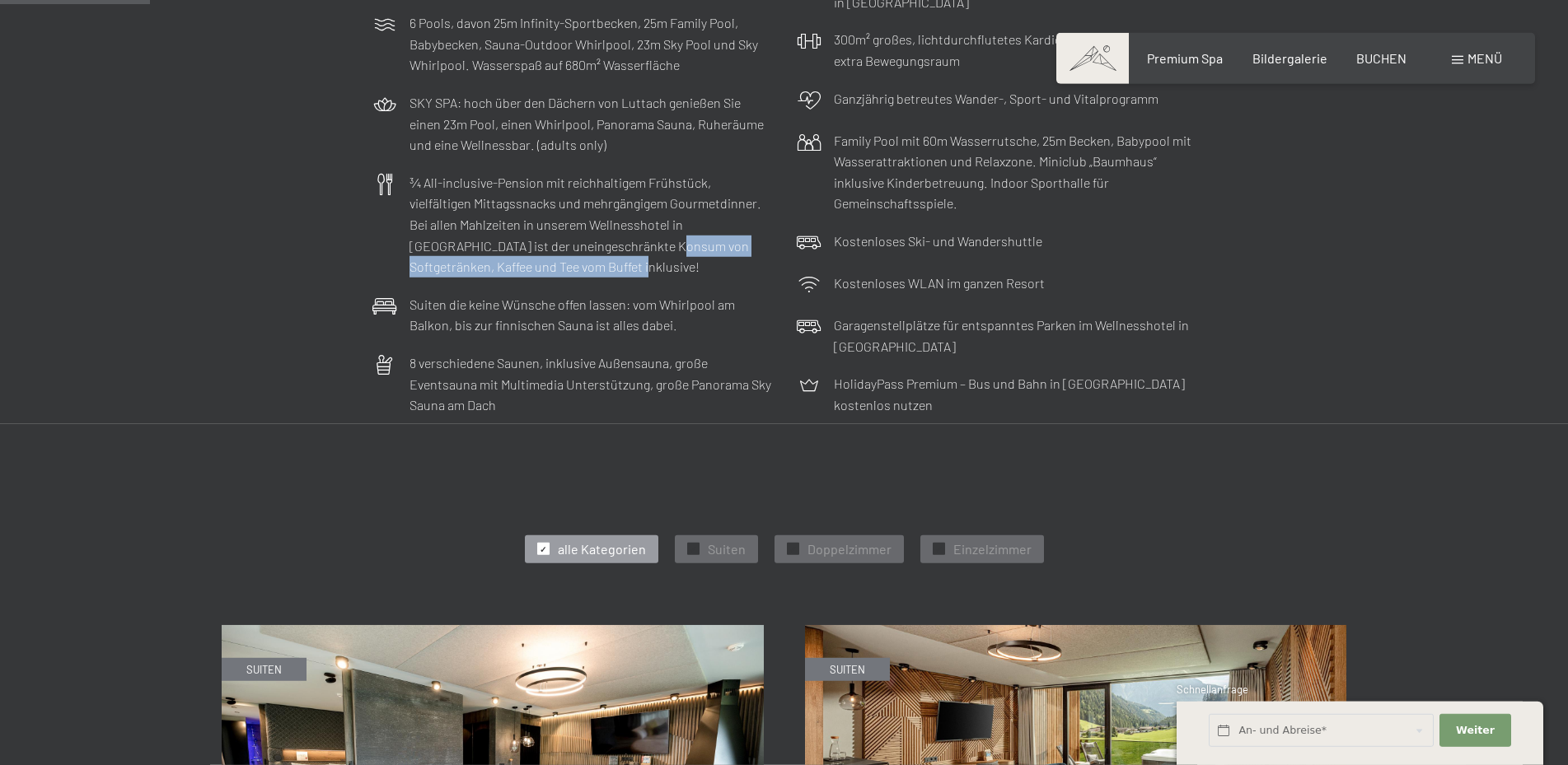
scroll to position [505, 0]
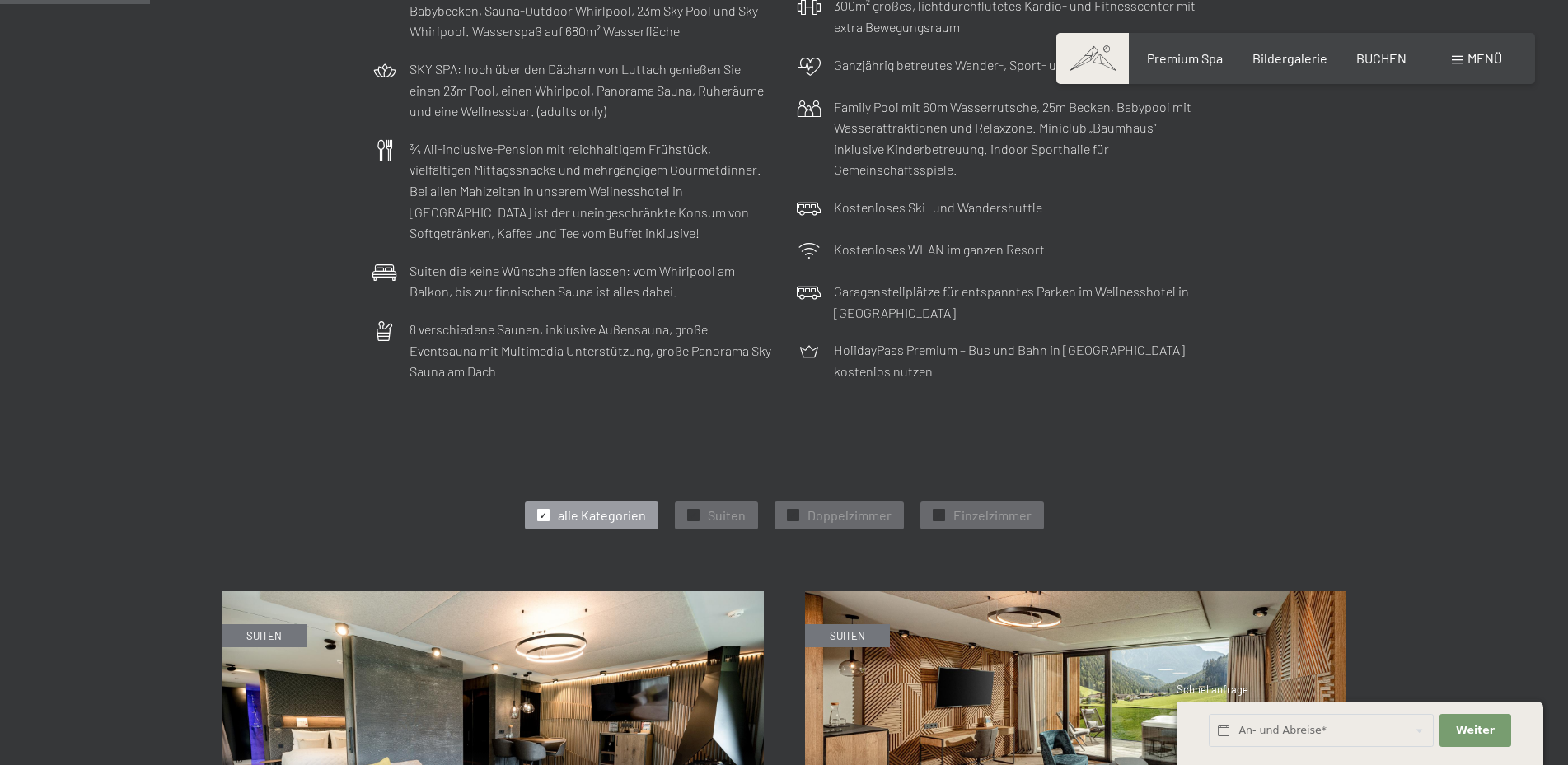
click at [552, 275] on p "Suiten die keine Wünsche offen lassen: vom Whirlpool am Balkon, bis zur finnisc…" at bounding box center [591, 281] width 363 height 42
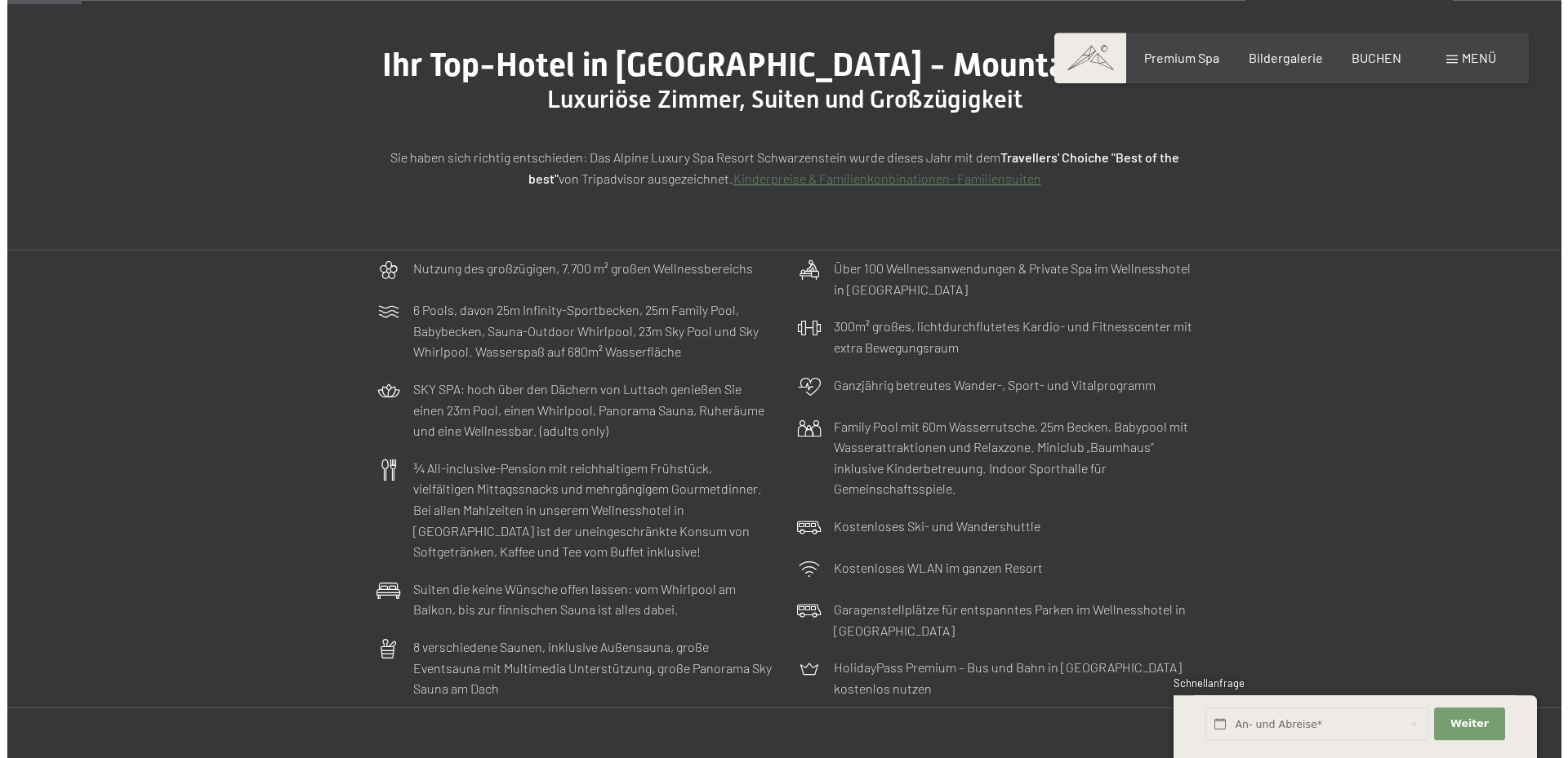
scroll to position [250, 0]
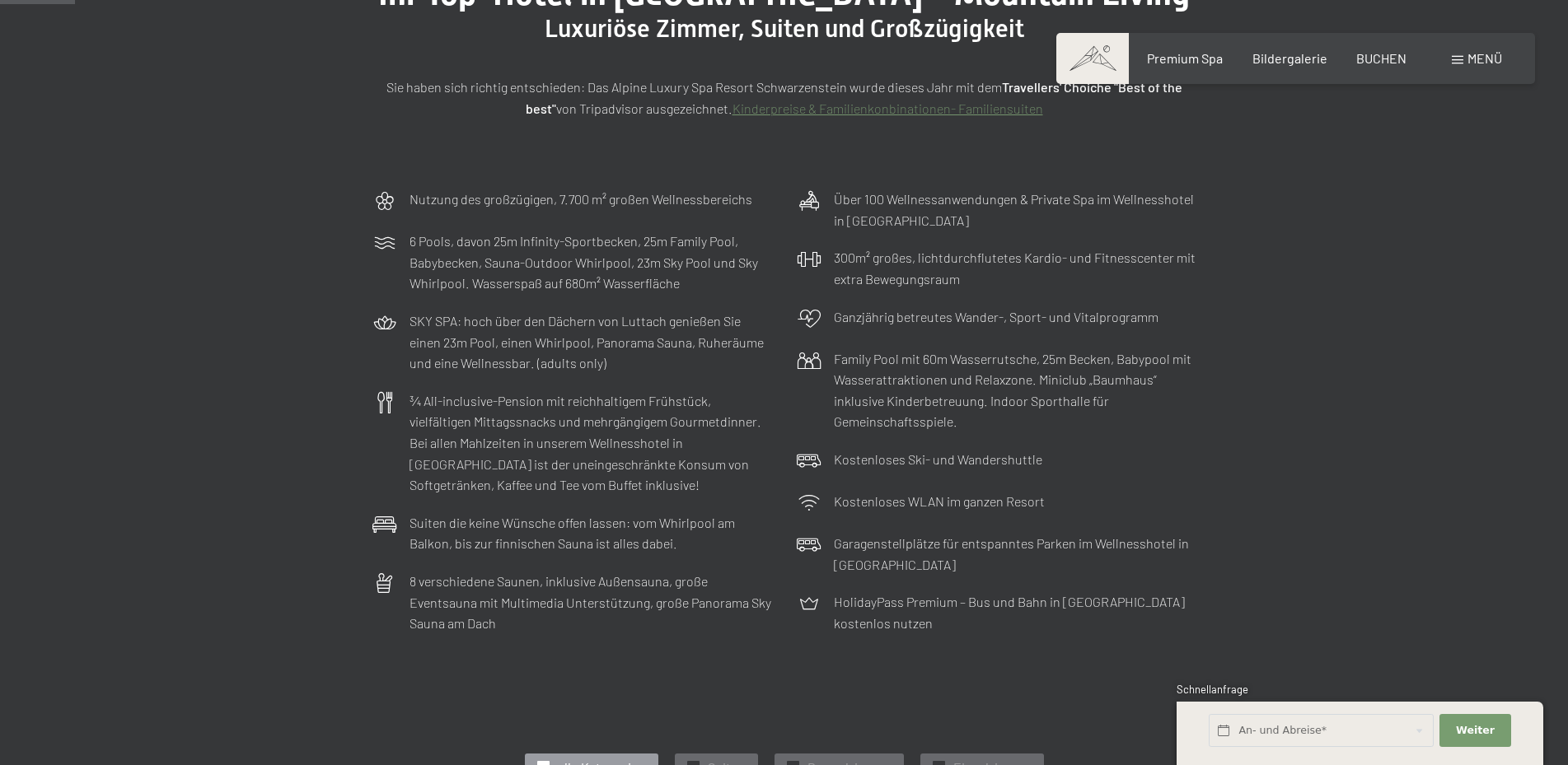
click at [1460, 64] on span at bounding box center [1458, 60] width 12 height 8
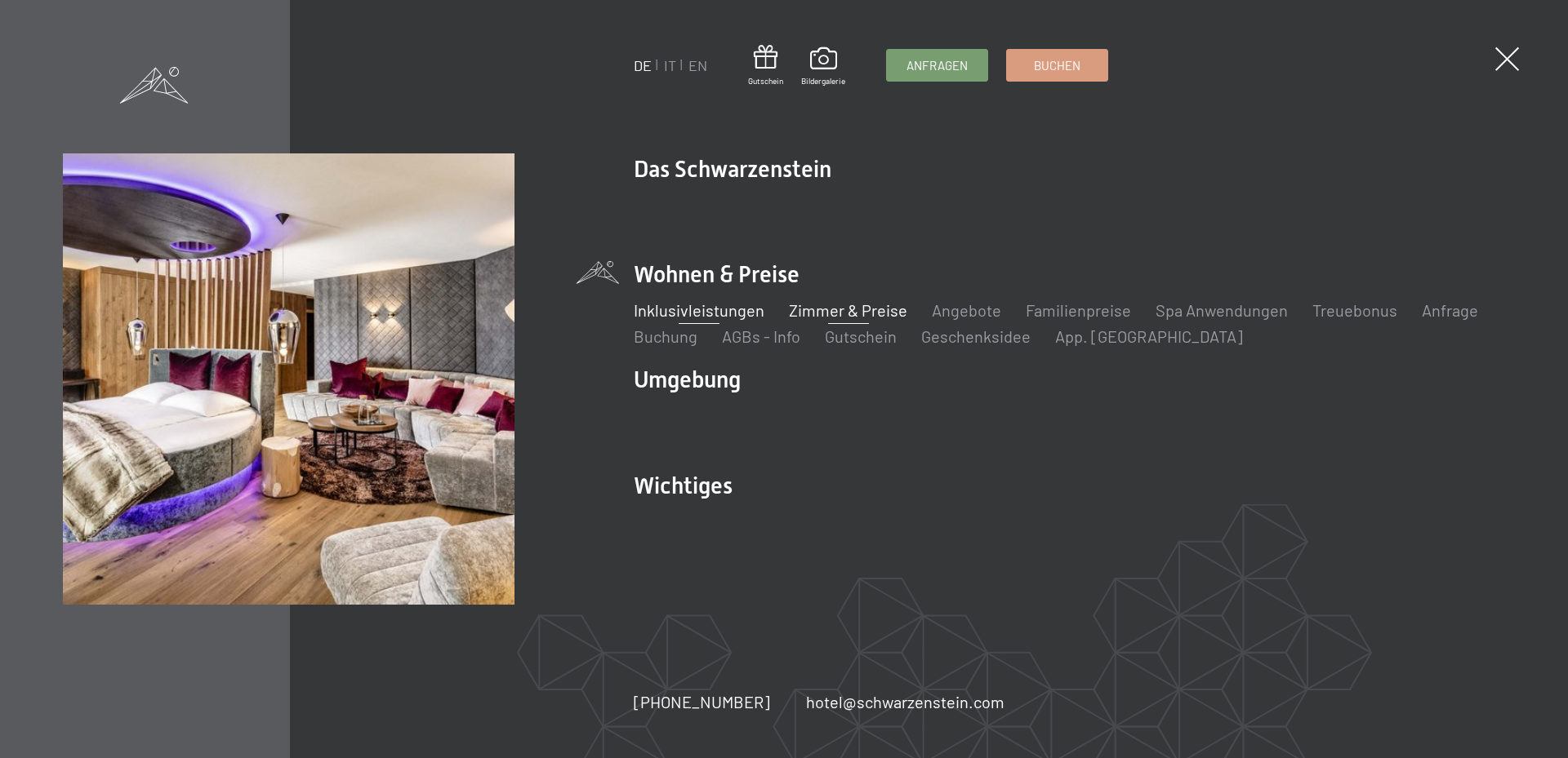
click at [681, 310] on link "Inklusivleistungen" at bounding box center [699, 310] width 131 height 20
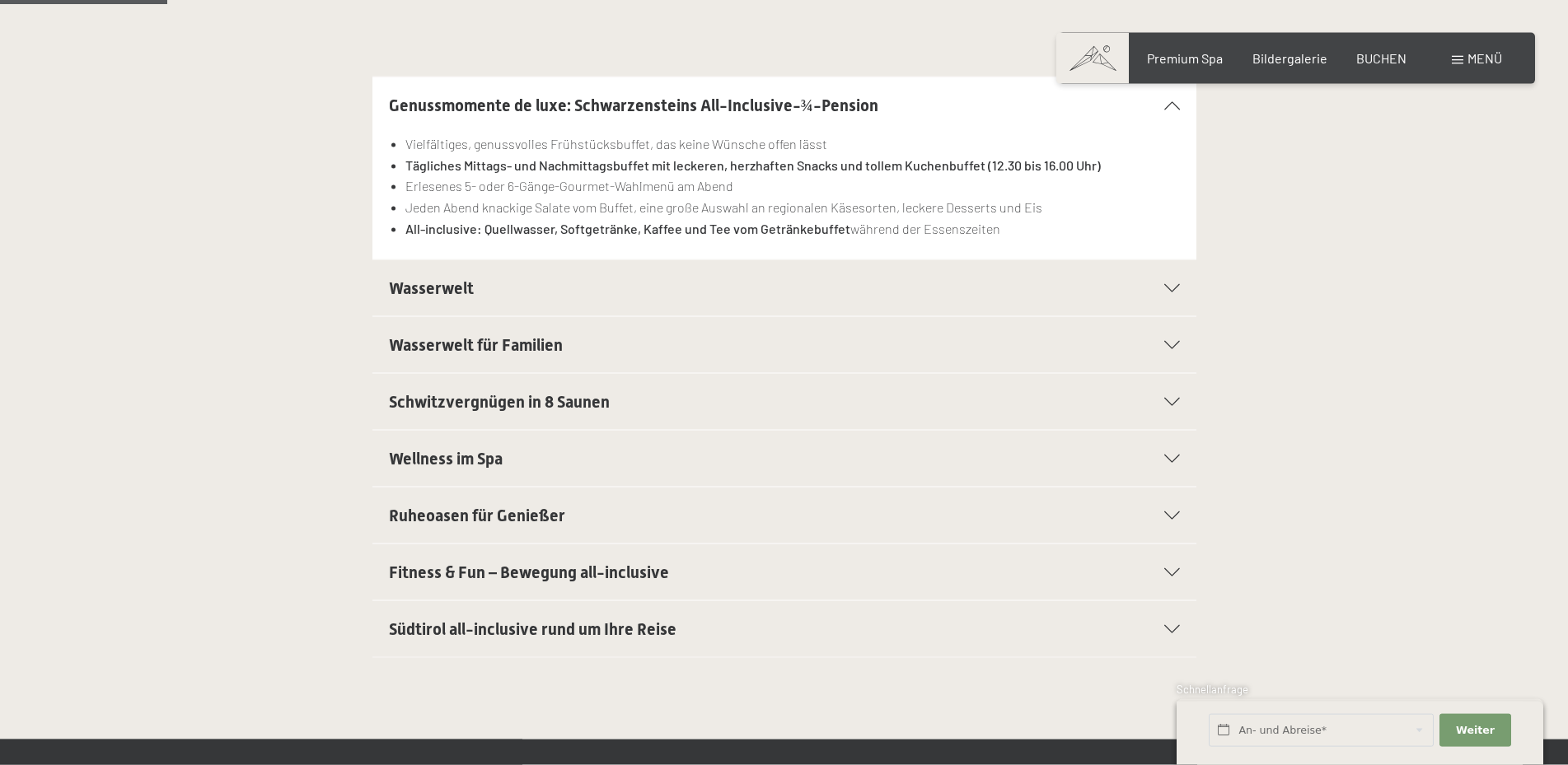
scroll to position [505, 0]
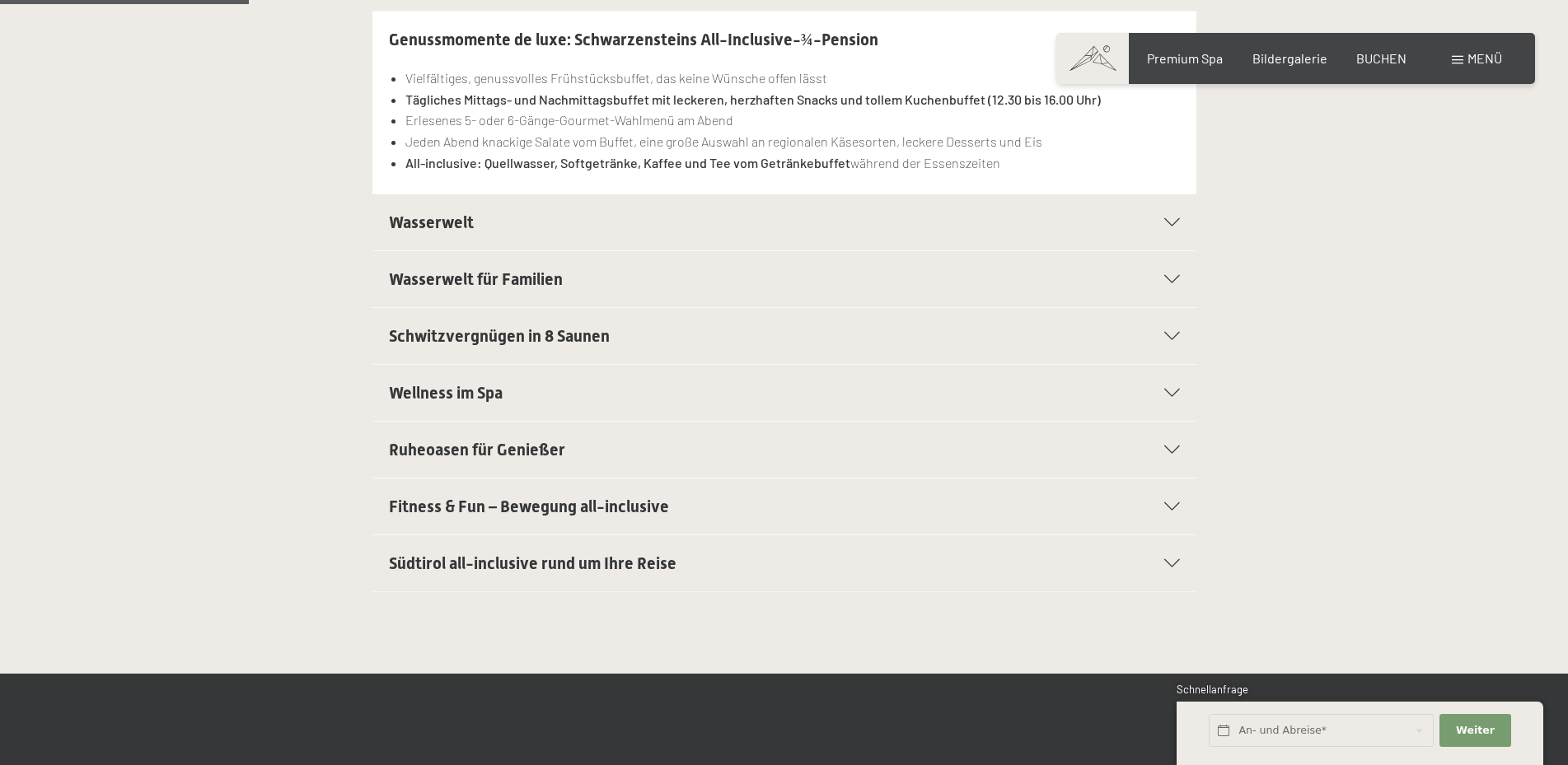
click at [578, 228] on h2 "Wasserwelt" at bounding box center [745, 223] width 712 height 23
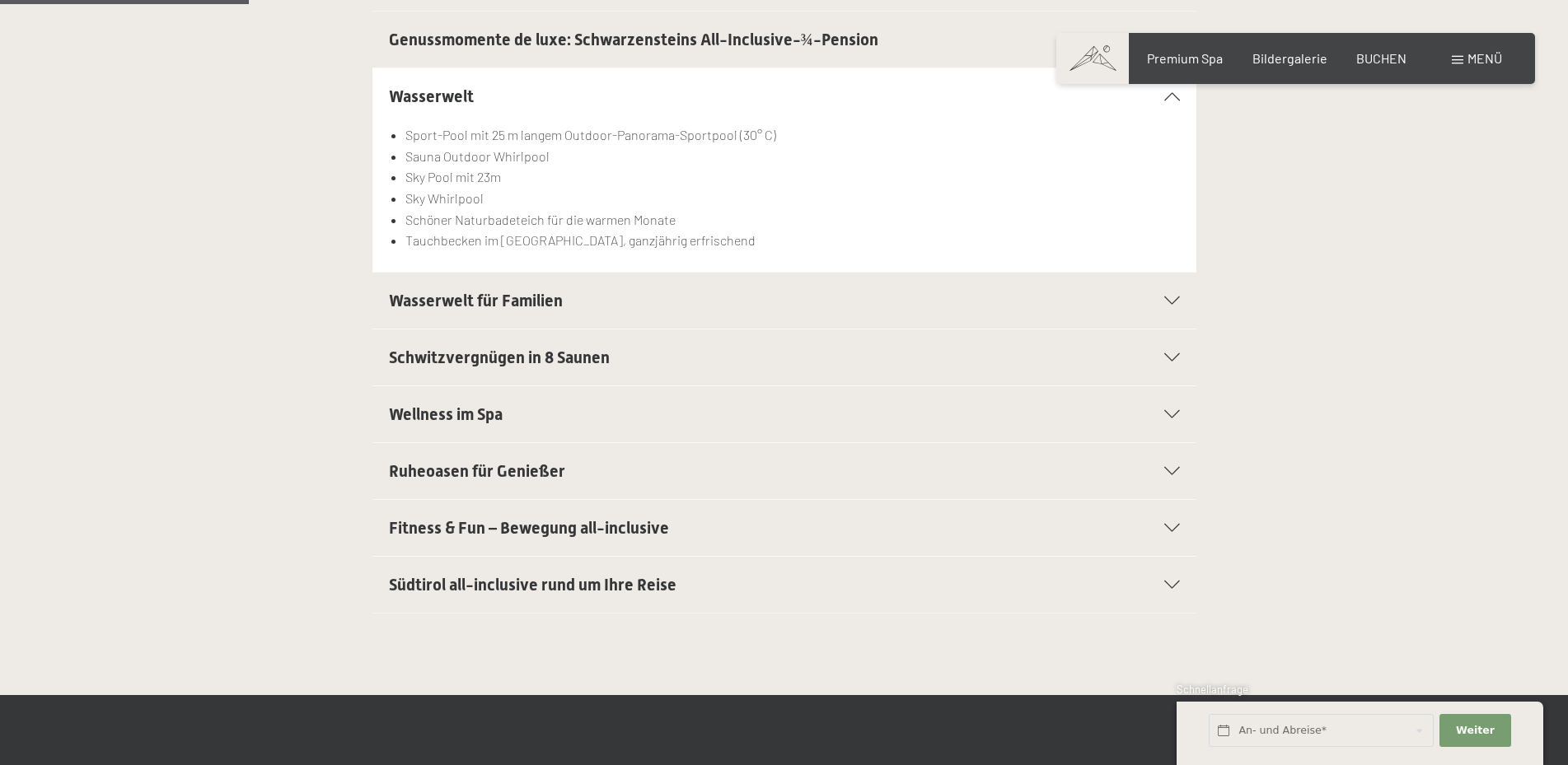
click at [505, 303] on span "Wasserwelt für Familien" at bounding box center [476, 301] width 174 height 20
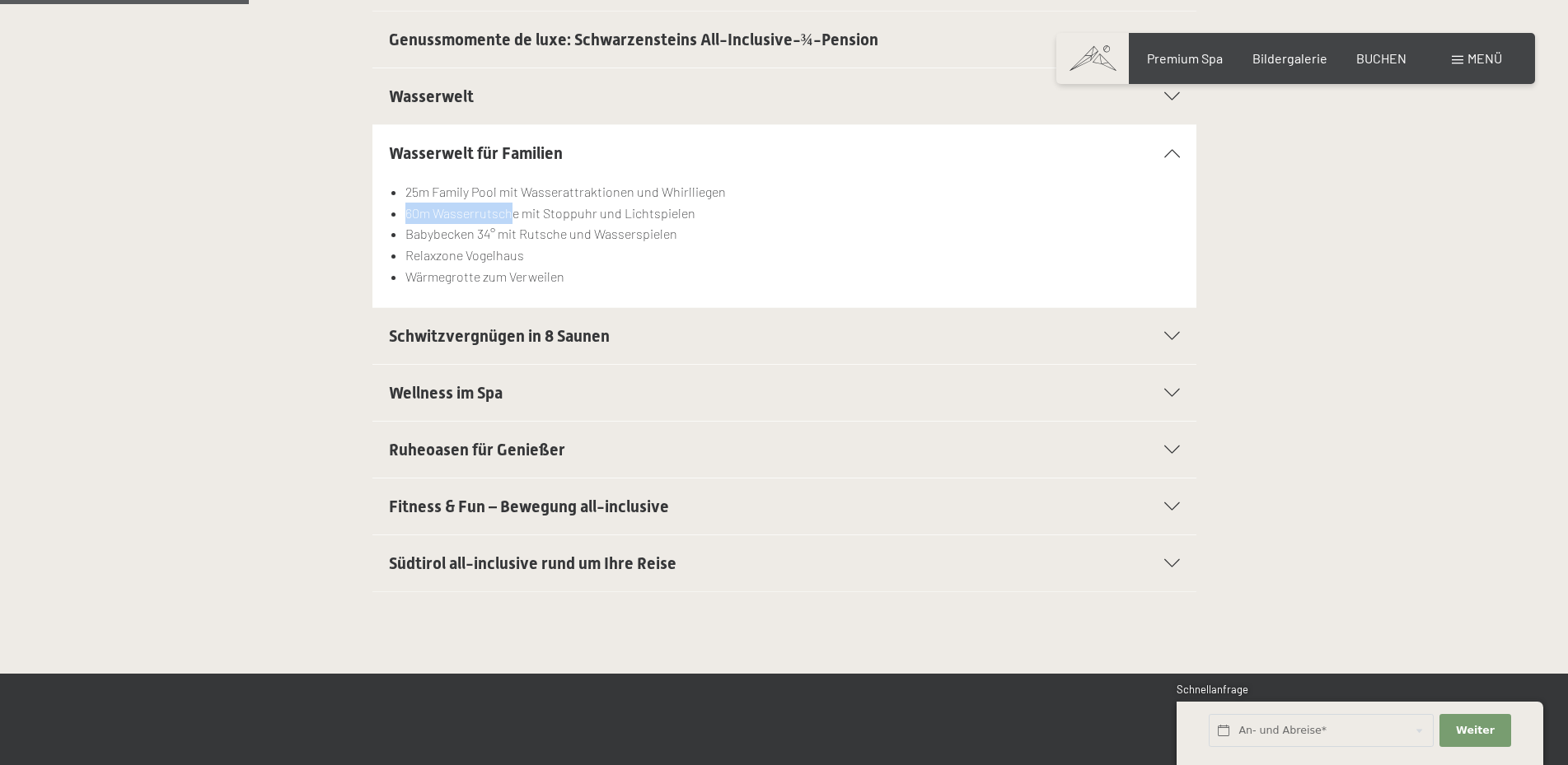
drag, startPoint x: 407, startPoint y: 213, endPoint x: 514, endPoint y: 218, distance: 107.1
click at [514, 218] on li "60m Wasserrutsche mit Stoppuhr und Lichtspielen" at bounding box center [792, 214] width 773 height 21
click at [483, 215] on li "60m Wasserrutsche mit Stoppuhr und Lichtspielen" at bounding box center [792, 214] width 773 height 21
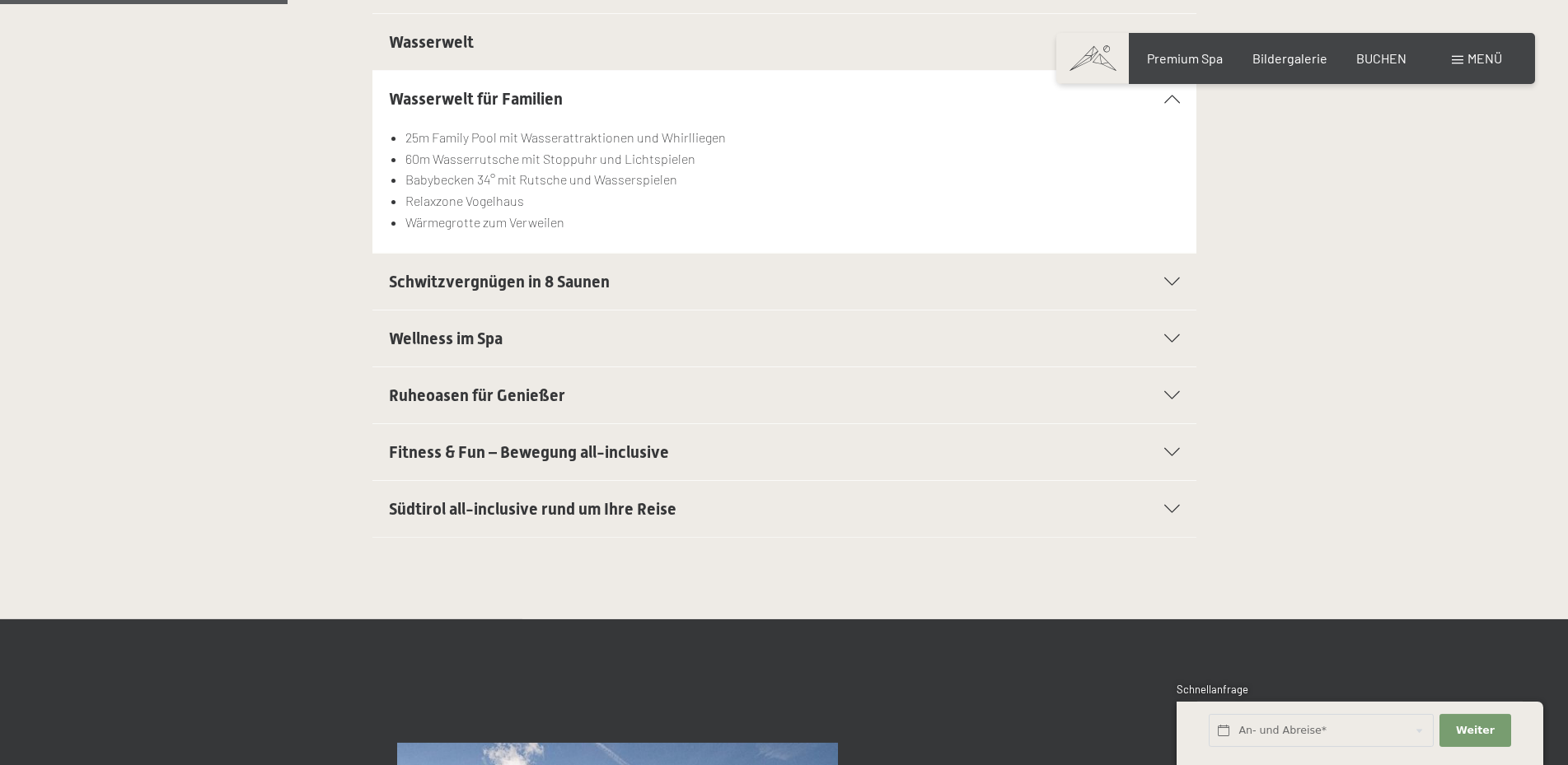
scroll to position [589, 0]
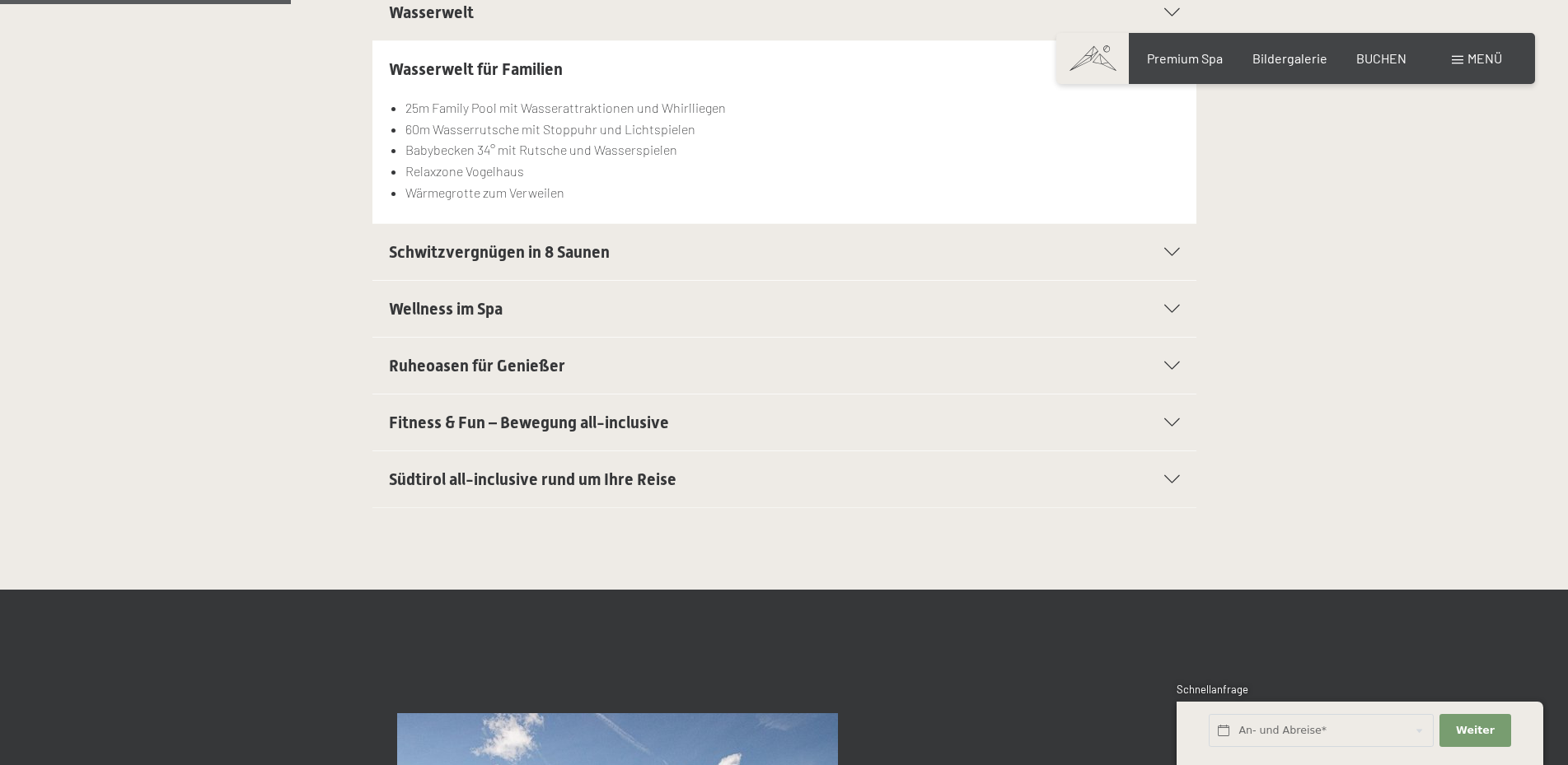
click at [481, 244] on h2 "Schwitzvergnügen in 8 Saunen" at bounding box center [745, 252] width 712 height 23
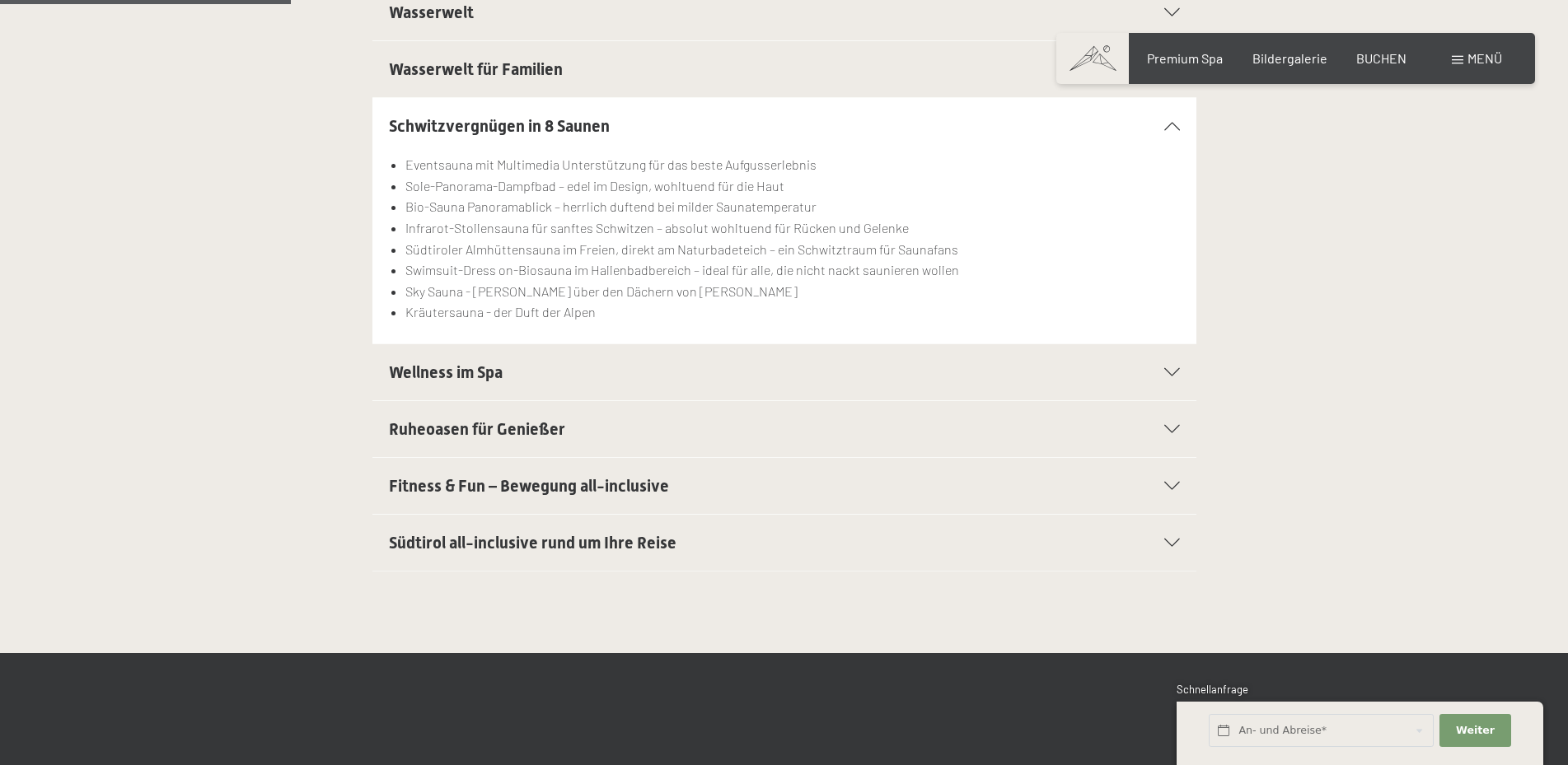
click at [528, 132] on span "Schwitzvergnügen in 8 Saunen" at bounding box center [500, 126] width 221 height 20
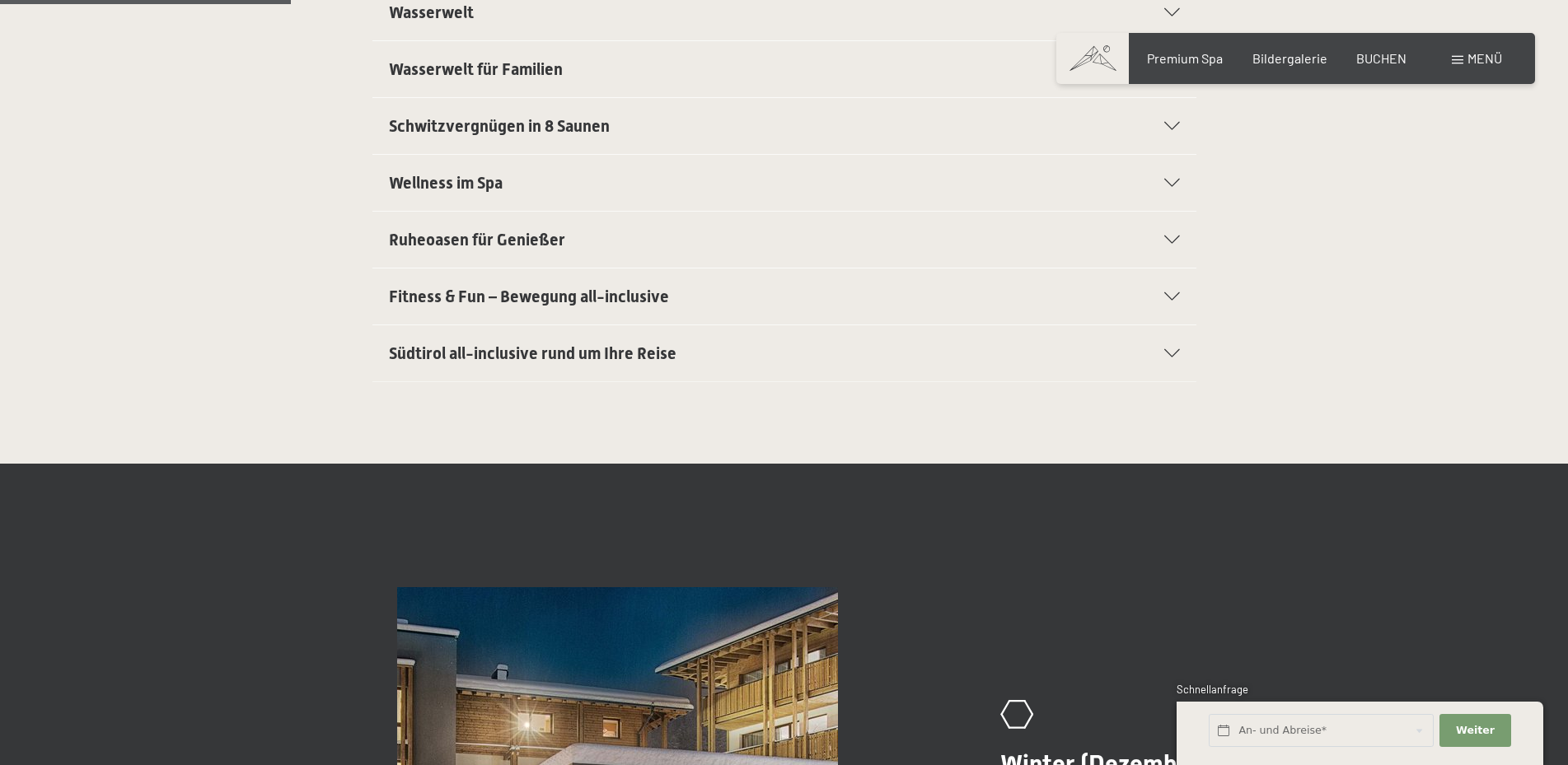
click at [495, 176] on span "Wellness im Spa" at bounding box center [446, 183] width 114 height 20
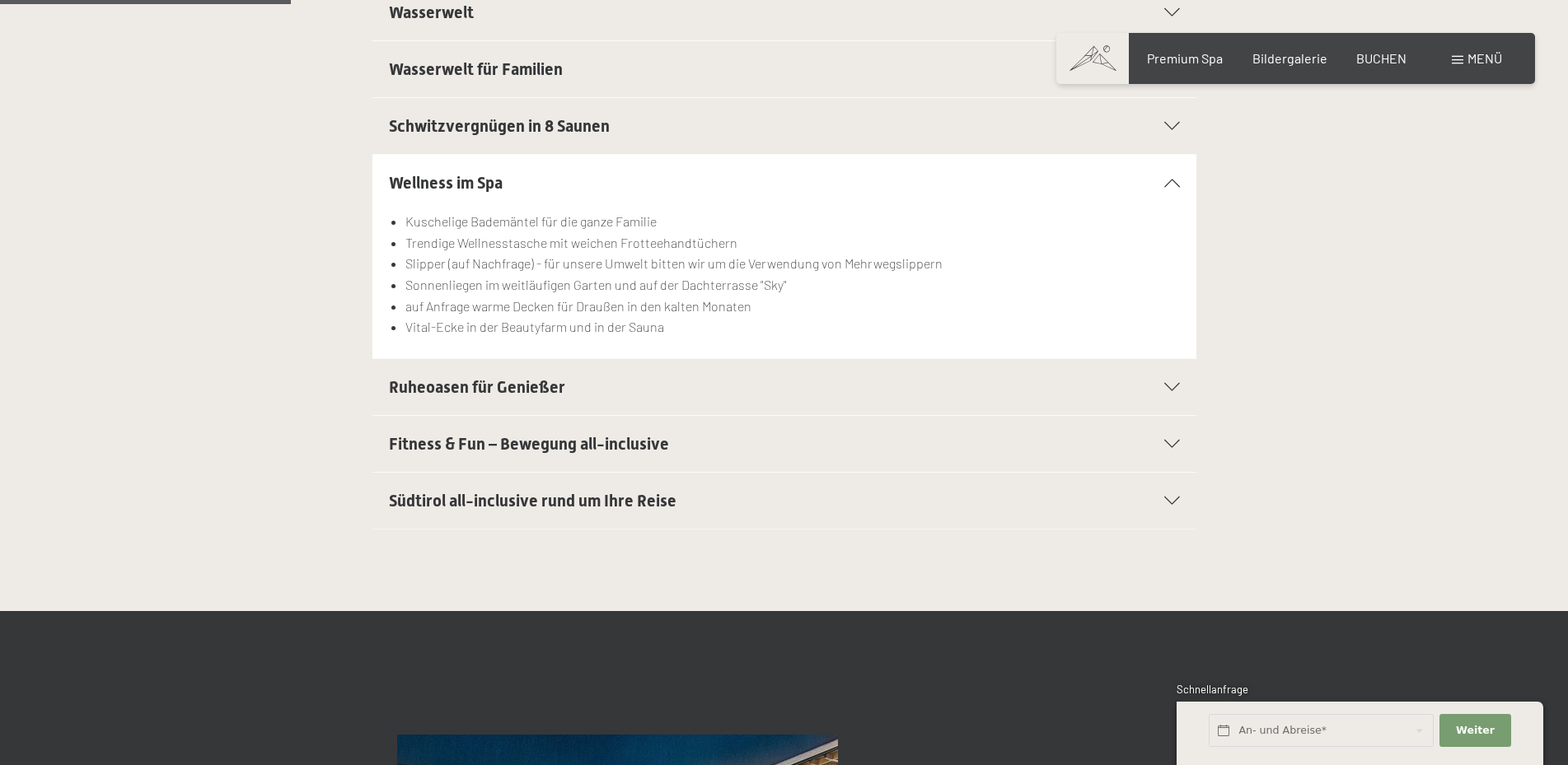
click at [469, 188] on span "Wellness im Spa" at bounding box center [446, 183] width 114 height 20
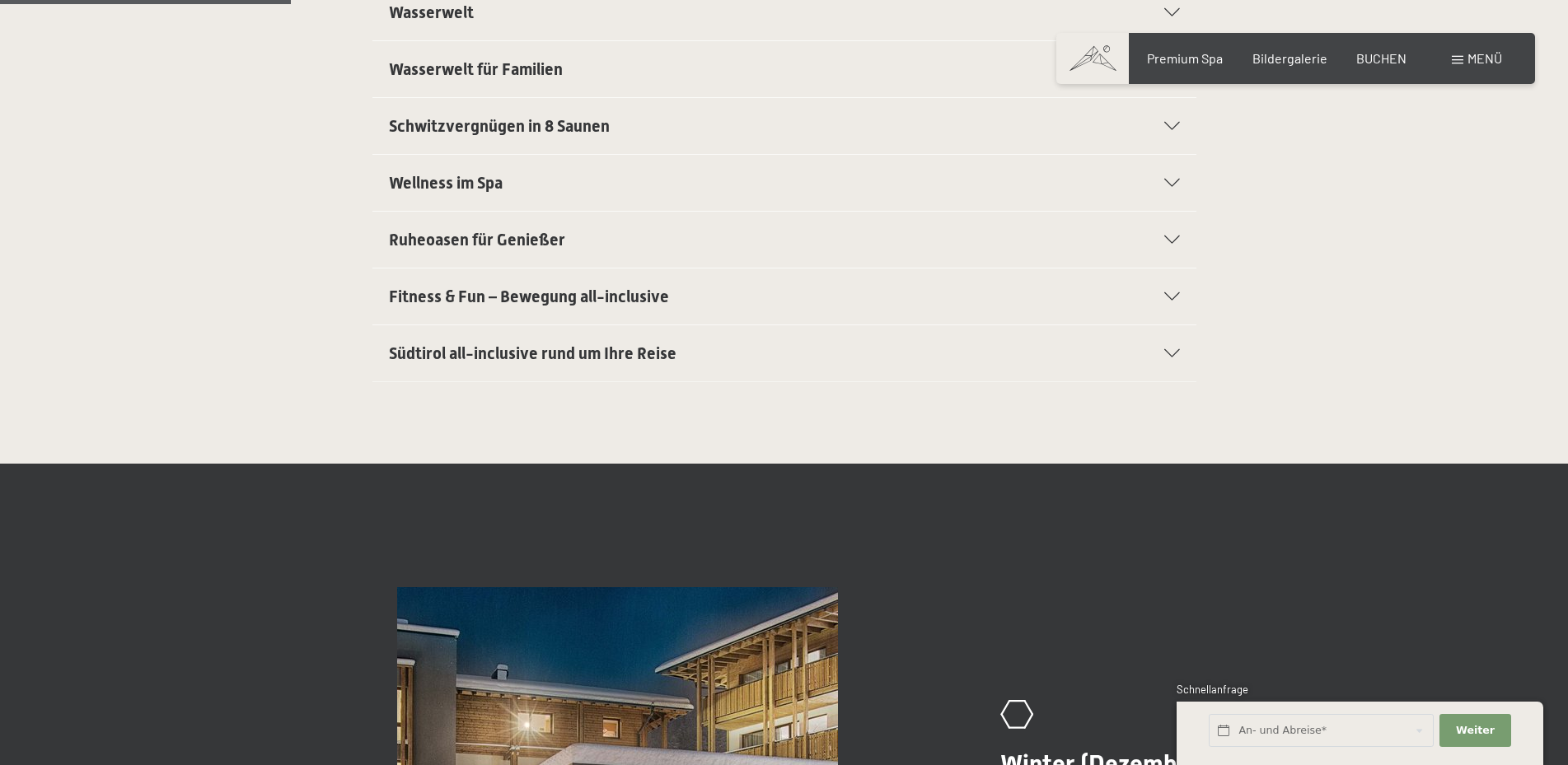
click at [487, 234] on span "Ruheoasen für Genießer" at bounding box center [477, 240] width 176 height 20
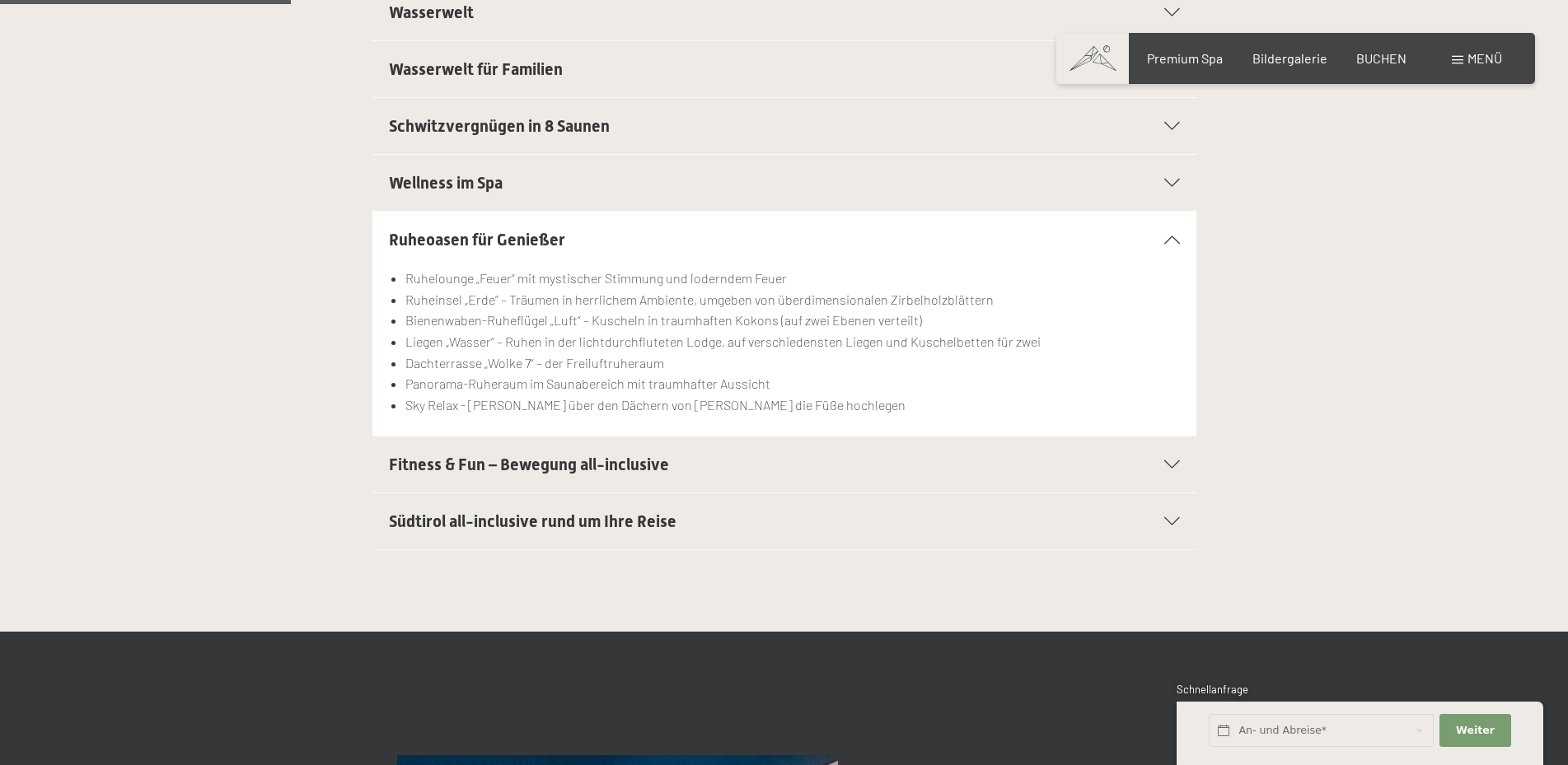
click at [502, 242] on span "Ruheoasen für Genießer" at bounding box center [477, 240] width 176 height 20
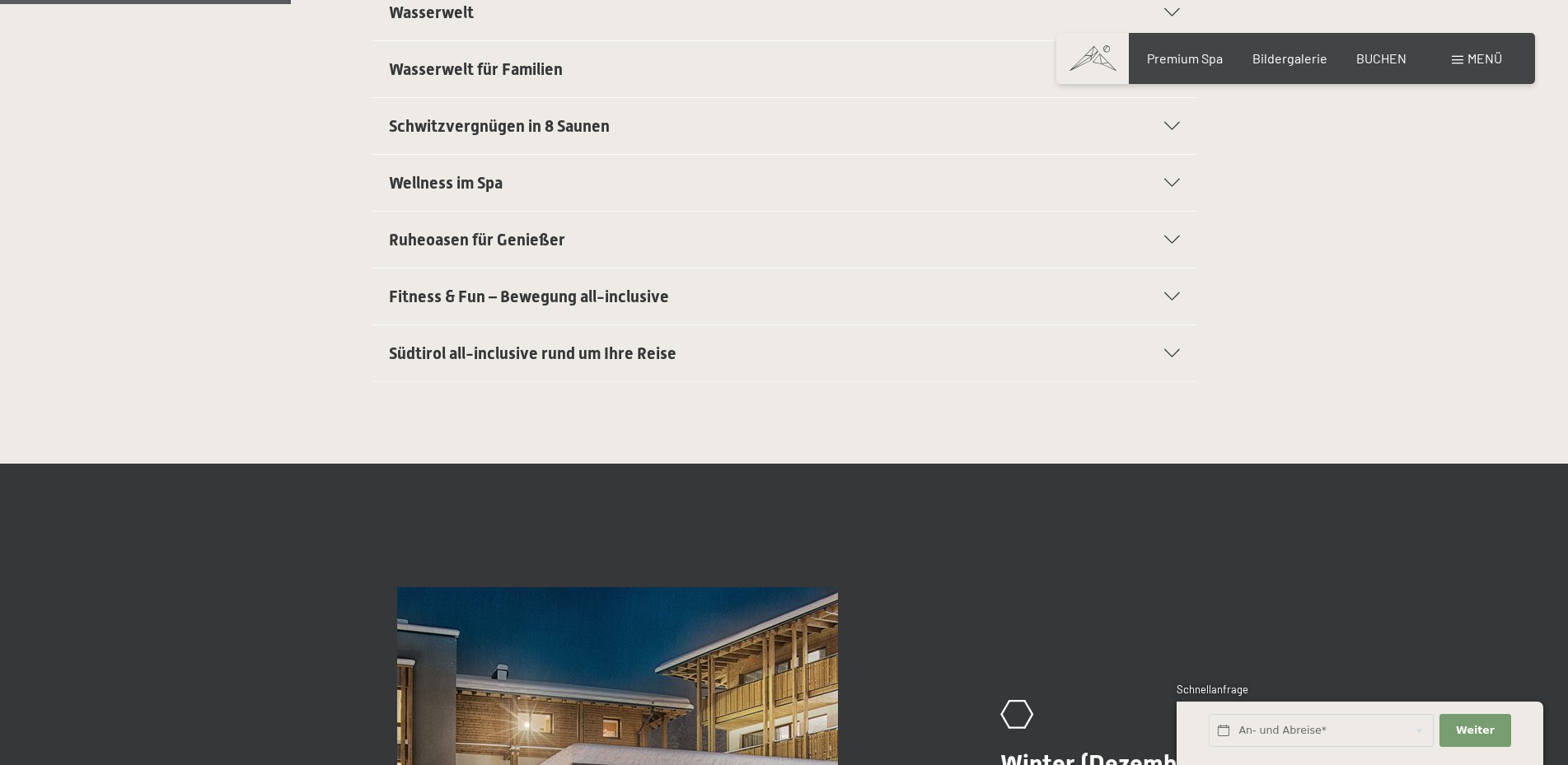
click at [510, 301] on span "Fitness & Fun – Bewegung all-inclusive" at bounding box center [529, 297] width 280 height 20
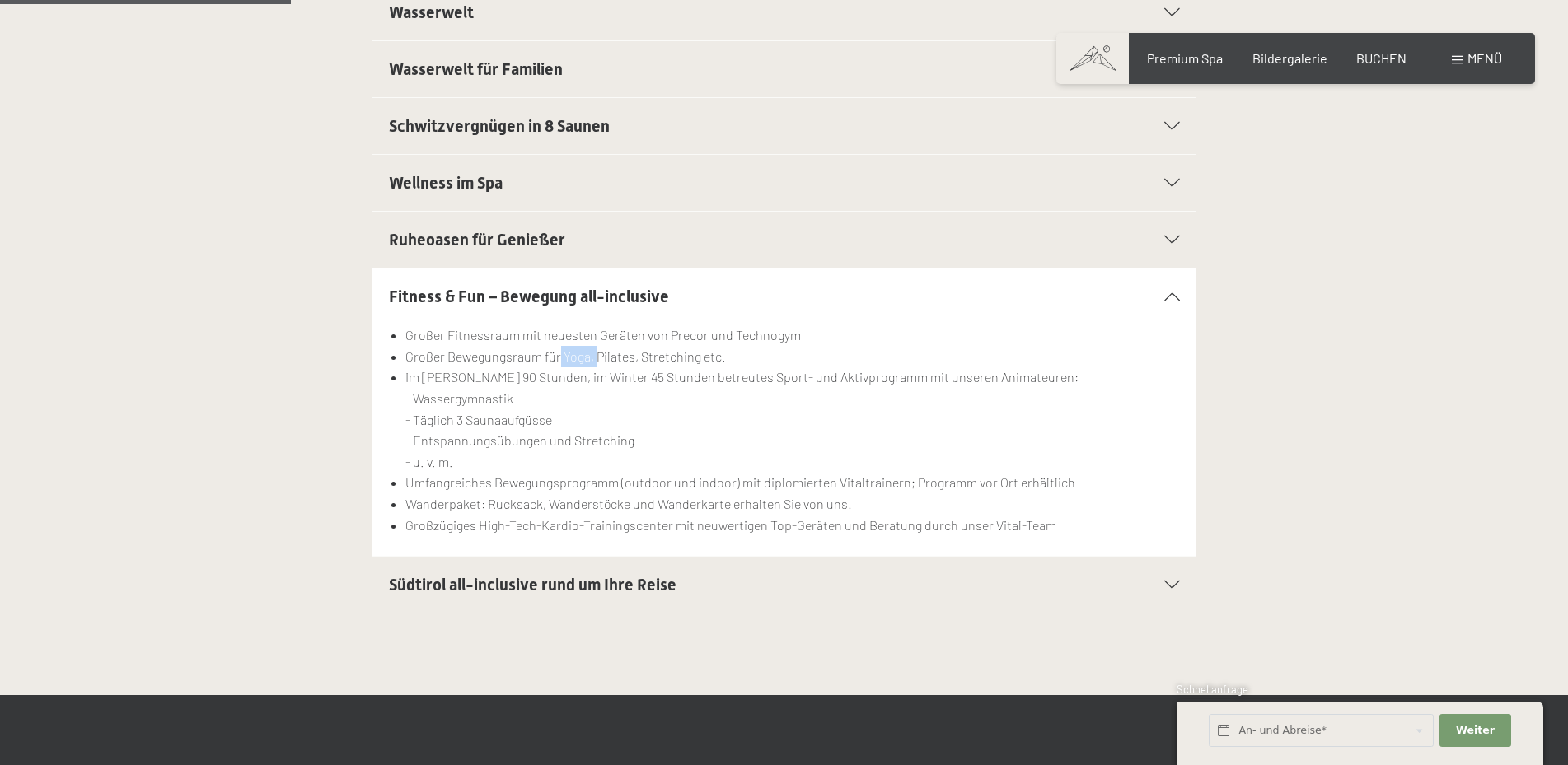
drag, startPoint x: 561, startPoint y: 363, endPoint x: 597, endPoint y: 360, distance: 36.1
click at [597, 360] on li "Großer Bewegungsraum für Yoga, Pilates, Stretching etc." at bounding box center [792, 357] width 773 height 21
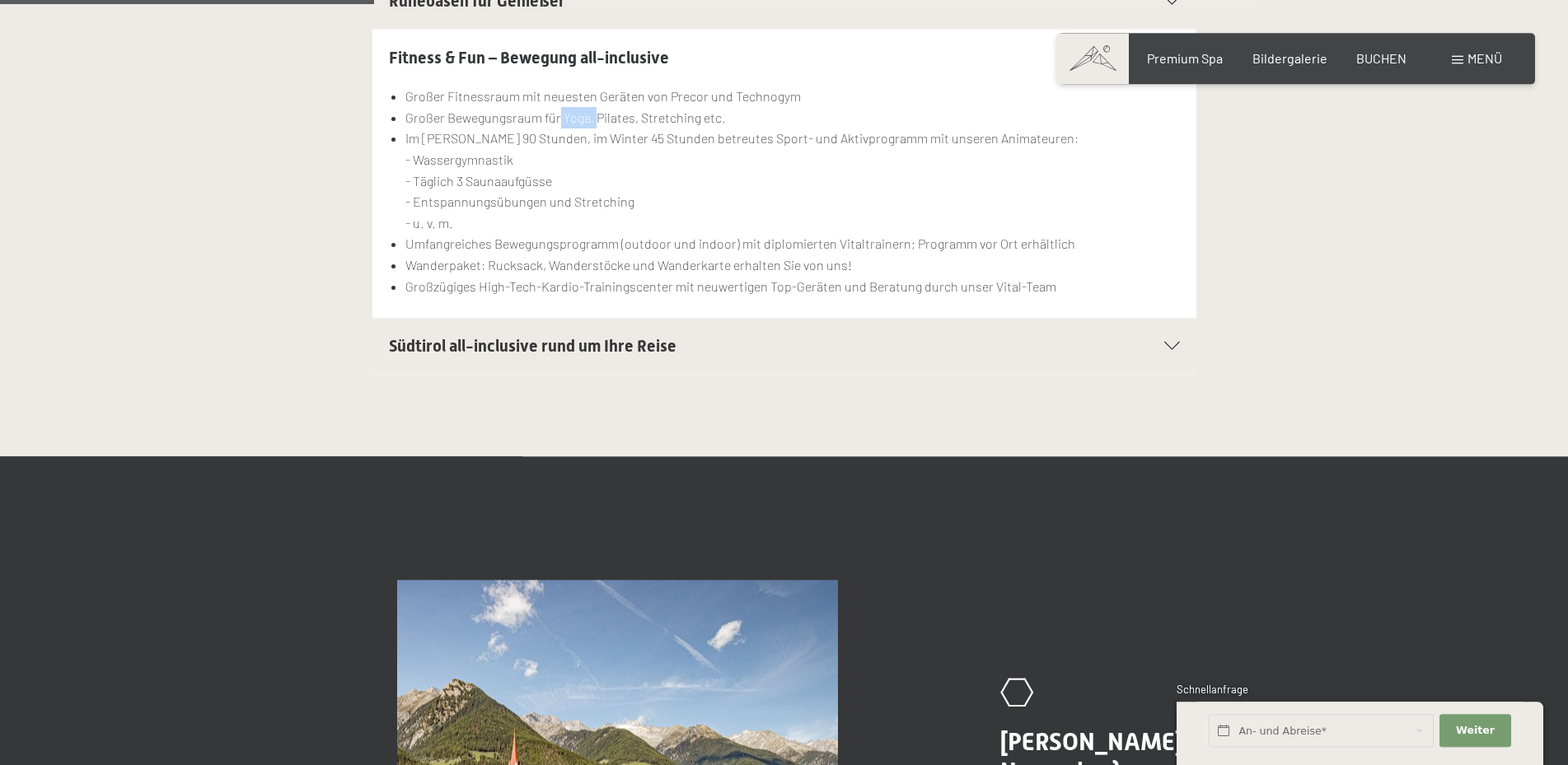
scroll to position [840, 0]
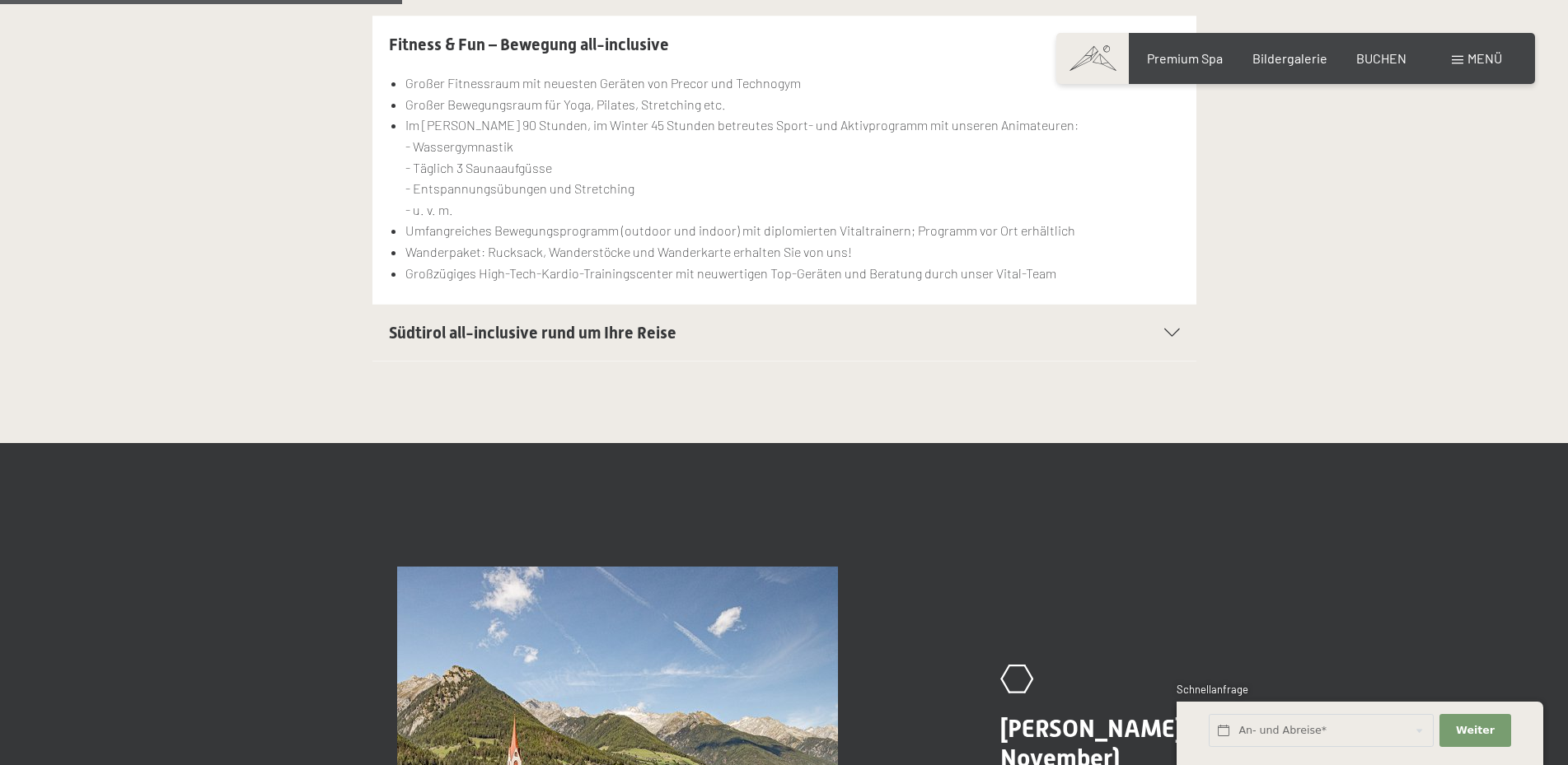
click at [513, 335] on span "Südtirol all-inclusive rund um Ihre Reise" at bounding box center [533, 333] width 288 height 20
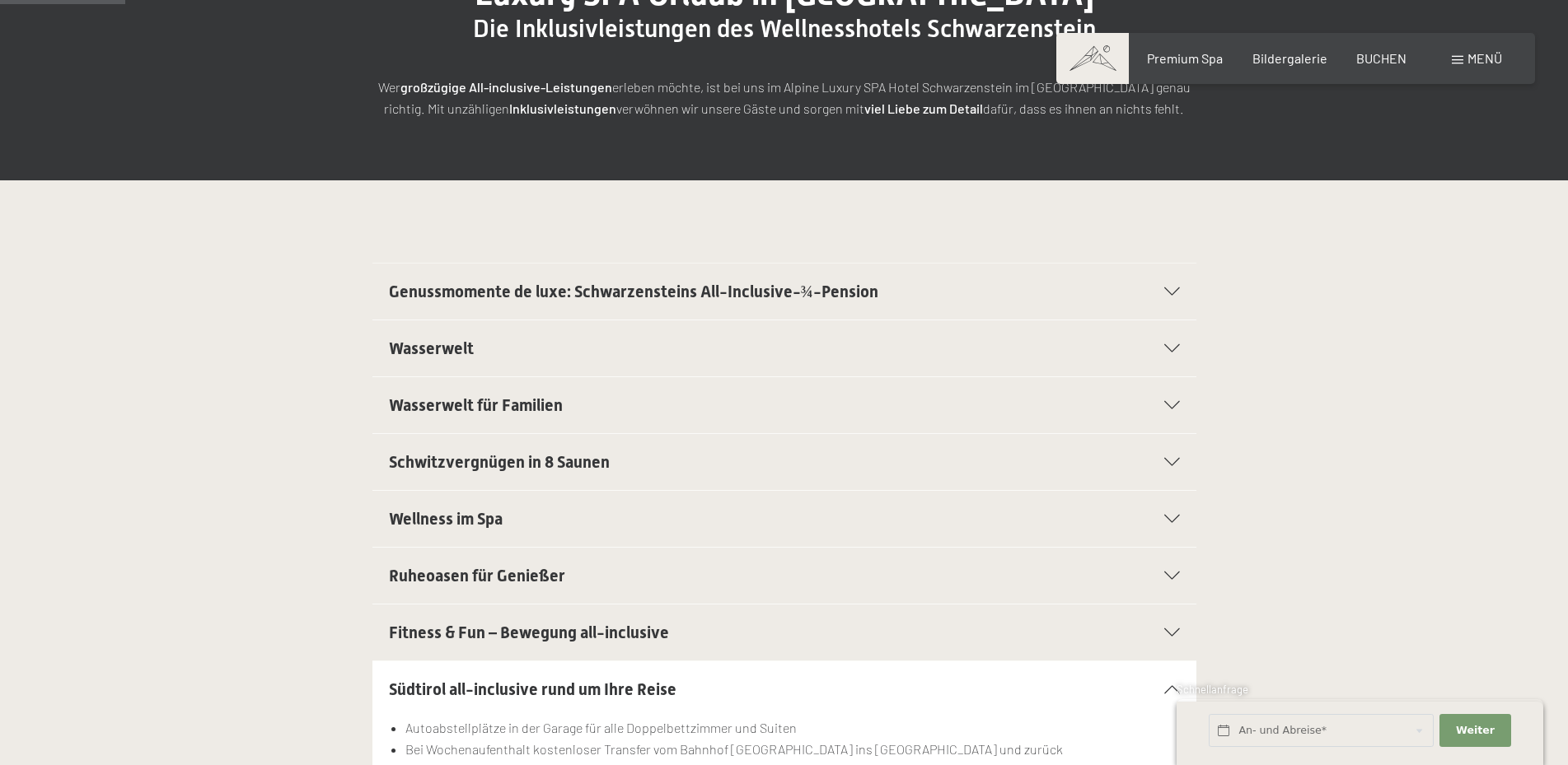
scroll to position [0, 0]
